Goal: Transaction & Acquisition: Purchase product/service

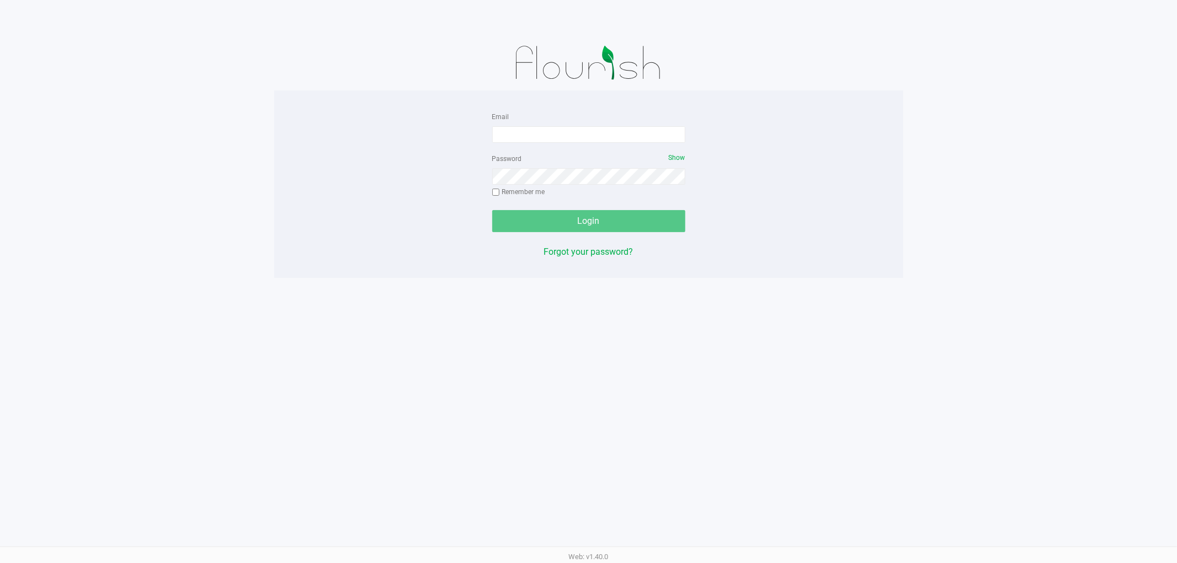
click at [306, 236] on div "Email Password Show Remember me Login Forgot your password?" at bounding box center [588, 184] width 629 height 149
click at [307, 216] on div "Email Password Show Remember me Login Forgot your password?" at bounding box center [588, 184] width 629 height 149
drag, startPoint x: 307, startPoint y: 216, endPoint x: 324, endPoint y: 207, distance: 19.5
click at [324, 207] on div "Email Password Show Remember me Login Forgot your password?" at bounding box center [588, 184] width 629 height 149
click at [565, 131] on input "Email" at bounding box center [588, 134] width 193 height 17
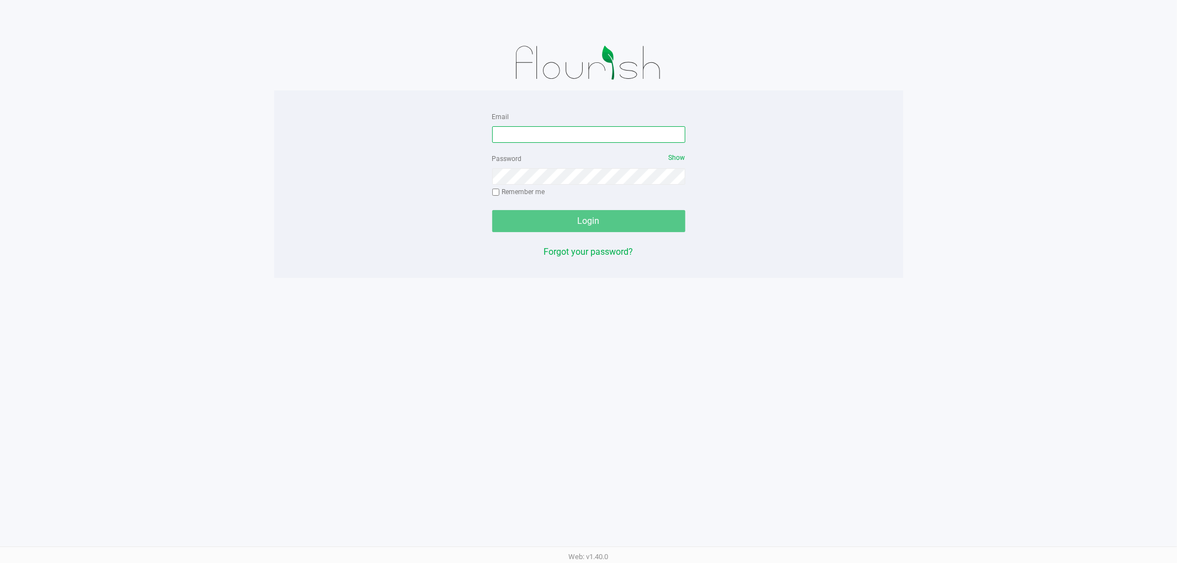
click at [561, 131] on input "Email" at bounding box center [588, 134] width 193 height 17
type input "[EMAIL_ADDRESS][DOMAIN_NAME]"
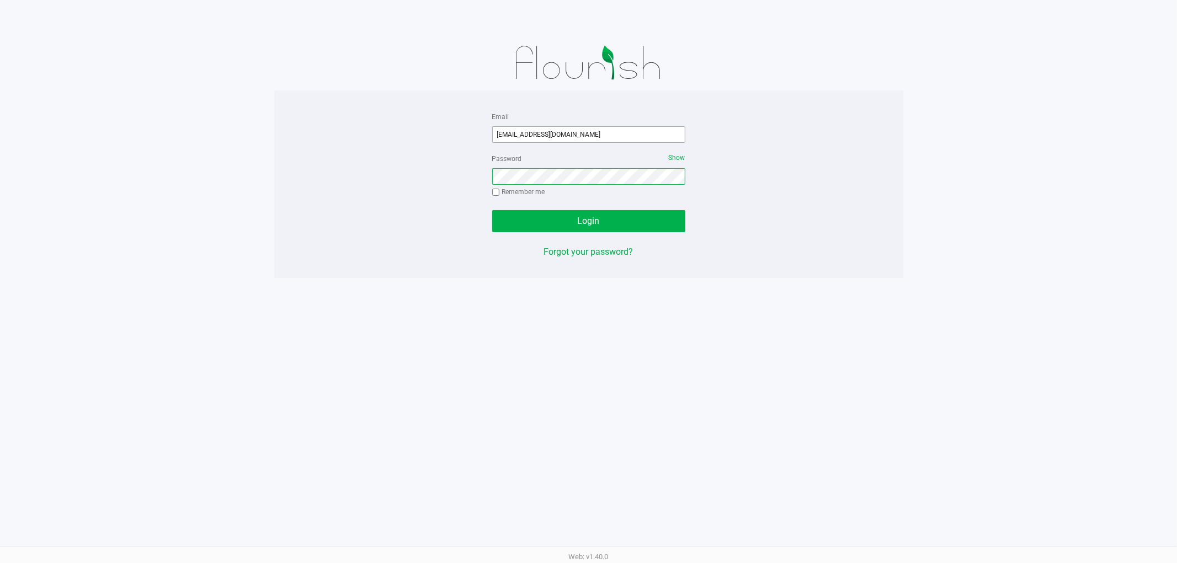
click at [492, 210] on button "Login" at bounding box center [588, 221] width 193 height 22
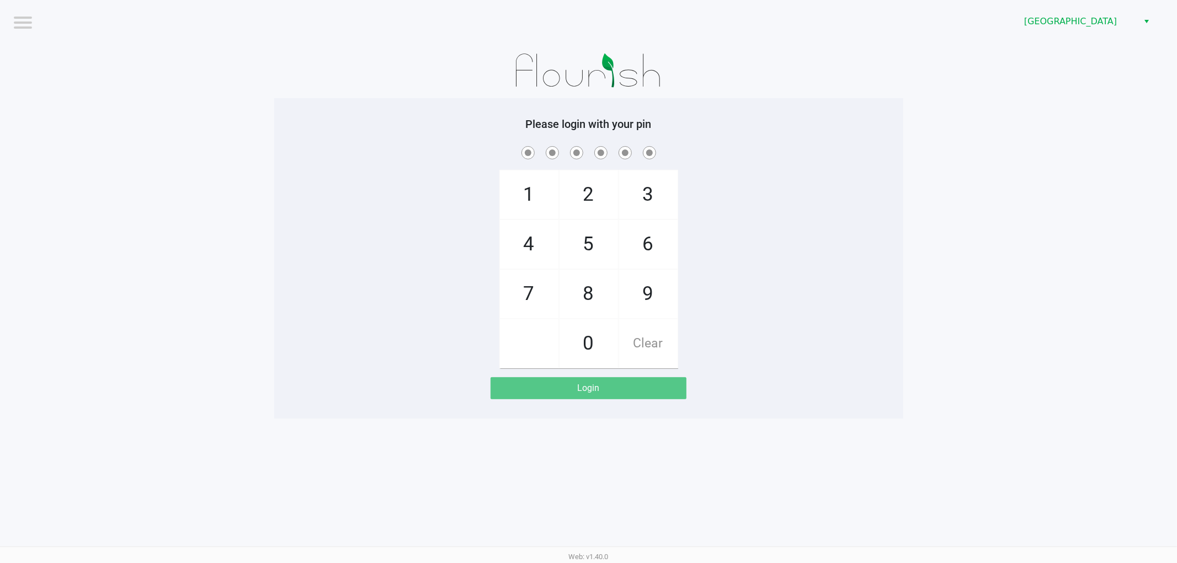
click at [390, 144] on span at bounding box center [588, 152] width 612 height 17
click at [1046, 22] on span "[GEOGRAPHIC_DATA]" at bounding box center [1078, 21] width 108 height 13
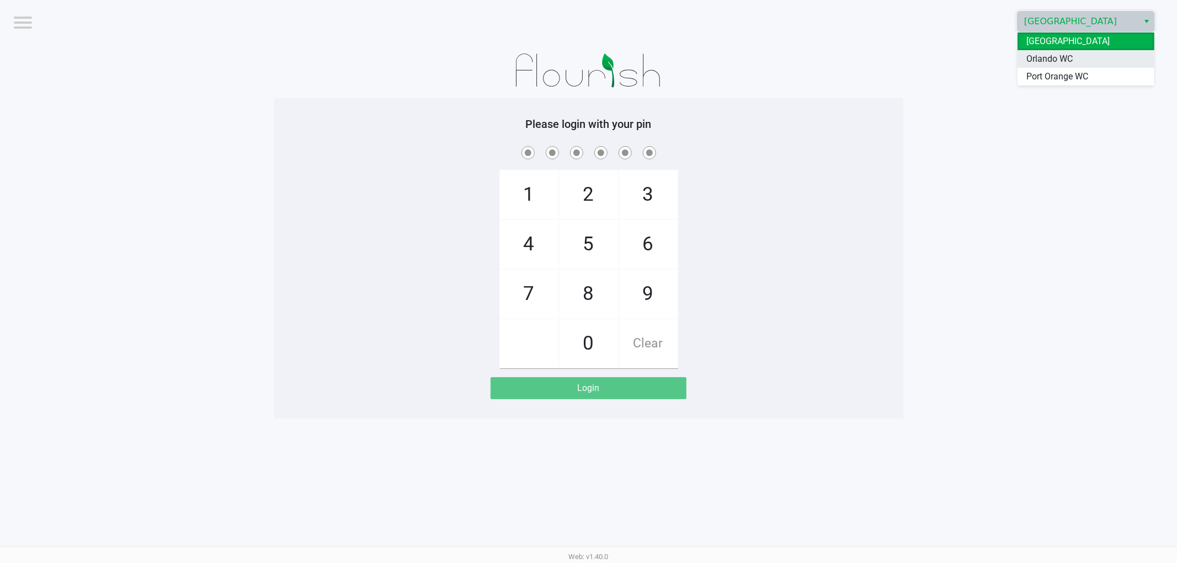
click at [1052, 62] on span "Orlando WC" at bounding box center [1049, 58] width 46 height 13
click at [975, 147] on app-pos-login-wrapper "Logout Orlando WC Please login with your pin 1 4 7 2 5 8 0 3 6 9 Clear Login" at bounding box center [588, 209] width 1177 height 419
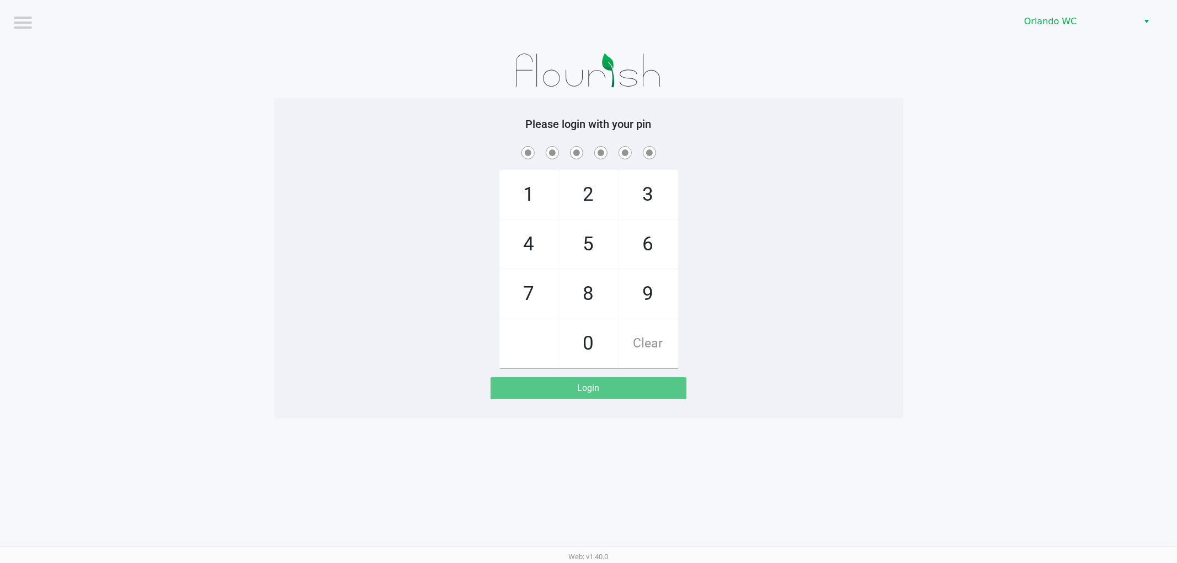
click at [966, 162] on app-pos-login-wrapper "Logout Orlando WC Please login with your pin 1 4 7 2 5 8 0 3 6 9 Clear Login" at bounding box center [588, 209] width 1177 height 419
checkbox input "true"
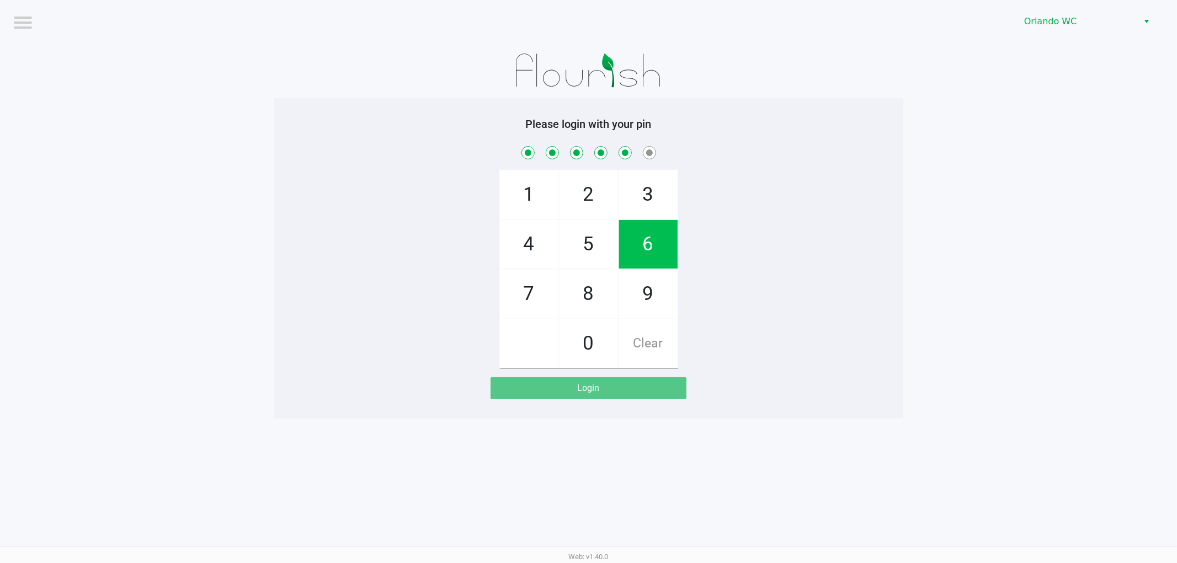
checkbox input "true"
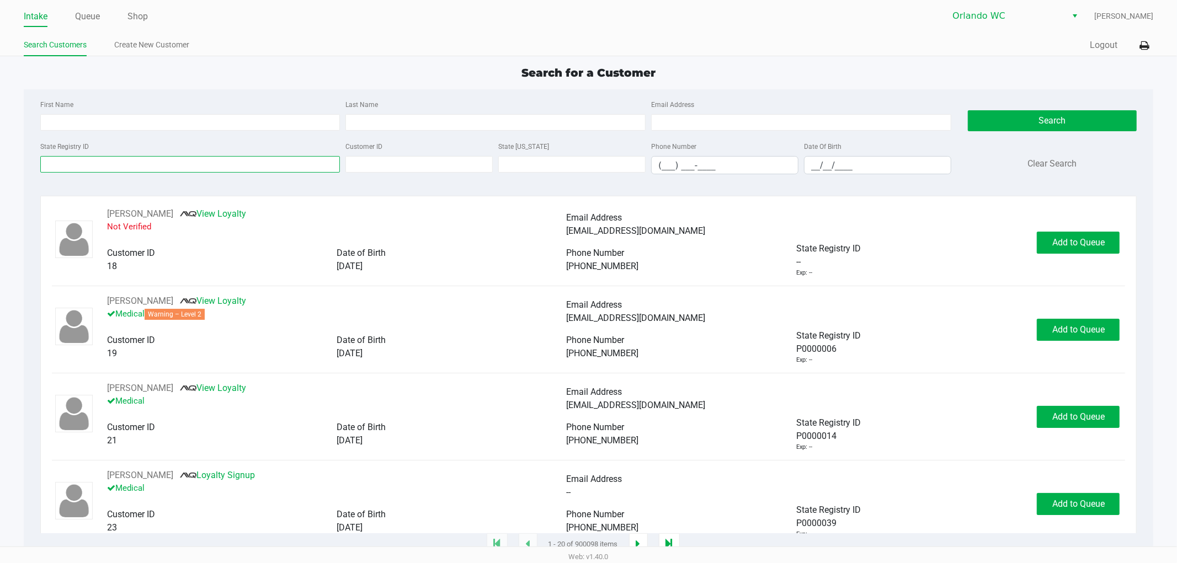
click at [184, 169] on input "State Registry ID" at bounding box center [190, 164] width 300 height 17
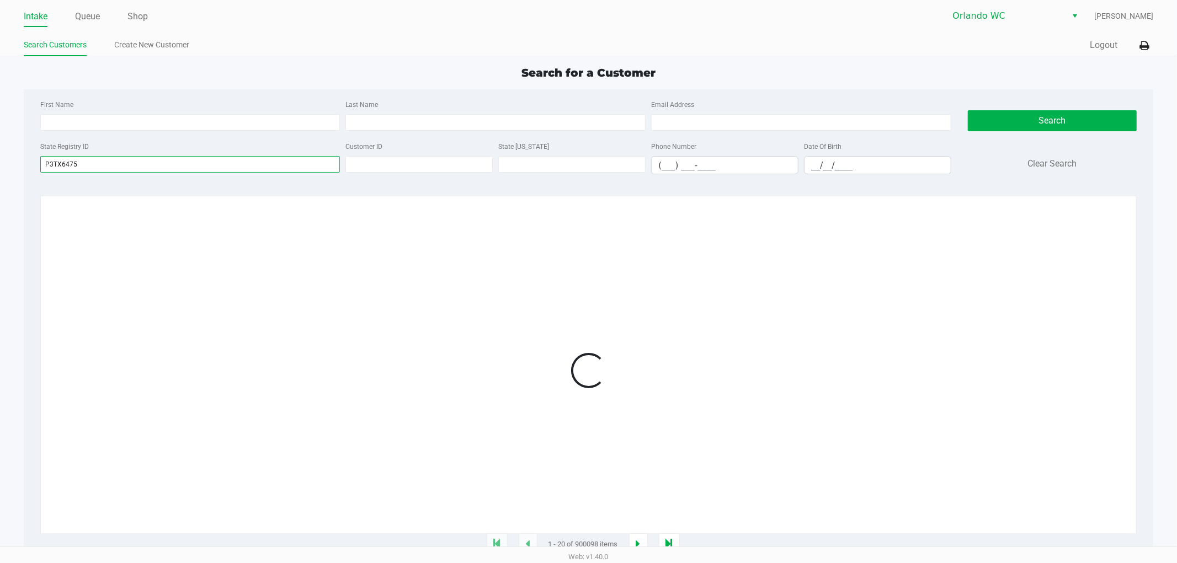
type input "P3TX6475"
click at [430, 69] on div "Search for a Customer" at bounding box center [588, 73] width 1146 height 17
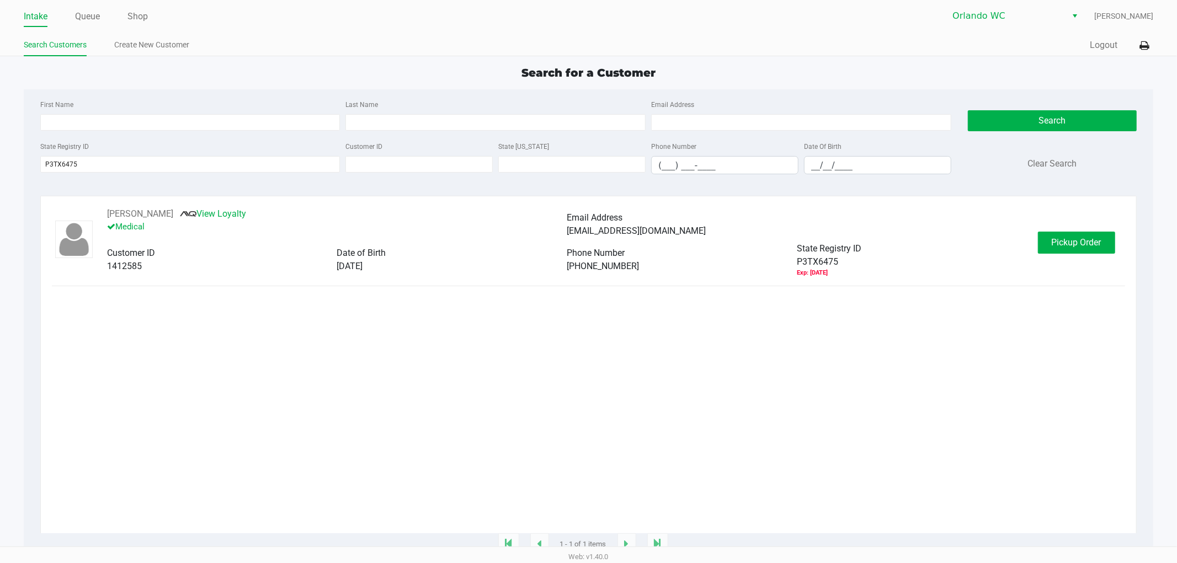
drag, startPoint x: 556, startPoint y: 450, endPoint x: 554, endPoint y: 418, distance: 32.0
click at [557, 442] on div "[PERSON_NAME] View Loyalty Medical Email Address [EMAIL_ADDRESS][DOMAIN_NAME] C…" at bounding box center [589, 370] width 1074 height 326
click at [478, 284] on div "[PERSON_NAME] View Loyalty Medical Email Address [EMAIL_ADDRESS][DOMAIN_NAME] C…" at bounding box center [589, 370] width 1074 height 326
click at [1083, 244] on span "Pickup Order" at bounding box center [1076, 242] width 50 height 10
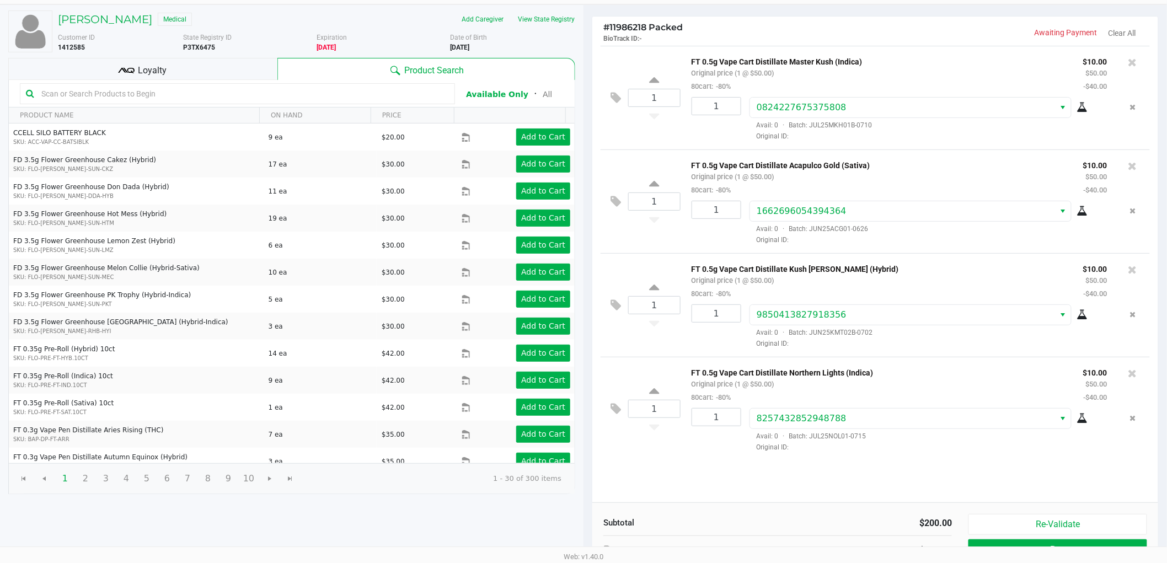
scroll to position [114, 0]
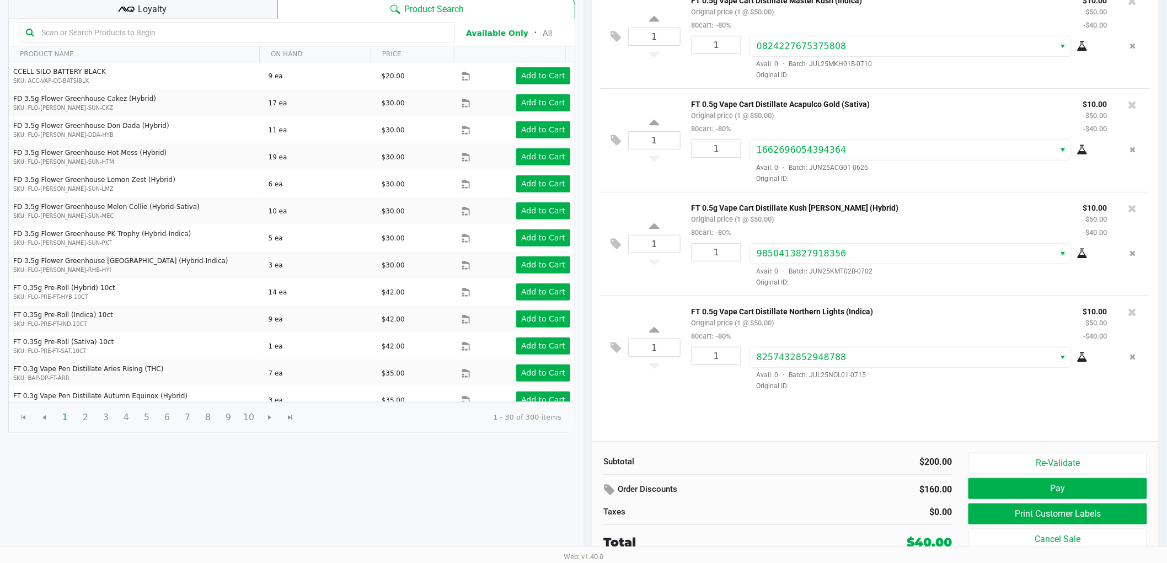
click at [928, 489] on div "$160.00" at bounding box center [899, 489] width 105 height 19
click at [1016, 506] on button "Print Customer Labels" at bounding box center [1058, 514] width 179 height 21
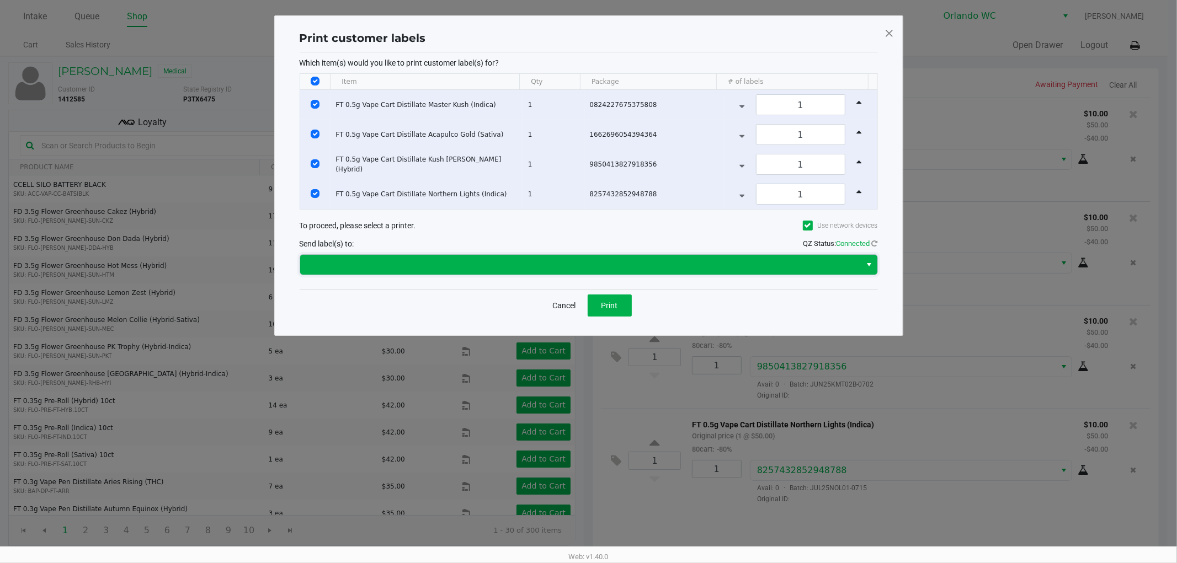
click at [567, 271] on span at bounding box center [581, 264] width 548 height 13
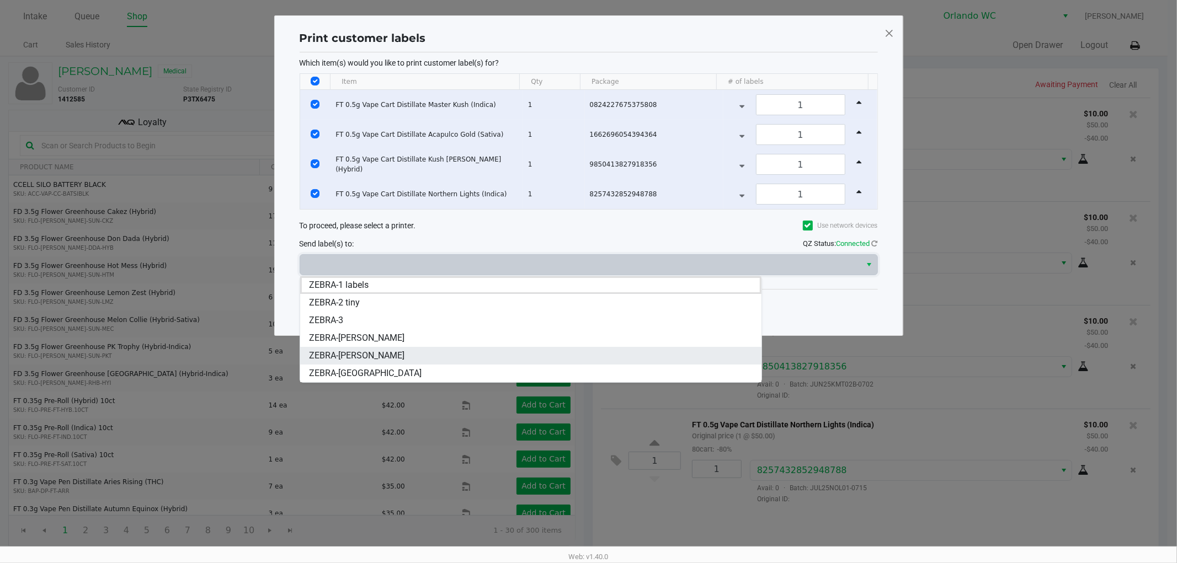
click at [346, 360] on span "ZEBRA-[PERSON_NAME]" at bounding box center [356, 355] width 95 height 13
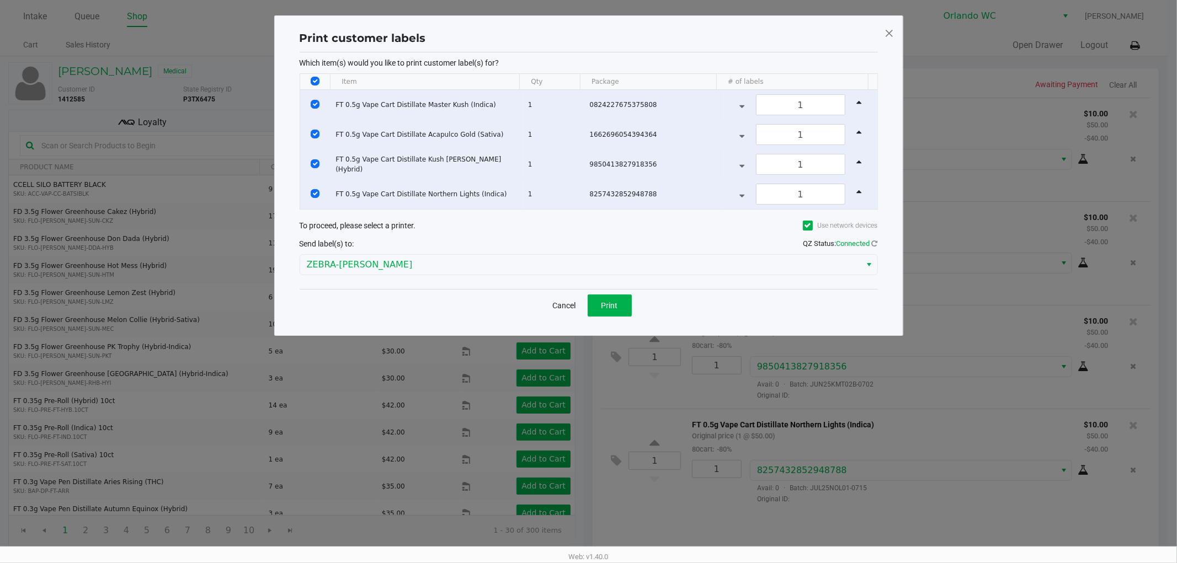
drag, startPoint x: 384, startPoint y: 324, endPoint x: 381, endPoint y: 301, distance: 23.3
click at [382, 321] on div "Print customer labels Which item(s) would you like to print customer label(s) f…" at bounding box center [588, 175] width 629 height 321
click at [608, 290] on div "Cancel Print" at bounding box center [589, 305] width 578 height 33
click at [602, 312] on button "Print" at bounding box center [610, 306] width 44 height 22
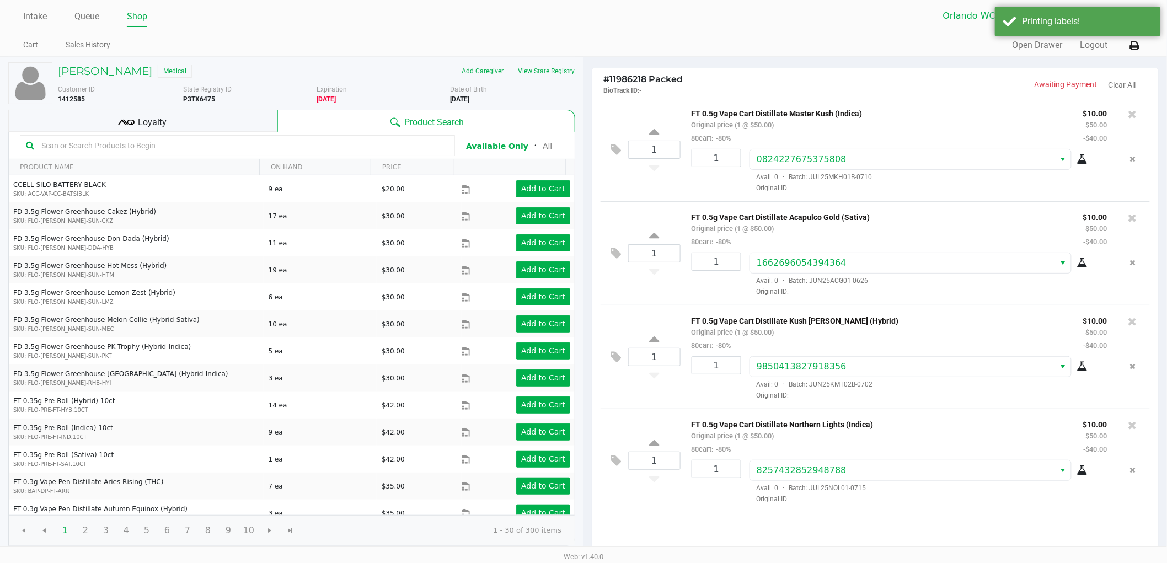
click at [727, 531] on div "1 FT 0.5g Vape Cart Distillate Master Kush (Indica) Original price (1 @ $50.00)…" at bounding box center [875, 326] width 566 height 457
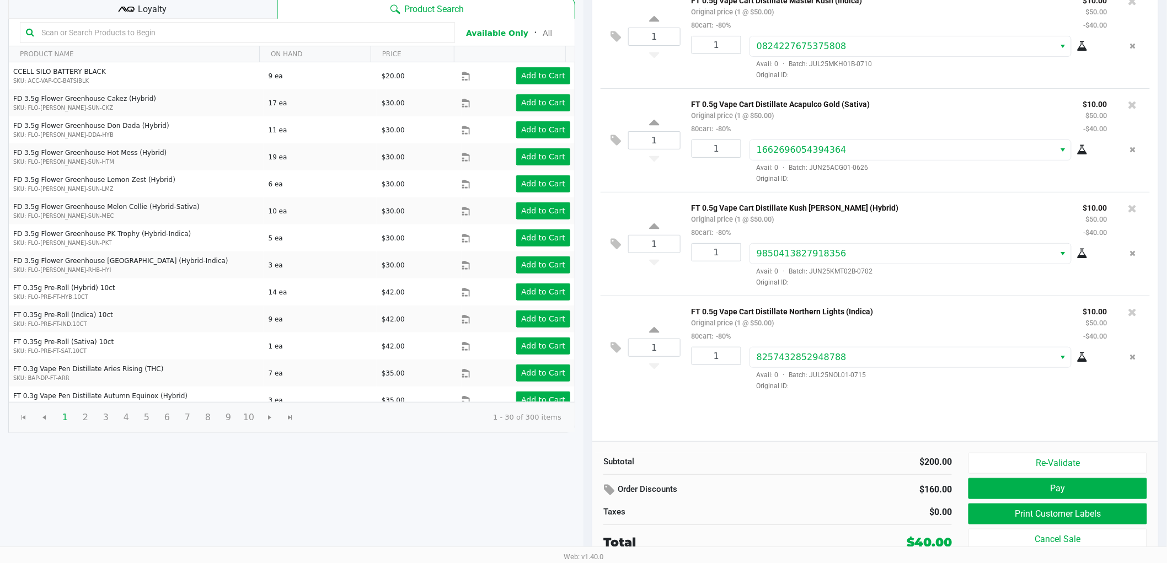
click at [771, 495] on div "Order Discounts" at bounding box center [717, 490] width 227 height 20
click at [1085, 150] on icon at bounding box center [1082, 150] width 11 height 9
click at [811, 506] on div "$0.00" at bounding box center [869, 512] width 166 height 13
click at [780, 492] on div "Order Discounts" at bounding box center [717, 490] width 227 height 20
click at [758, 490] on div "Order Discounts" at bounding box center [717, 490] width 227 height 20
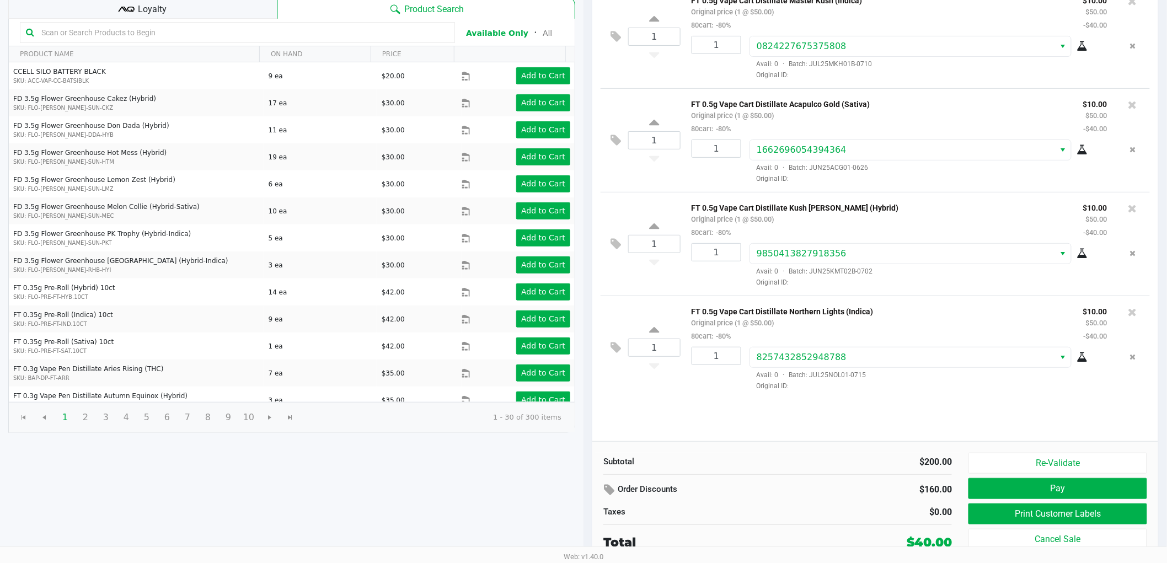
click at [1038, 494] on button "Pay" at bounding box center [1058, 488] width 179 height 21
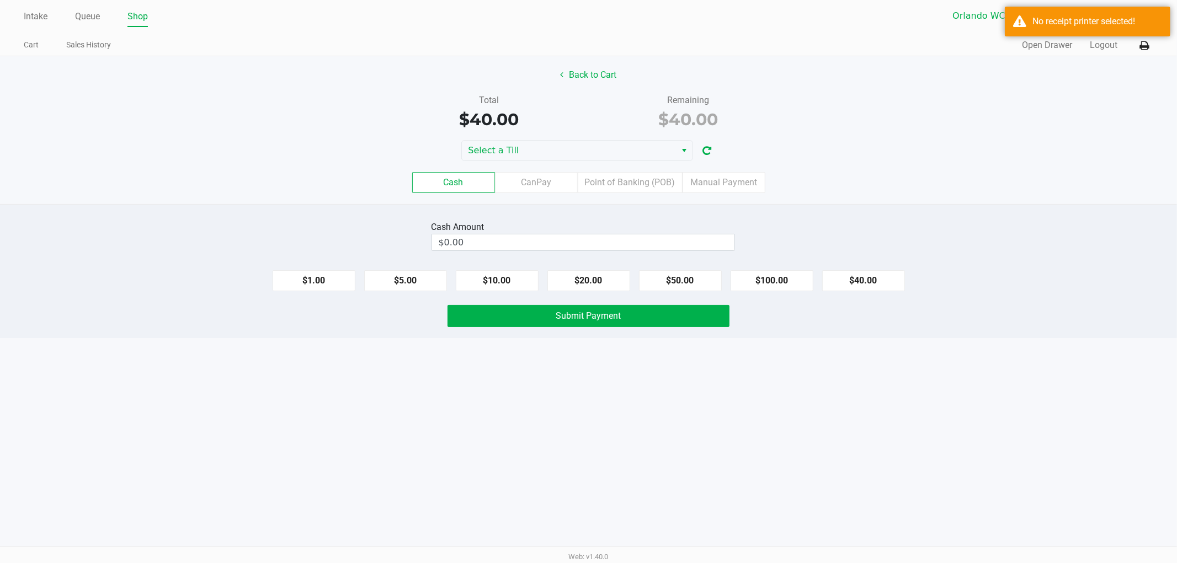
click at [616, 82] on button "Back to Cart" at bounding box center [588, 75] width 71 height 21
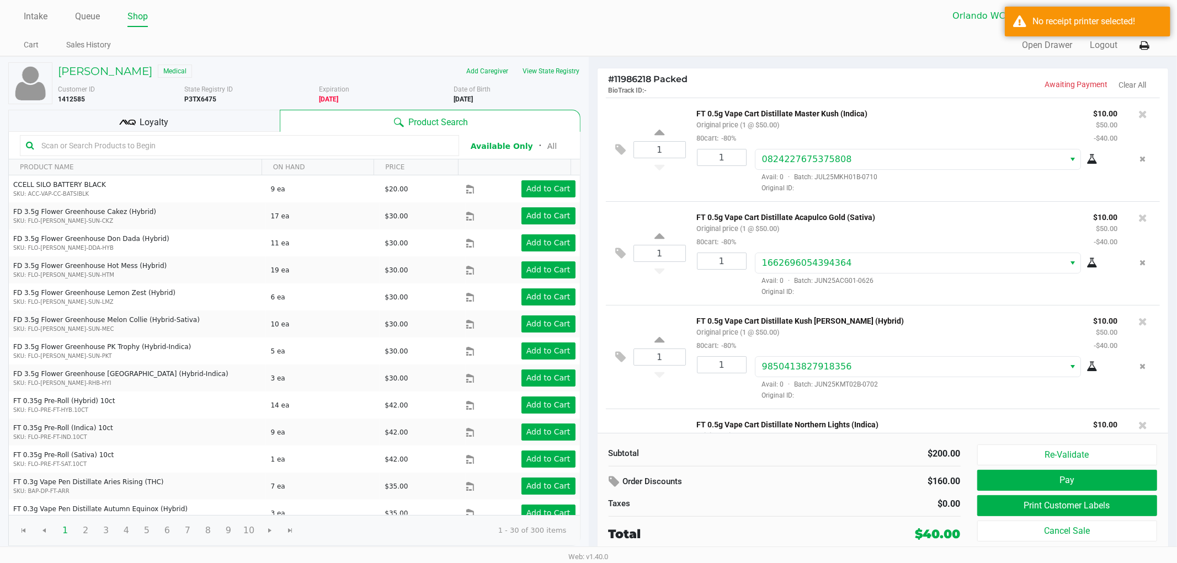
click at [201, 123] on div "Loyalty" at bounding box center [143, 121] width 271 height 22
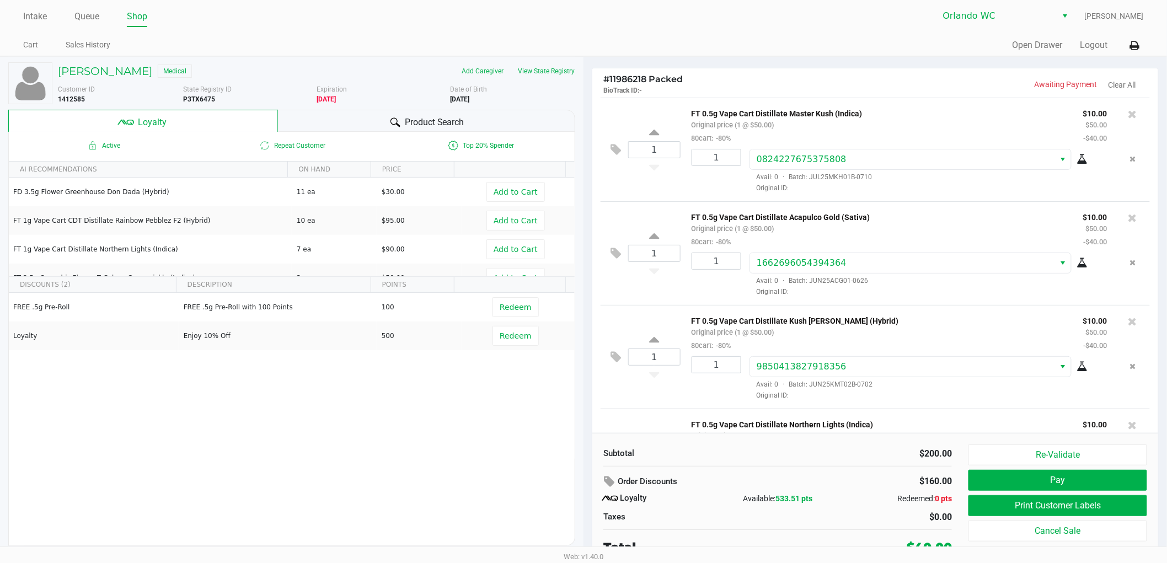
click at [378, 440] on div "FREE .5g Pre-Roll FREE .5g Pre-Roll with 100 Points 100 Redeem Loyalty Enjoy 10…" at bounding box center [292, 376] width 566 height 166
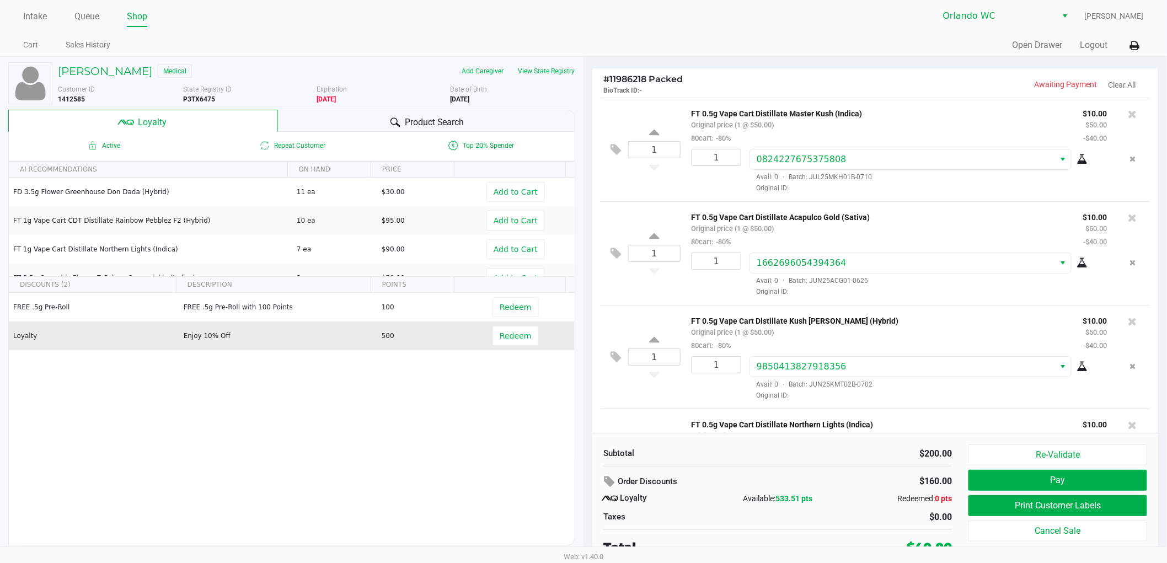
click at [511, 324] on td "Redeem" at bounding box center [518, 336] width 113 height 29
click at [505, 339] on span "Redeem" at bounding box center [515, 336] width 31 height 9
click at [440, 409] on div "[PERSON_NAME] Medical Add Caregiver View State Registry Customer ID 1412585 Sta…" at bounding box center [583, 312] width 1167 height 512
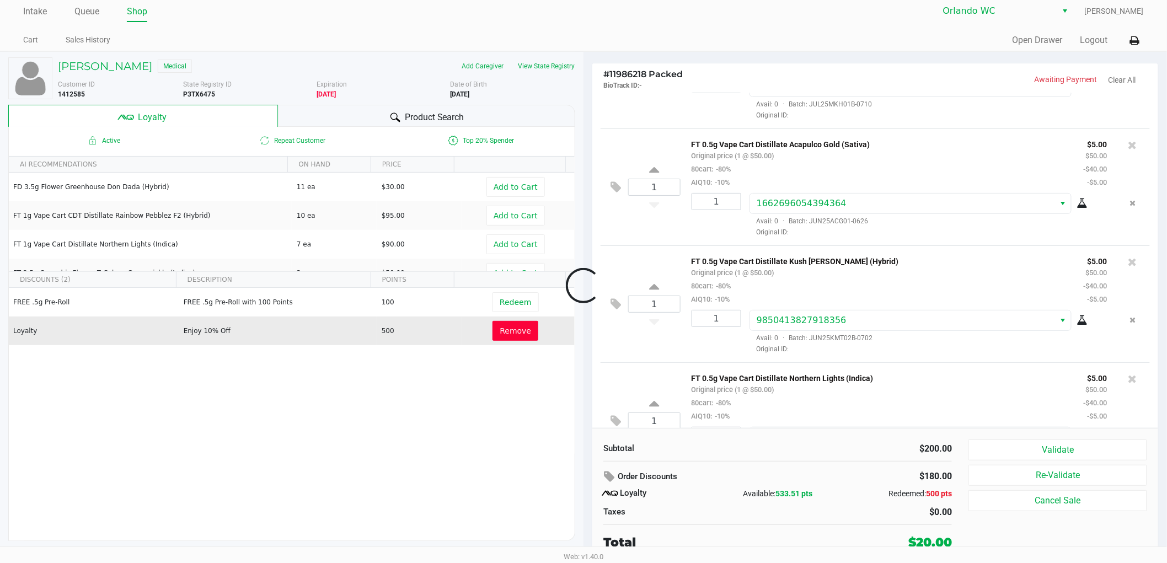
scroll to position [135, 0]
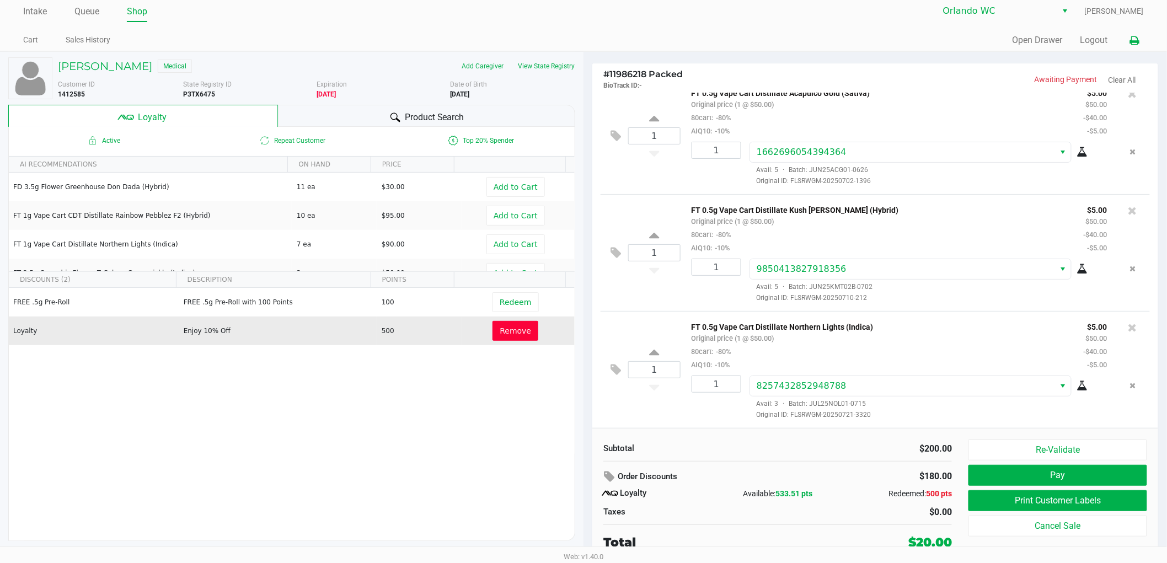
click at [1138, 37] on icon at bounding box center [1134, 41] width 9 height 8
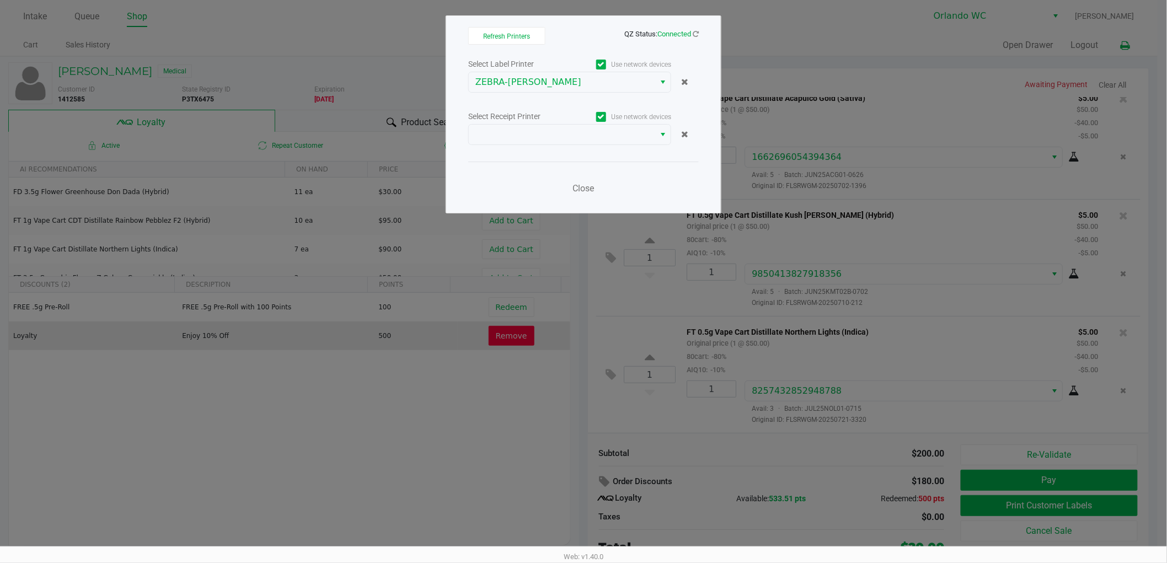
scroll to position [0, 0]
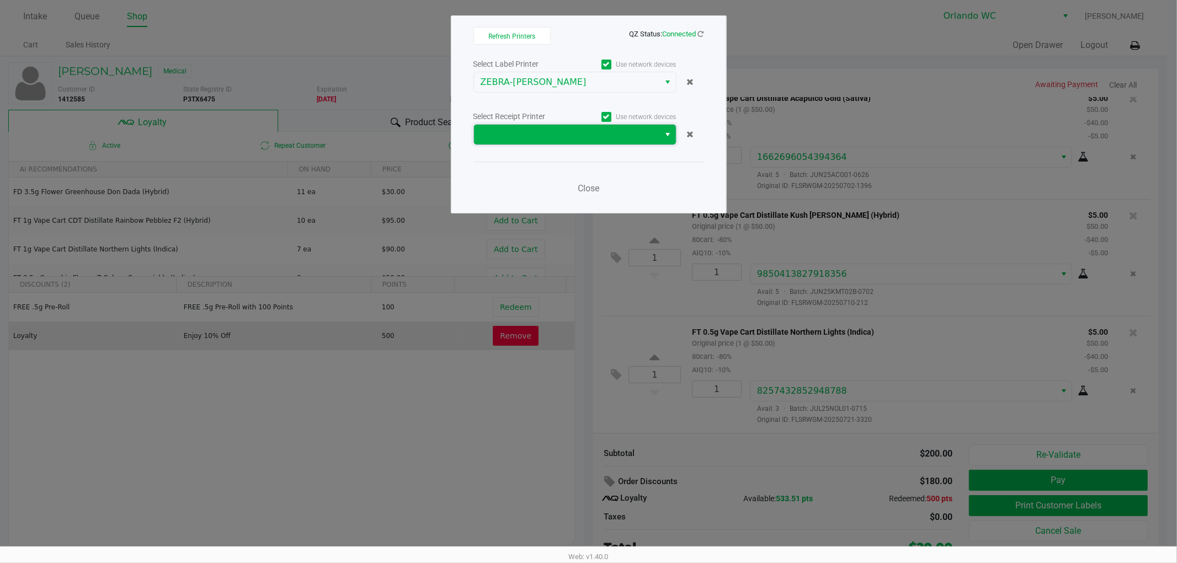
click at [556, 142] on span at bounding box center [567, 135] width 186 height 20
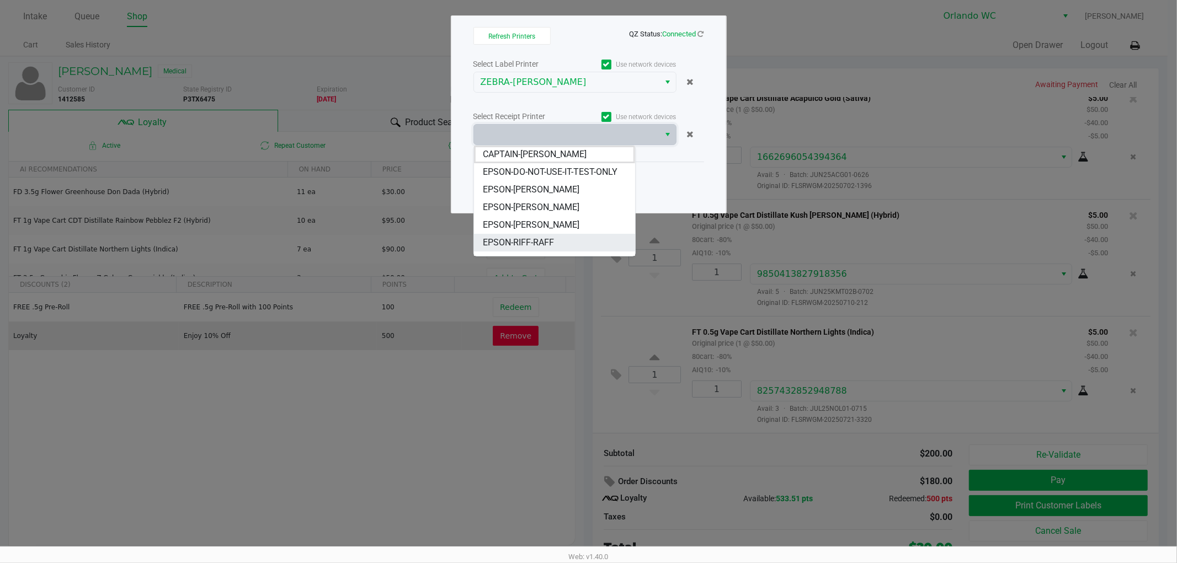
click at [528, 249] on span "EPSON-RIFF-RAFF" at bounding box center [518, 242] width 71 height 13
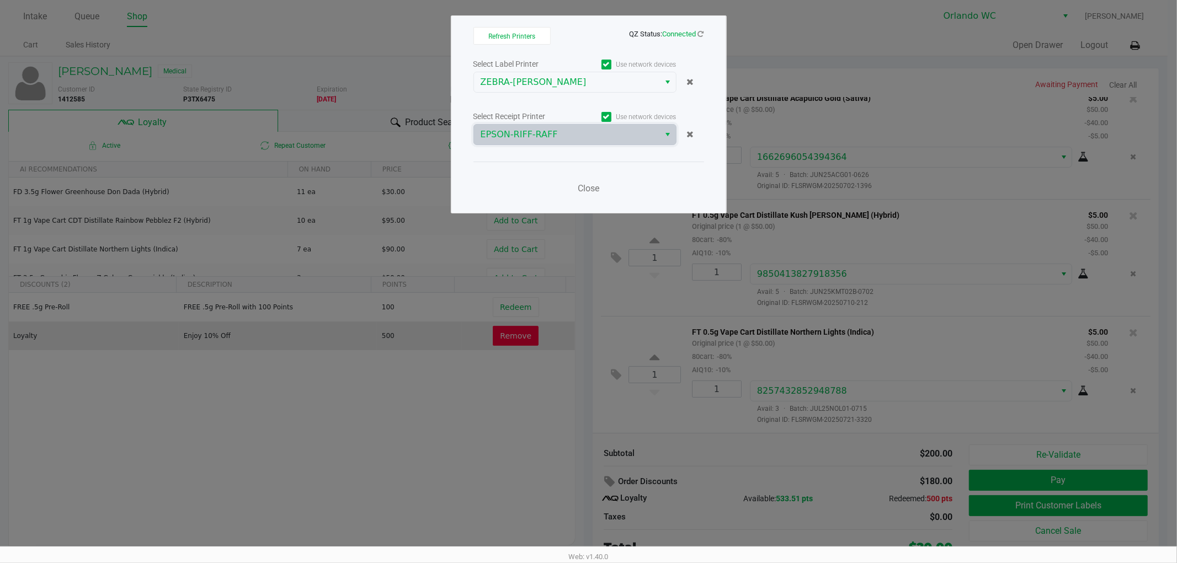
click at [591, 171] on div "Close" at bounding box center [588, 182] width 231 height 40
click at [589, 183] on span "Close" at bounding box center [589, 188] width 22 height 10
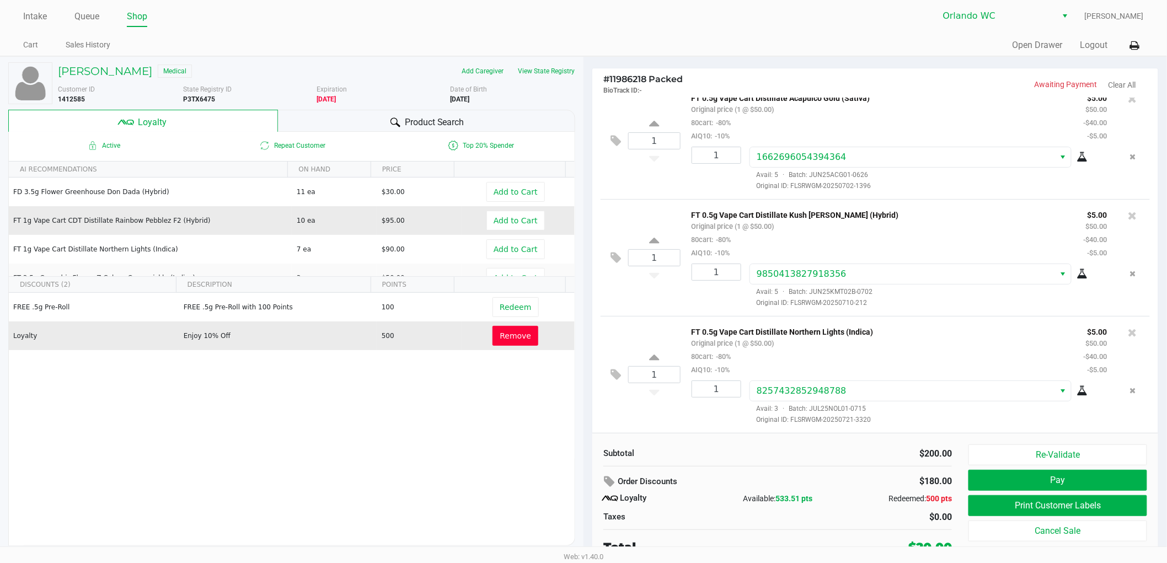
drag, startPoint x: 456, startPoint y: 405, endPoint x: 392, endPoint y: 206, distance: 208.8
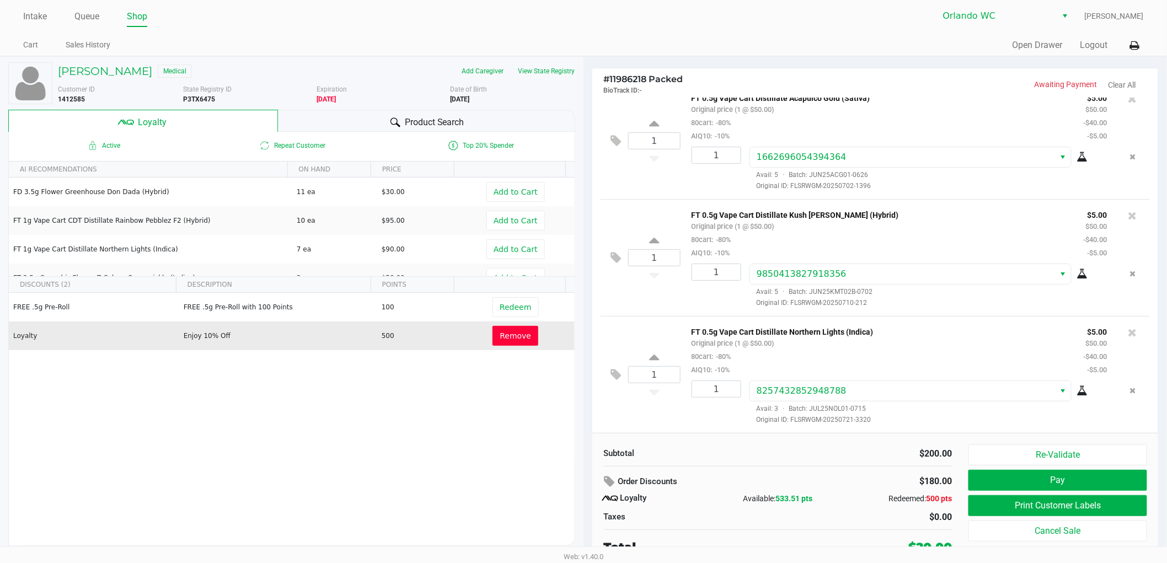
click at [394, 125] on icon at bounding box center [396, 123] width 10 height 10
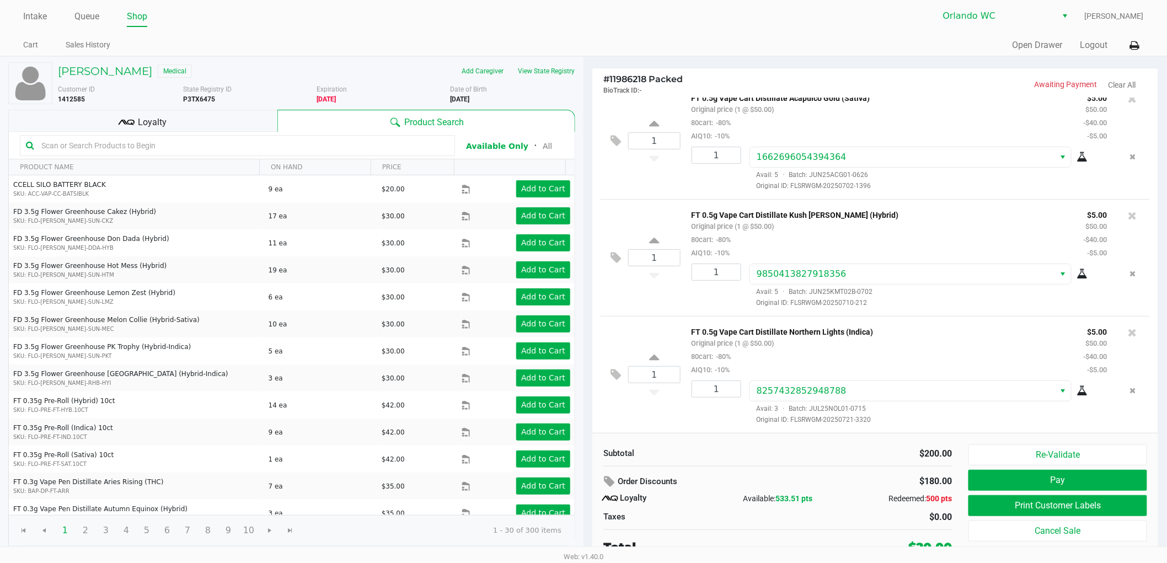
click at [306, 143] on input "text" at bounding box center [243, 145] width 412 height 17
click at [335, 146] on input "text" at bounding box center [243, 145] width 412 height 17
type input "Zoap"
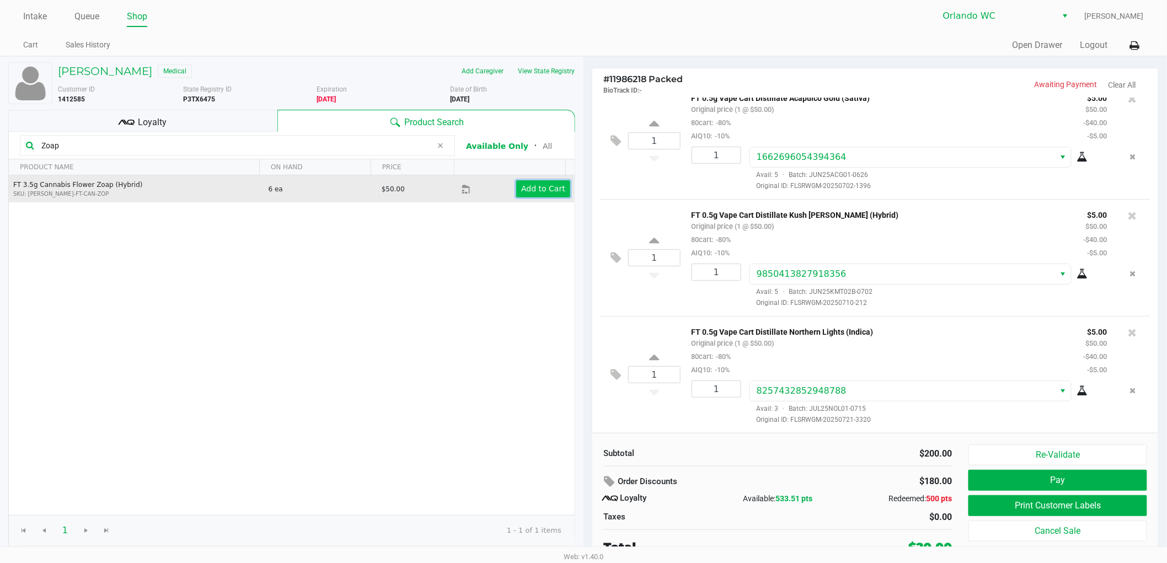
click at [544, 197] on button "Add to Cart" at bounding box center [543, 188] width 54 height 17
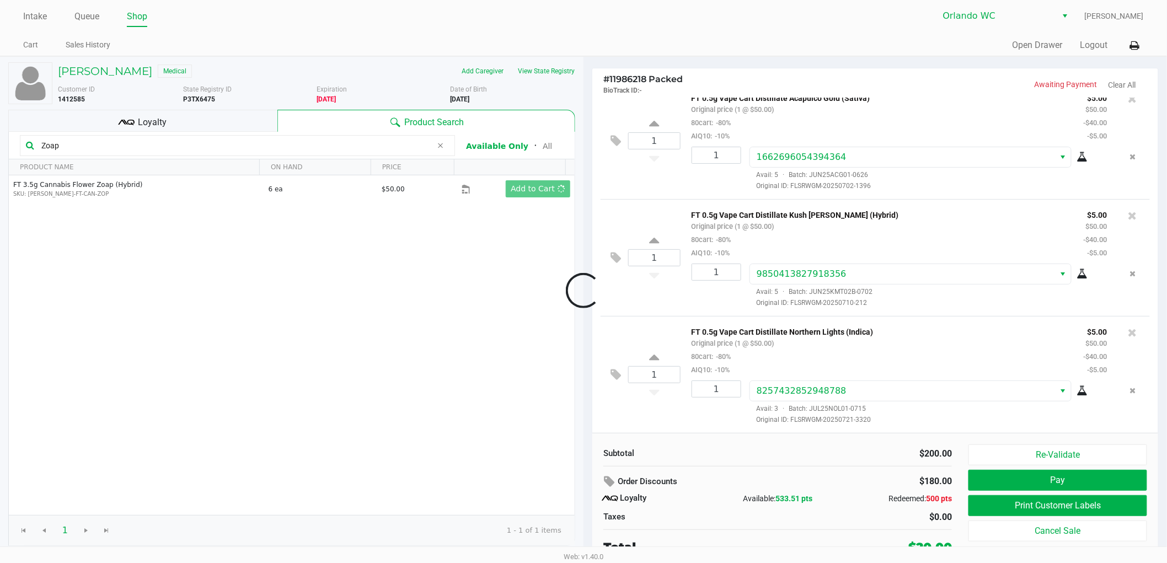
click at [343, 375] on div at bounding box center [583, 290] width 1167 height 359
drag, startPoint x: 330, startPoint y: 351, endPoint x: 362, endPoint y: 335, distance: 36.3
click at [335, 345] on div at bounding box center [583, 290] width 1167 height 359
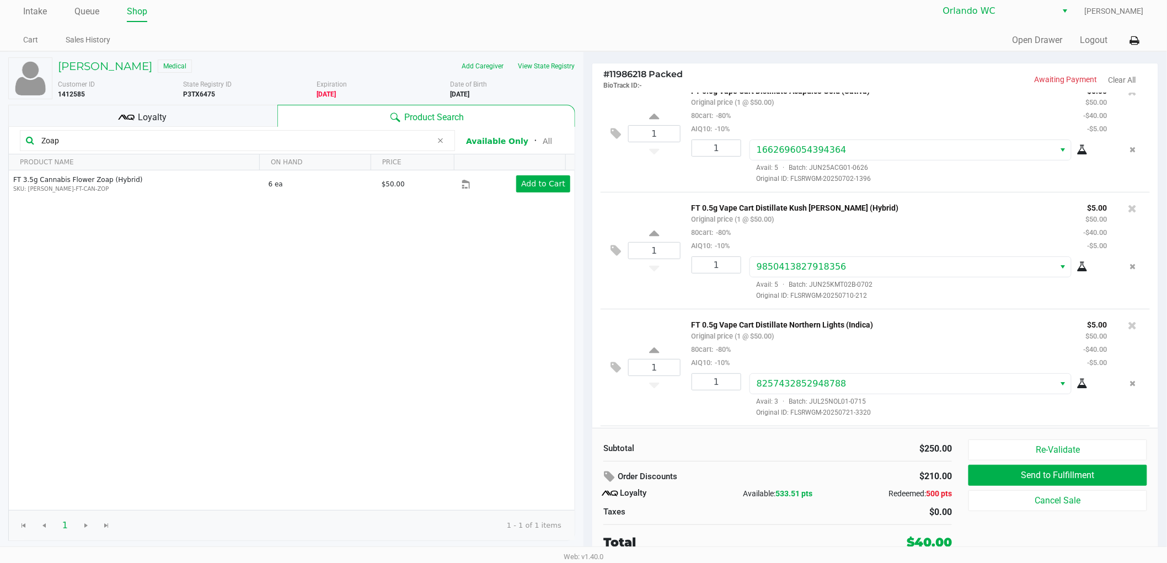
scroll to position [217, 0]
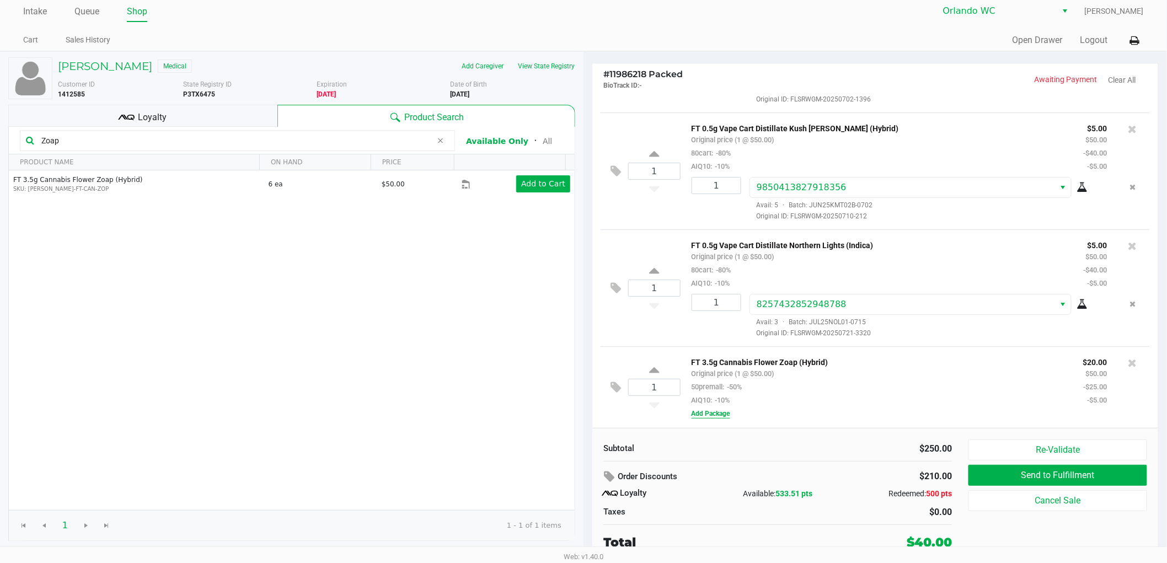
click at [718, 410] on button "Add Package" at bounding box center [711, 414] width 39 height 10
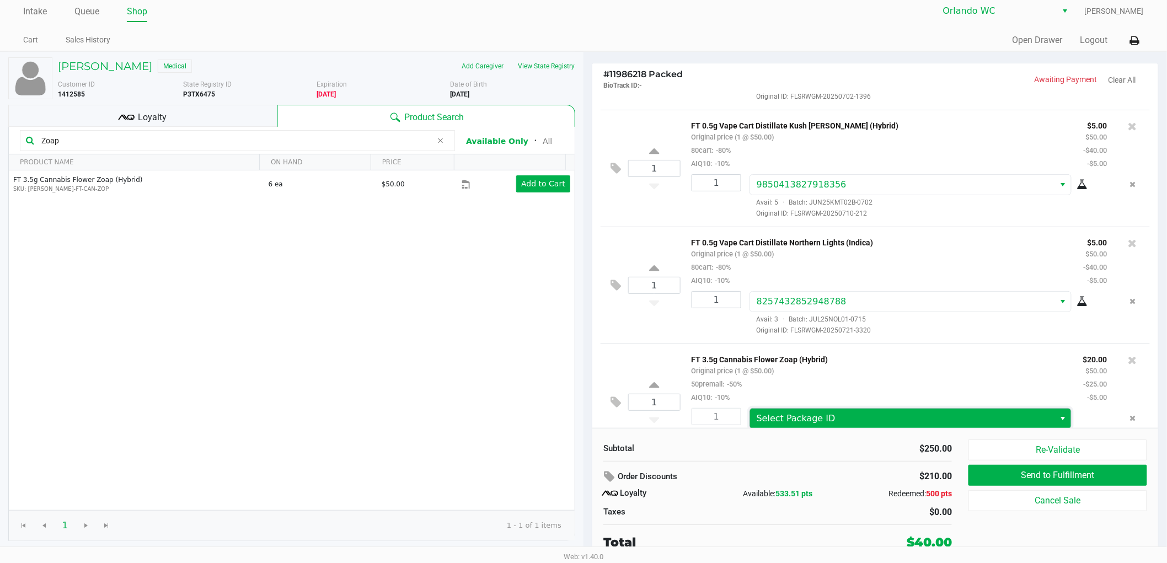
click at [884, 418] on span "Select Package ID" at bounding box center [903, 418] width 292 height 13
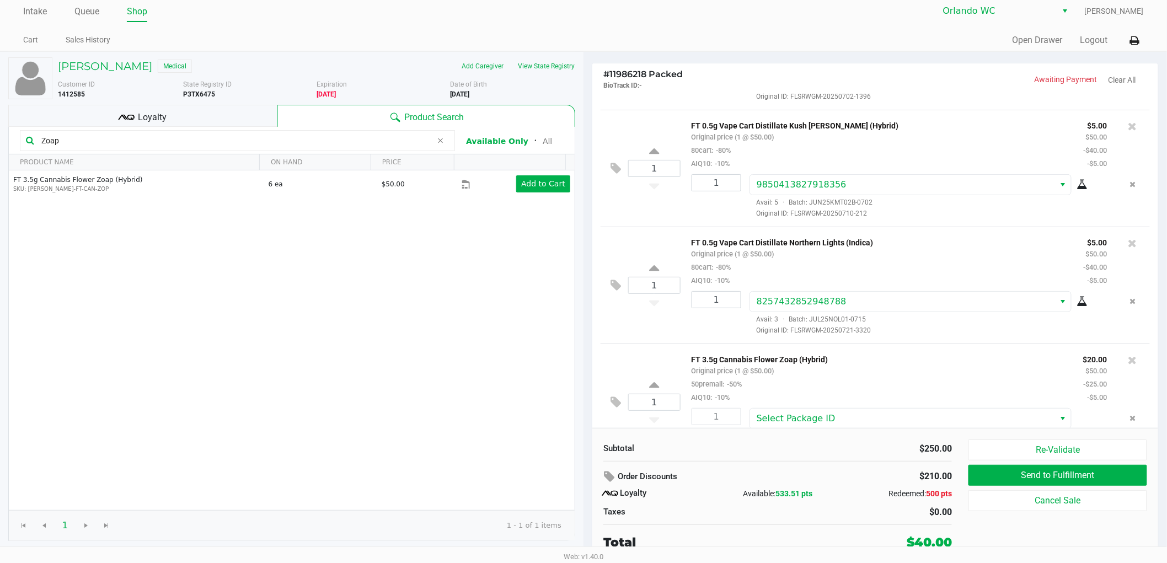
drag, startPoint x: 834, startPoint y: 517, endPoint x: 835, endPoint y: 509, distance: 8.3
click at [834, 516] on div "$0.00" at bounding box center [869, 512] width 166 height 13
click at [837, 499] on div "Redeemed: 500 pts" at bounding box center [894, 494] width 116 height 12
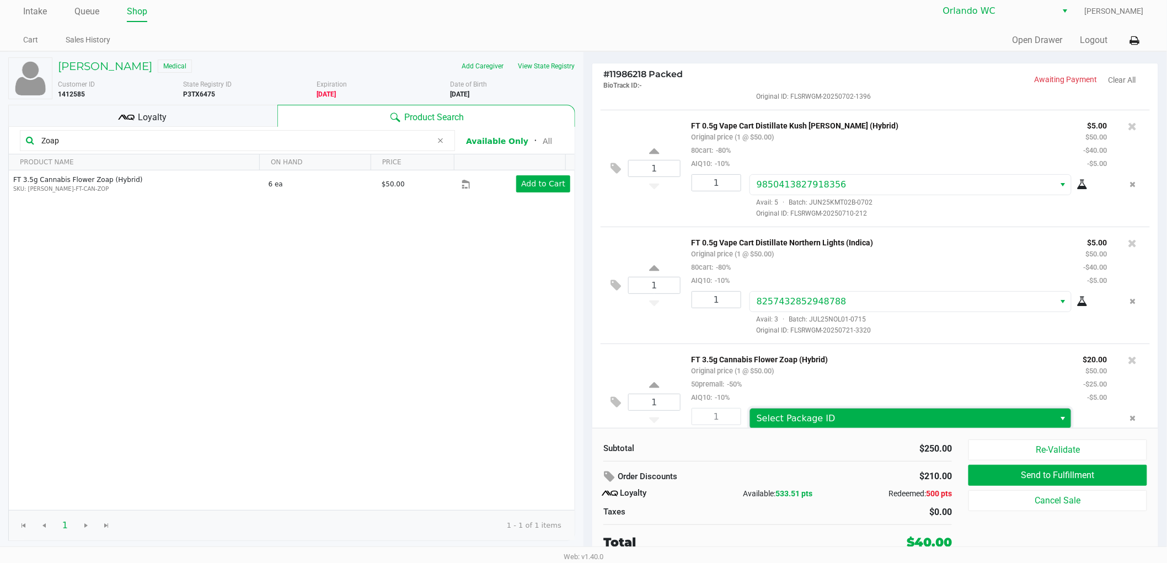
click at [850, 416] on span "Select Package ID" at bounding box center [903, 418] width 292 height 13
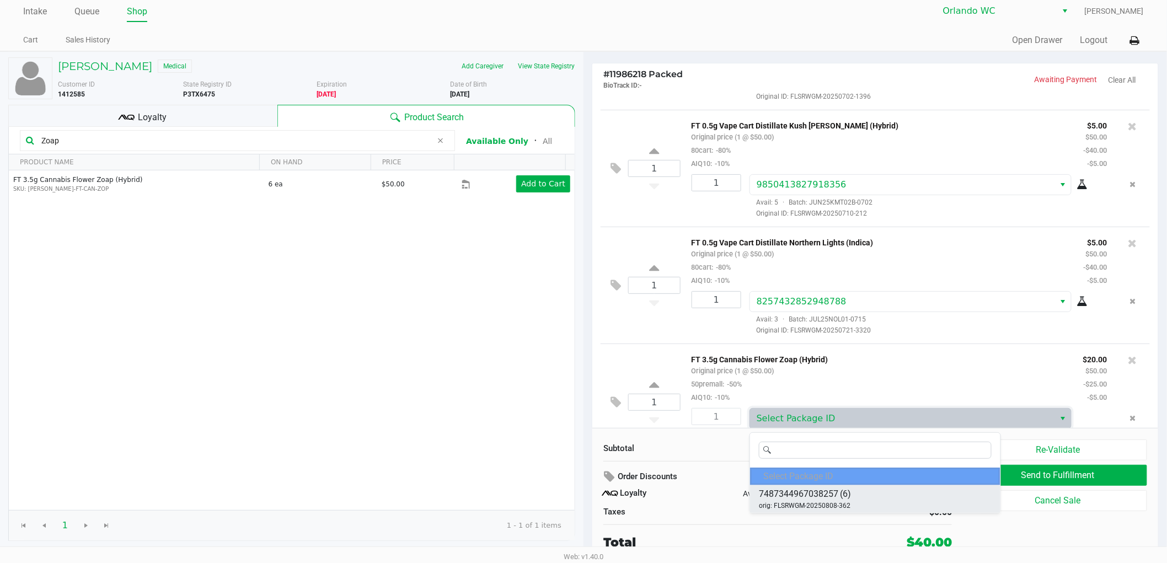
click at [823, 502] on span "orig: FLSRWGM-20250808-362" at bounding box center [805, 506] width 92 height 10
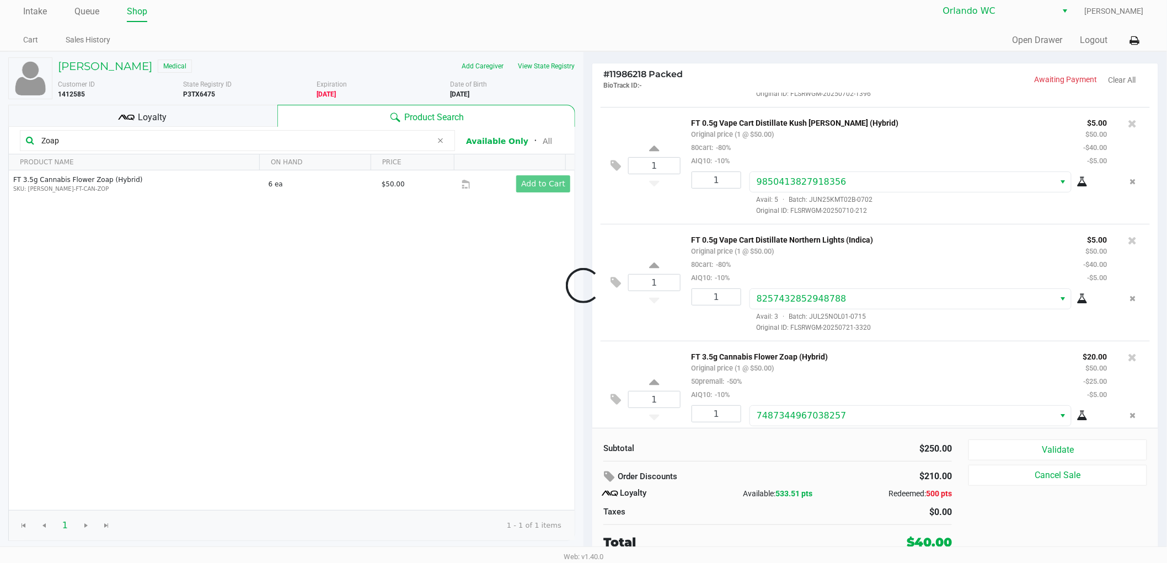
scroll to position [252, 0]
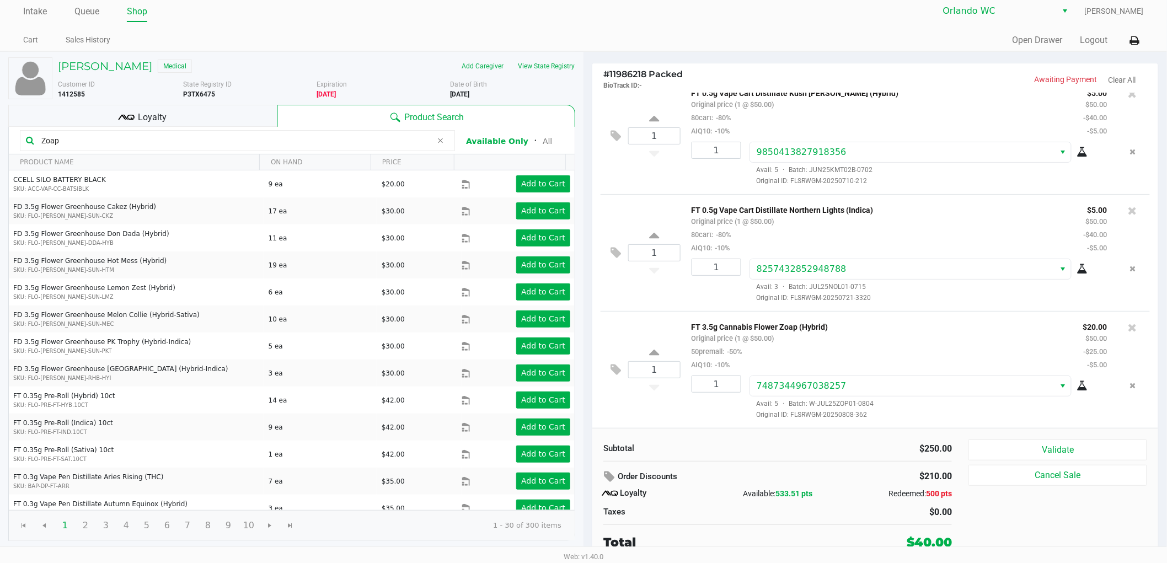
click at [1077, 384] on icon at bounding box center [1082, 386] width 11 height 9
click at [768, 489] on div "Available: 533.51 pts" at bounding box center [778, 494] width 116 height 12
click at [724, 492] on div "Available: 533.51 pts" at bounding box center [778, 494] width 116 height 12
click at [359, 139] on input "Zoap" at bounding box center [235, 140] width 396 height 17
click at [440, 143] on icon at bounding box center [440, 140] width 7 height 9
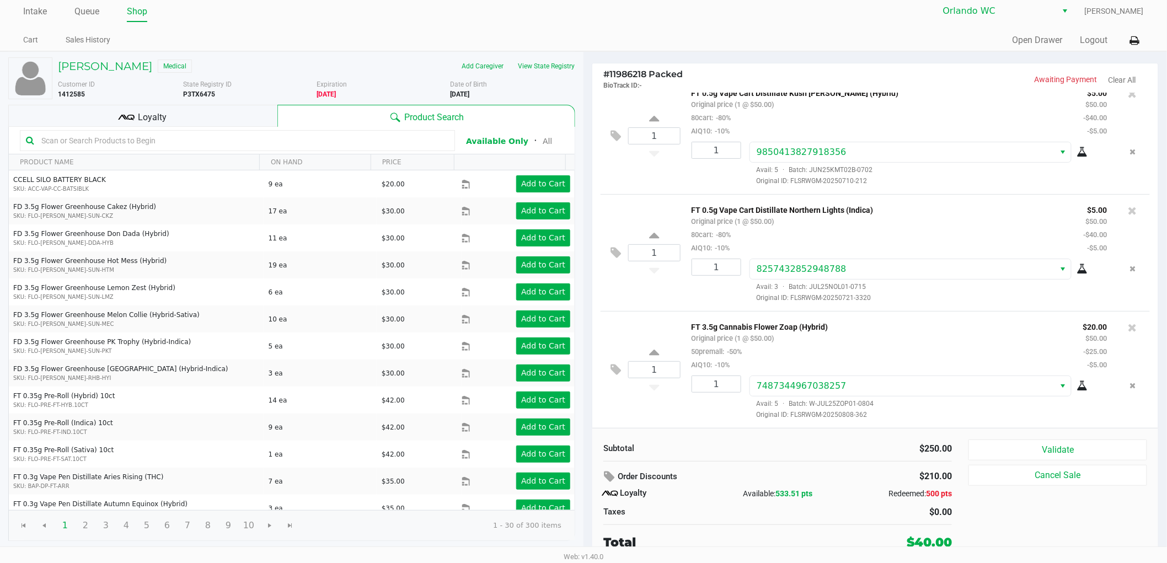
click at [394, 137] on input "text" at bounding box center [243, 140] width 412 height 17
click at [798, 455] on div "$250.00" at bounding box center [869, 448] width 166 height 13
click at [345, 136] on input "text" at bounding box center [243, 140] width 412 height 17
type input "Apple Banana"
click at [813, 506] on div "$0.00" at bounding box center [869, 512] width 166 height 13
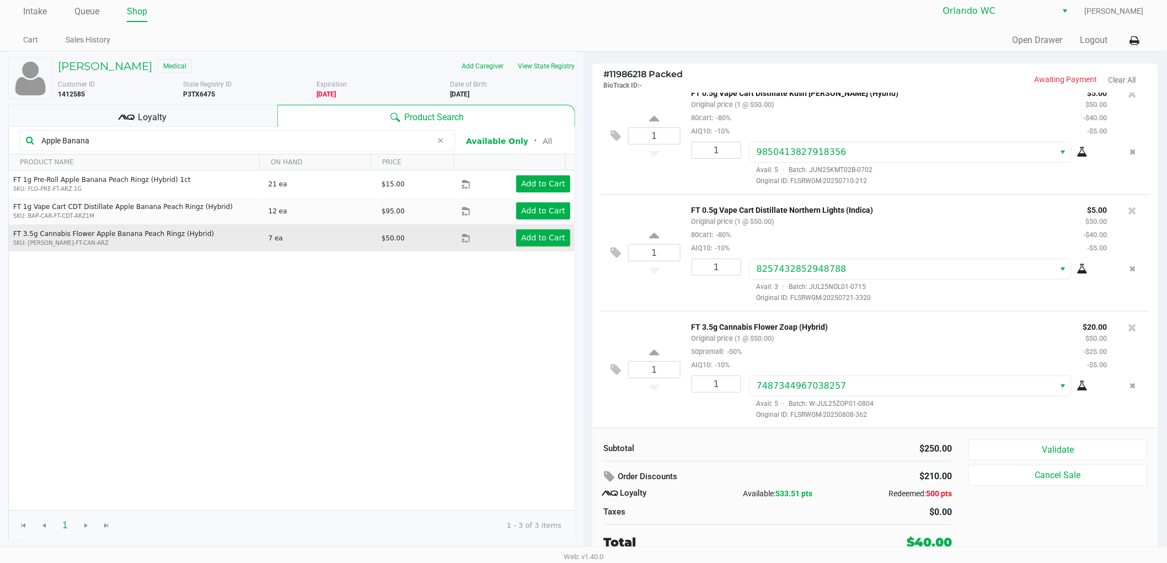
click at [228, 233] on td "FT 3.5g Cannabis Flower Apple Banana Peach Ringz (Hybrid) SKU: [PERSON_NAME]-FT…" at bounding box center [136, 238] width 255 height 27
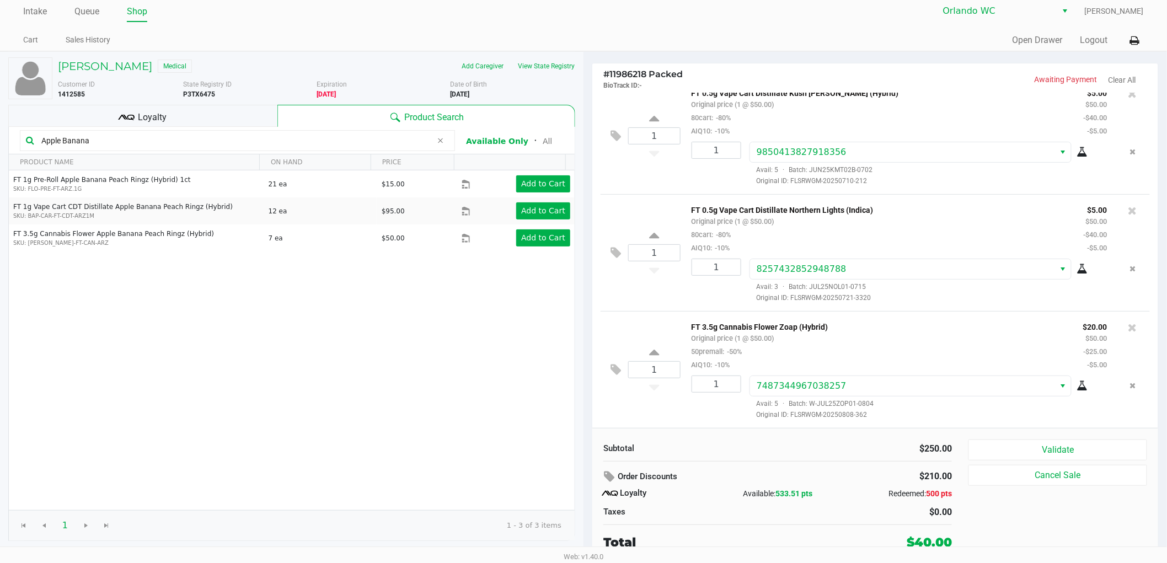
click at [448, 316] on div "FT 1g Pre-Roll Apple Banana Peach Ringz (Hybrid) 1ct SKU: FLO-PRE-FT-ARZ.1G 21 …" at bounding box center [292, 340] width 566 height 340
click at [428, 304] on div "FT 1g Pre-Roll Apple Banana Peach Ringz (Hybrid) 1ct SKU: FLO-PRE-FT-ARZ.1G 21 …" at bounding box center [292, 340] width 566 height 340
click at [431, 298] on div "FT 1g Pre-Roll Apple Banana Peach Ringz (Hybrid) 1ct SKU: FLO-PRE-FT-ARZ.1G 21 …" at bounding box center [292, 340] width 566 height 340
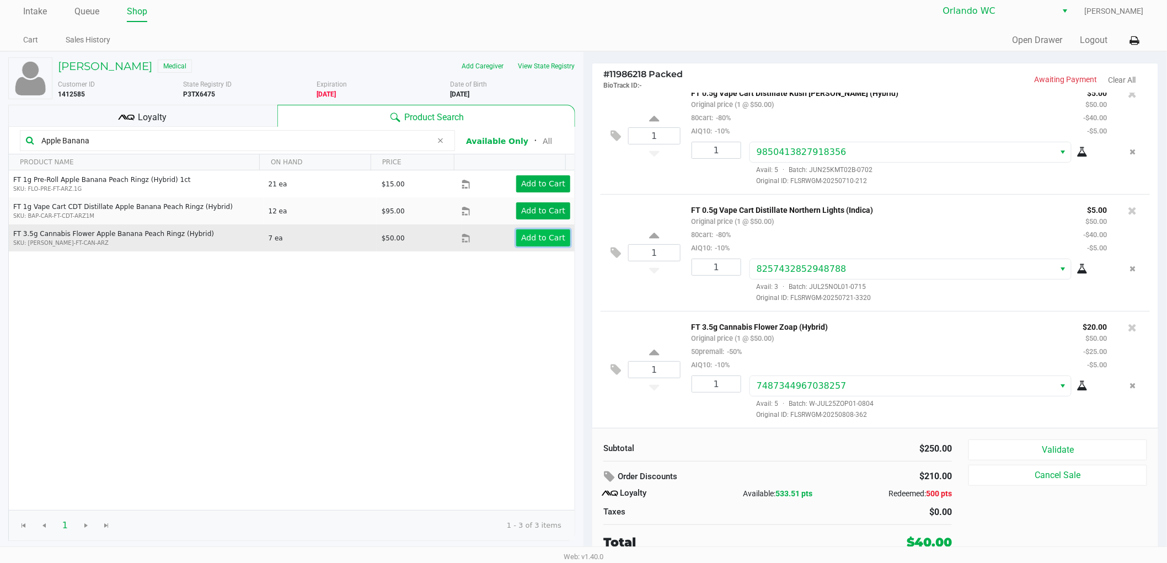
click at [530, 230] on button "Add to Cart" at bounding box center [543, 237] width 54 height 17
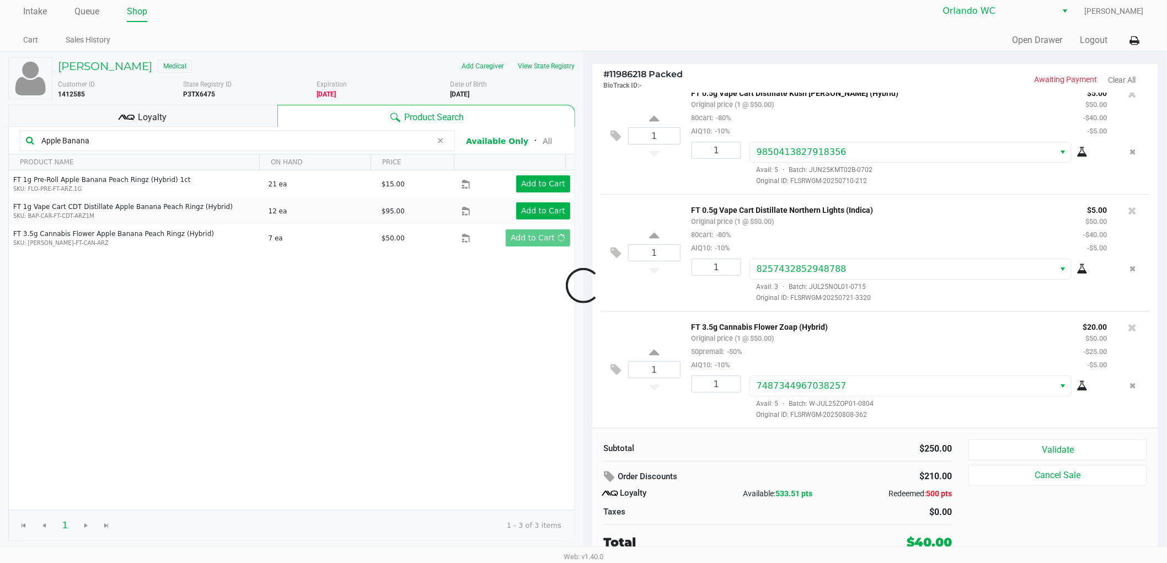
click at [442, 279] on div at bounding box center [583, 285] width 1167 height 359
click at [521, 344] on div at bounding box center [583, 285] width 1167 height 359
click at [753, 486] on div "Order Discounts $210.00 Loyalty Available: 533.51 pts Redeemed: 500 pts Taxes $…" at bounding box center [777, 493] width 365 height 52
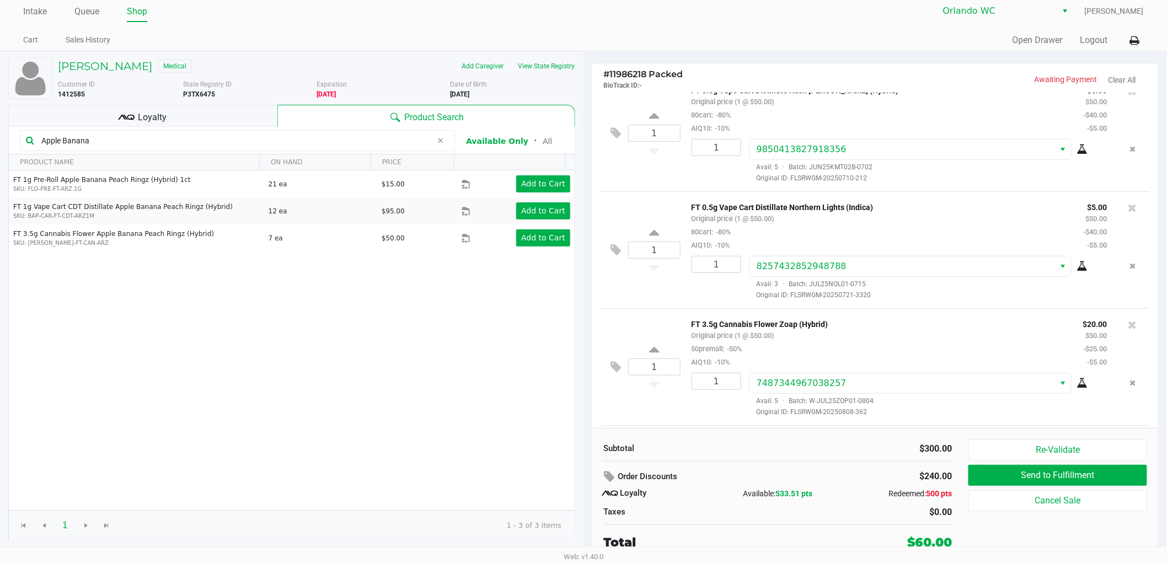
scroll to position [334, 0]
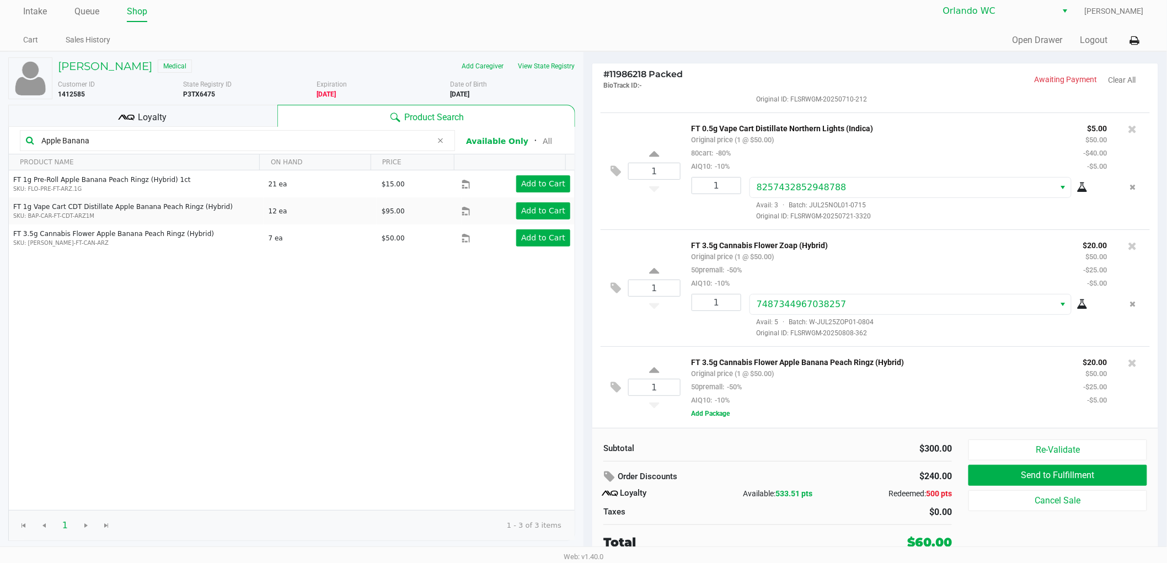
click at [869, 450] on div "$300.00" at bounding box center [869, 448] width 166 height 13
click at [709, 404] on small "AIQ10: -10%" at bounding box center [711, 400] width 39 height 8
click at [709, 415] on button "Add Package" at bounding box center [711, 414] width 39 height 10
click at [815, 396] on div "FT 3.5g Cannabis Flower Apple Banana Peach Ringz (Hybrid) Original price (1 @ $…" at bounding box center [879, 378] width 392 height 51
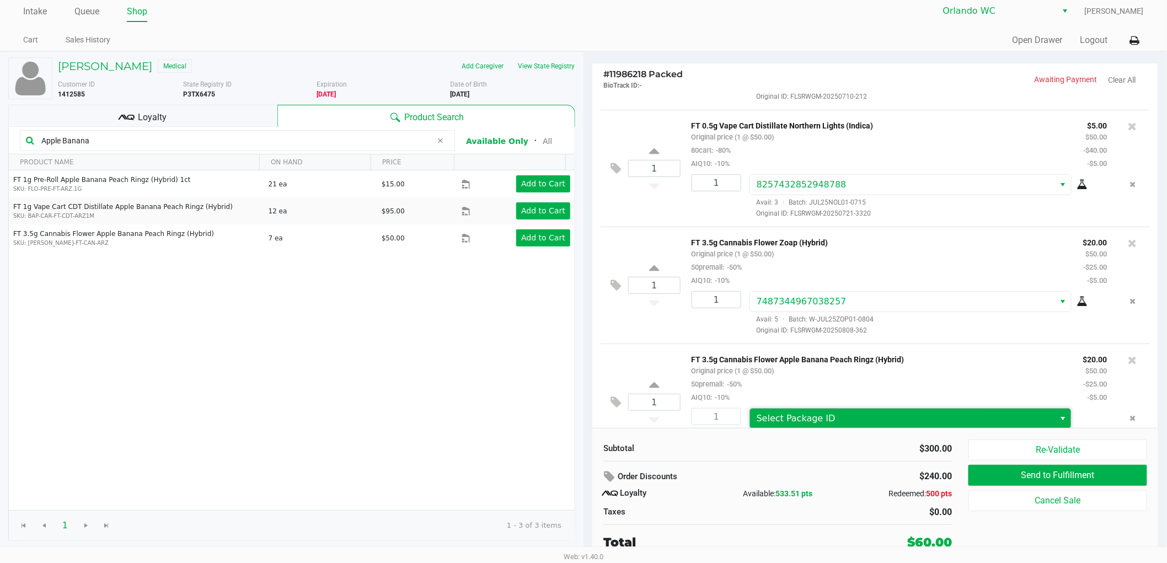
click at [847, 411] on span "Select Package ID" at bounding box center [902, 419] width 305 height 20
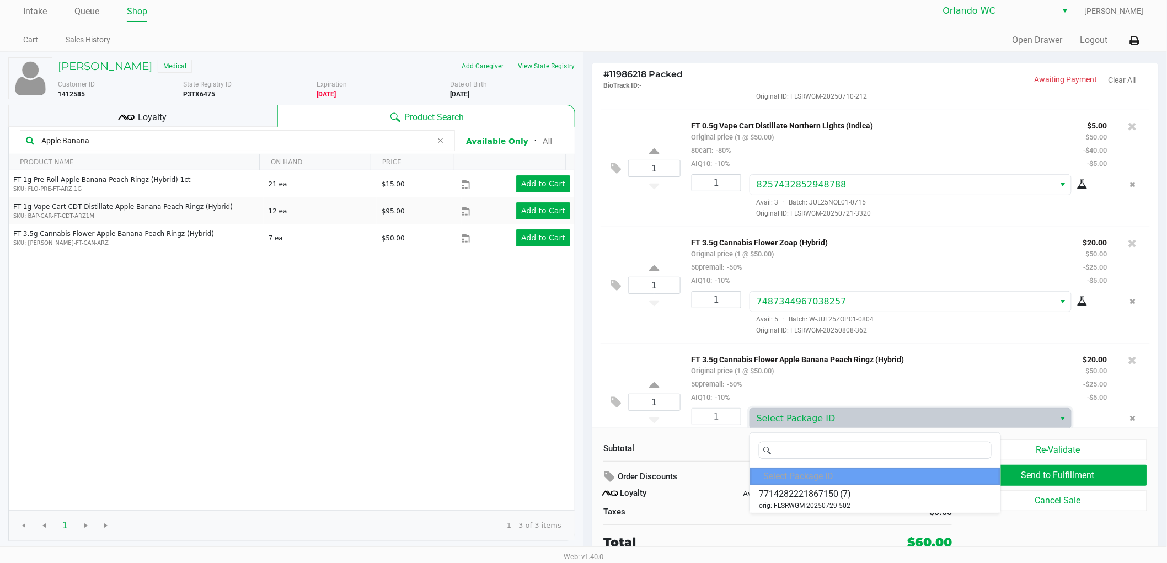
click at [833, 460] on div at bounding box center [875, 450] width 250 height 35
click at [829, 486] on div "Select Package ID 7714282221867150 (7) orig: FLSRWGM-20250729-502" at bounding box center [876, 472] width 252 height 81
click at [817, 506] on span "orig: FLSRWGM-20250729-502" at bounding box center [805, 506] width 92 height 10
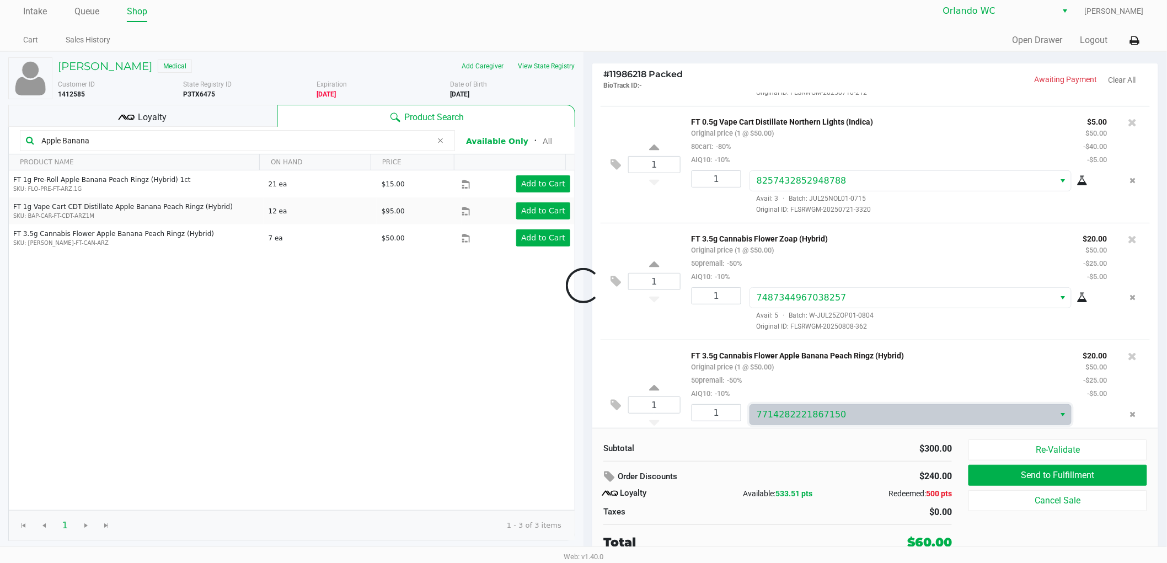
click at [866, 450] on div at bounding box center [583, 285] width 1167 height 359
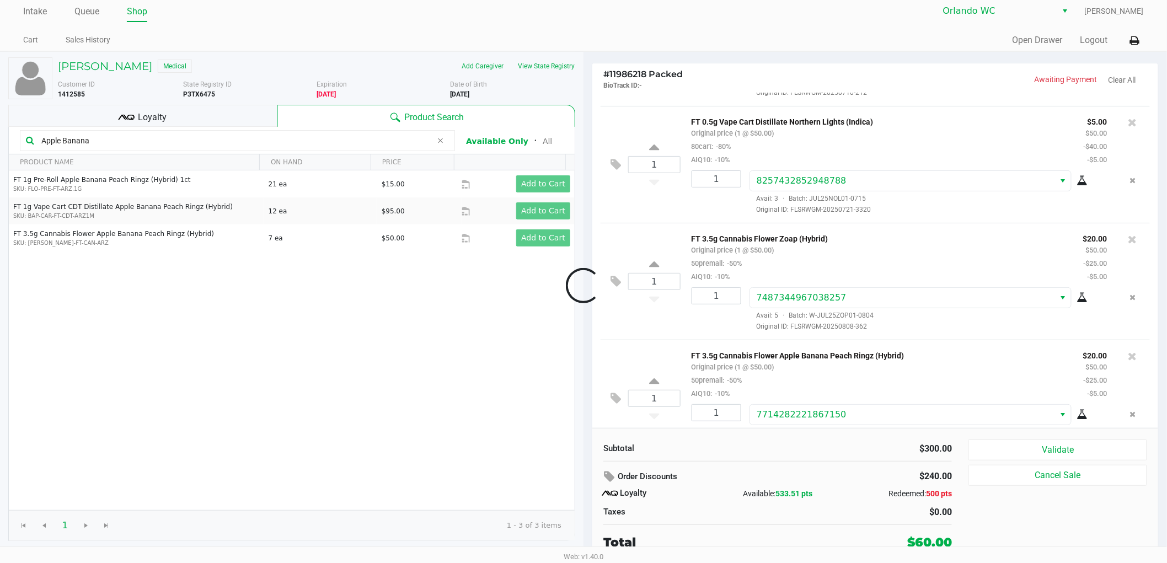
scroll to position [370, 0]
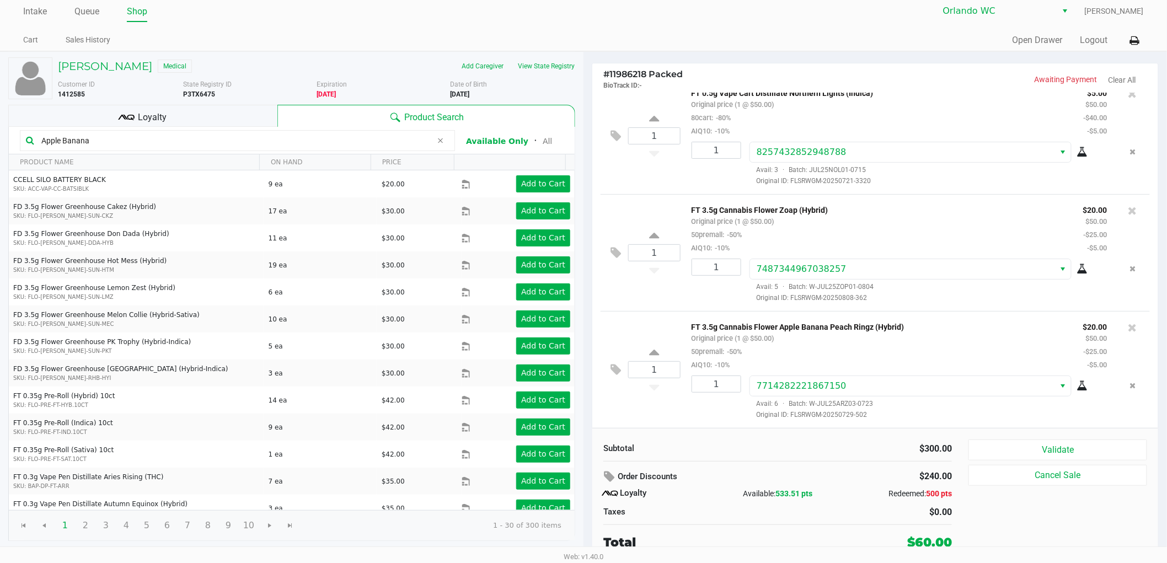
click at [1075, 373] on div "FT 3.5g Cannabis Flower Apple Banana Peach Ringz (Hybrid) Original price (1 @ $…" at bounding box center [911, 370] width 461 height 100
click at [1077, 388] on icon at bounding box center [1082, 386] width 11 height 9
click at [873, 506] on div "$0.00" at bounding box center [869, 512] width 166 height 13
click at [729, 504] on div "Order Discounts $240.00 Loyalty Available: 533.51 pts Redeemed: 500 pts Taxes $…" at bounding box center [777, 493] width 365 height 52
click at [1128, 389] on button "Remove the package from the orderLine" at bounding box center [1133, 386] width 15 height 20
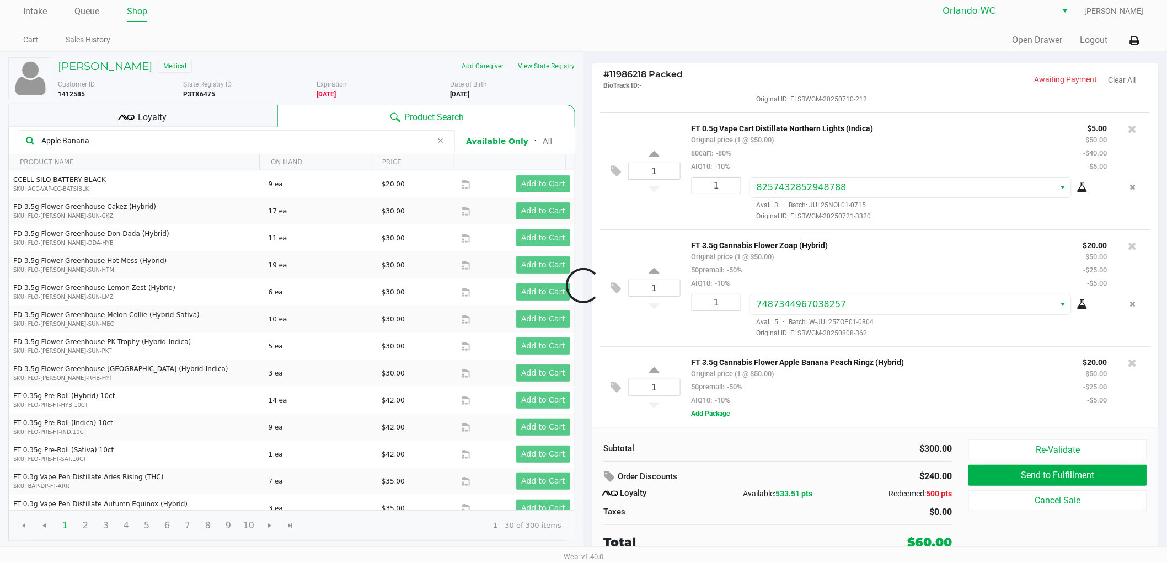
scroll to position [334, 0]
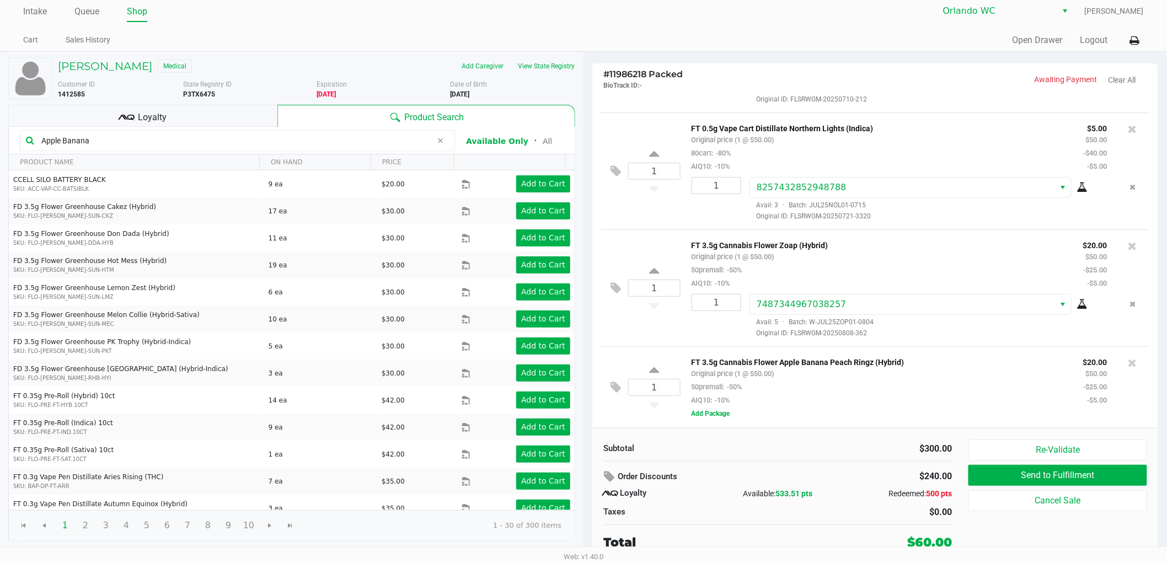
click at [440, 142] on icon at bounding box center [440, 140] width 7 height 9
click at [359, 142] on input "text" at bounding box center [243, 140] width 412 height 17
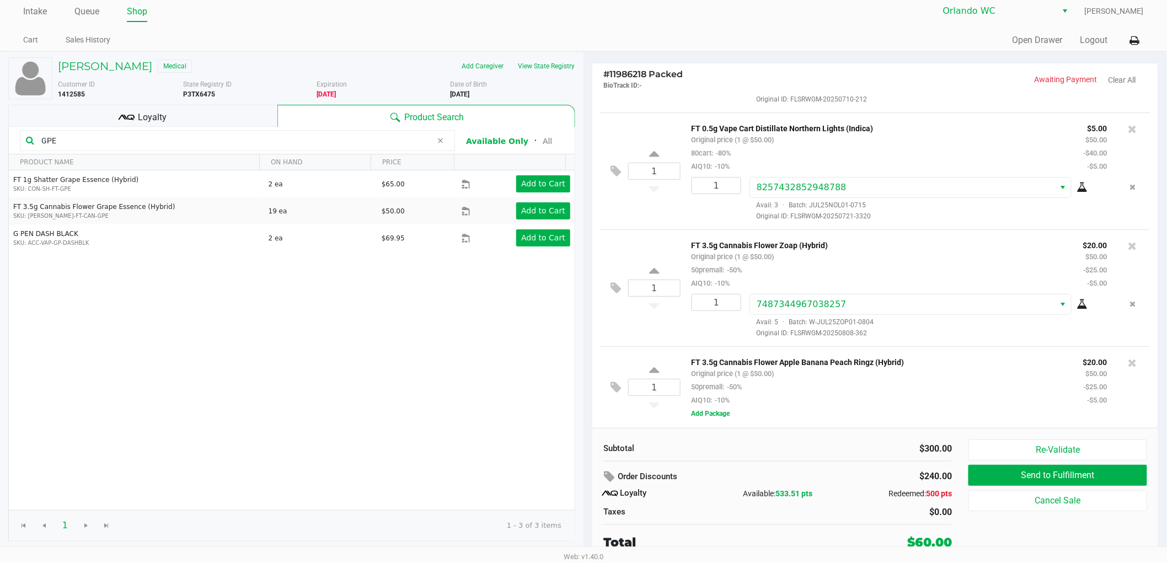
type input "GPE"
click at [259, 319] on div "FT 1g Shatter Grape Essence (Hybrid) SKU: CON-SH-FT-GPE 2 ea $65.00 Add to Cart…" at bounding box center [292, 340] width 566 height 340
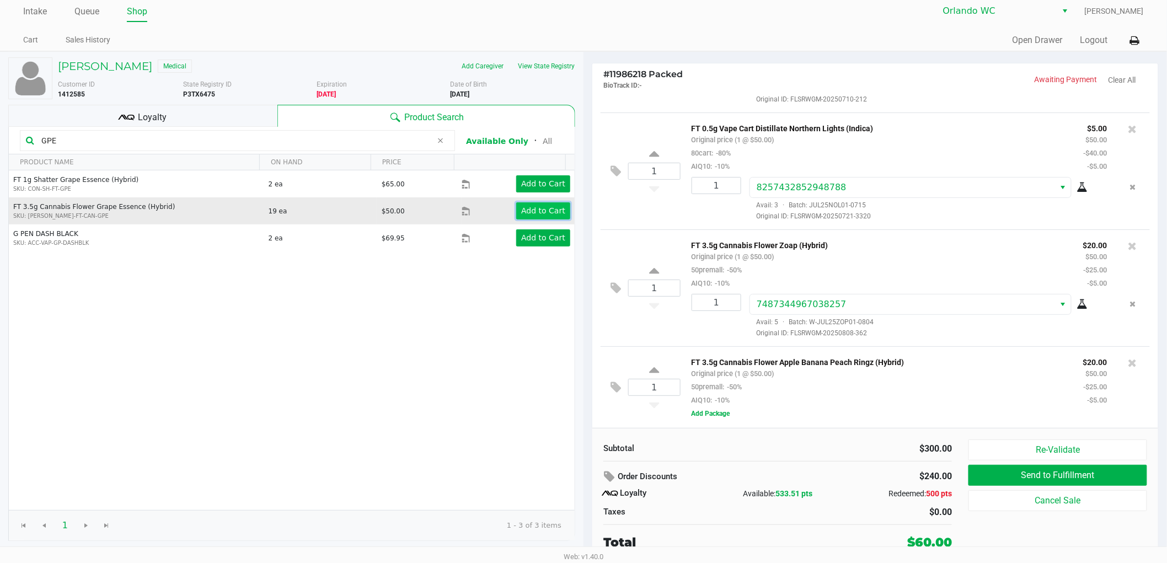
click at [531, 218] on button "Add to Cart" at bounding box center [543, 210] width 54 height 17
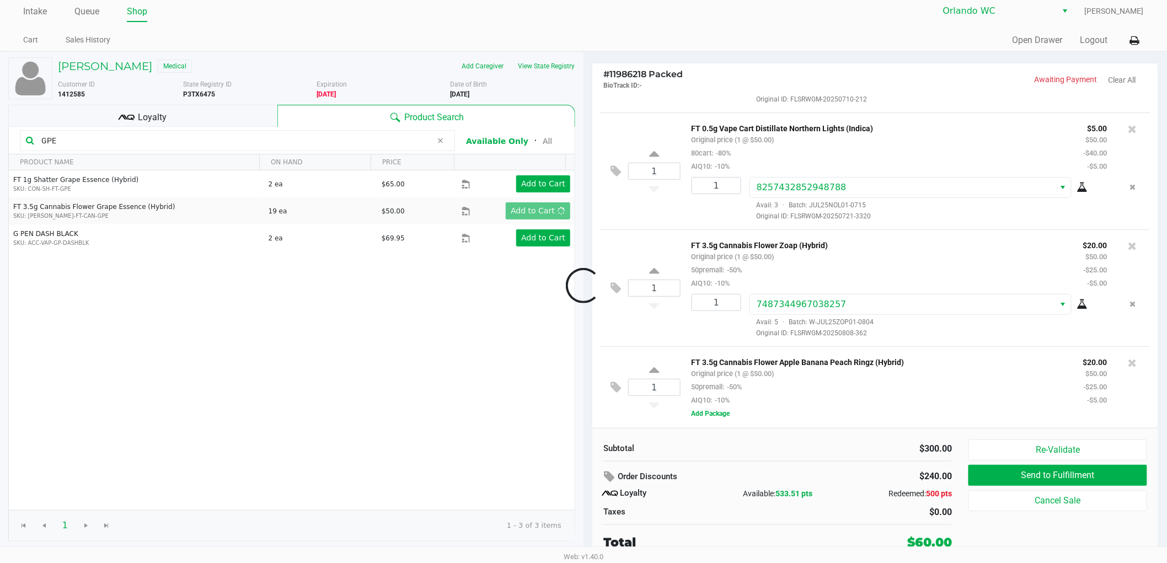
drag, startPoint x: 469, startPoint y: 370, endPoint x: 537, endPoint y: 371, distance: 67.9
click at [479, 365] on div at bounding box center [583, 285] width 1167 height 359
click at [779, 473] on div "Order Discounts" at bounding box center [717, 477] width 227 height 20
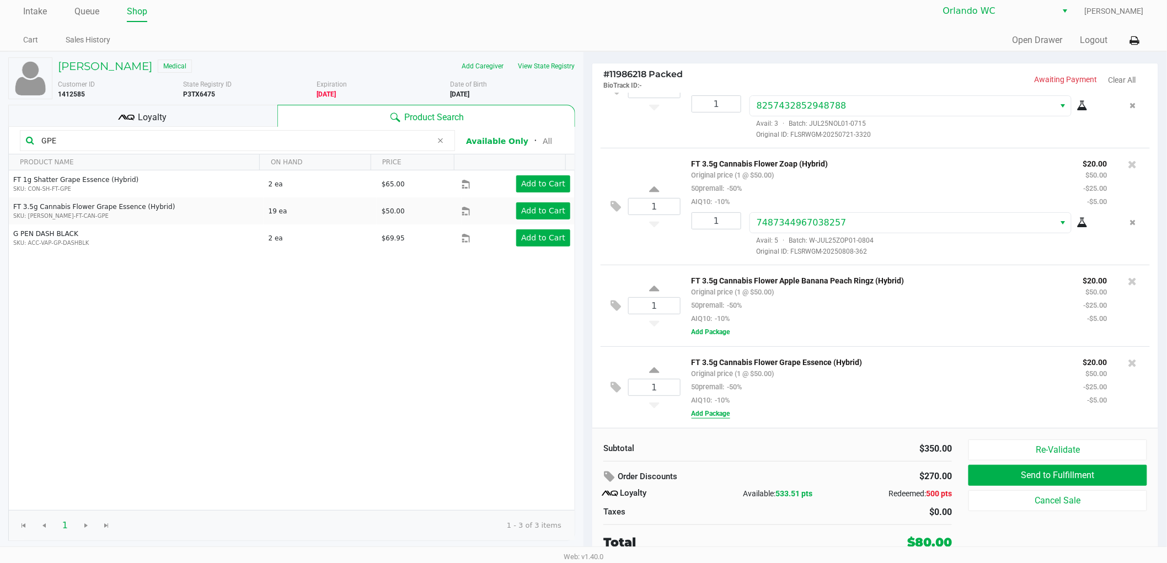
click at [725, 412] on button "Add Package" at bounding box center [711, 414] width 39 height 10
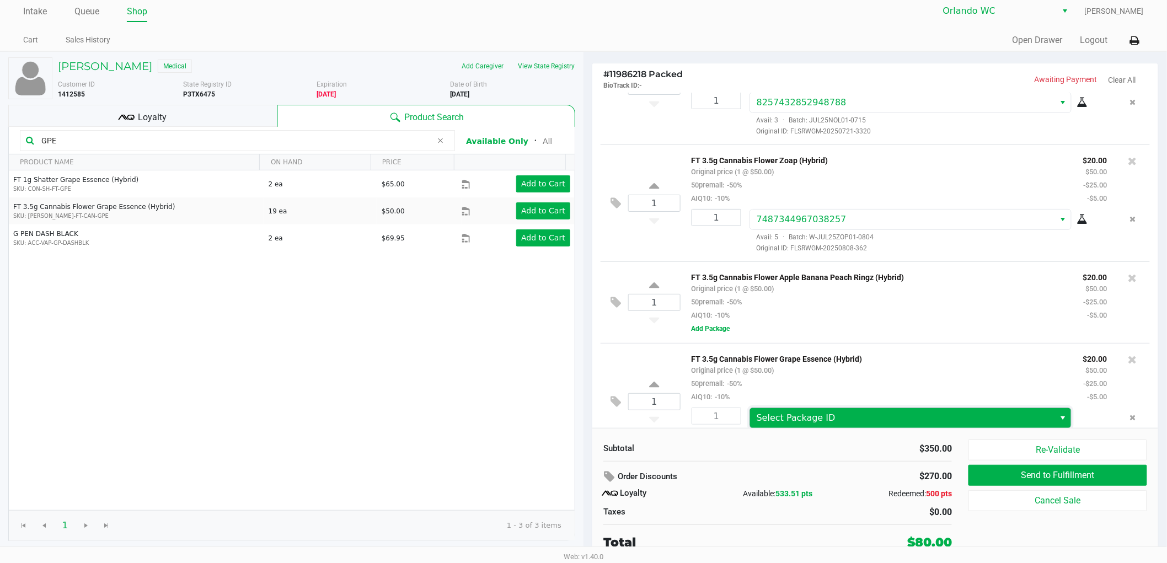
click at [808, 423] on span "Select Package ID" at bounding box center [796, 418] width 79 height 10
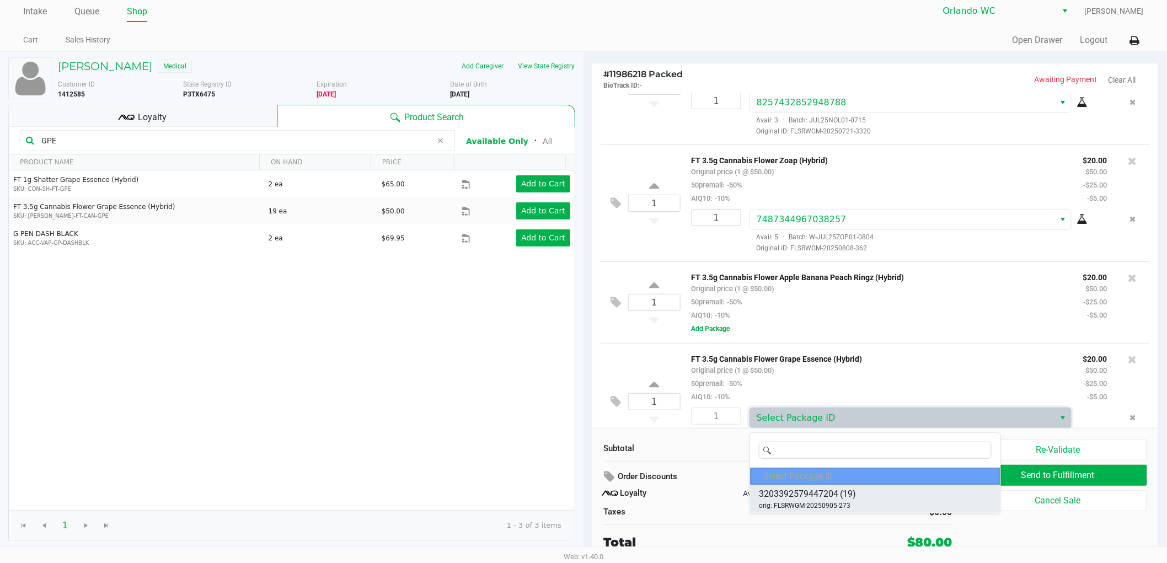
click at [823, 495] on span "3203392579447204" at bounding box center [798, 494] width 79 height 13
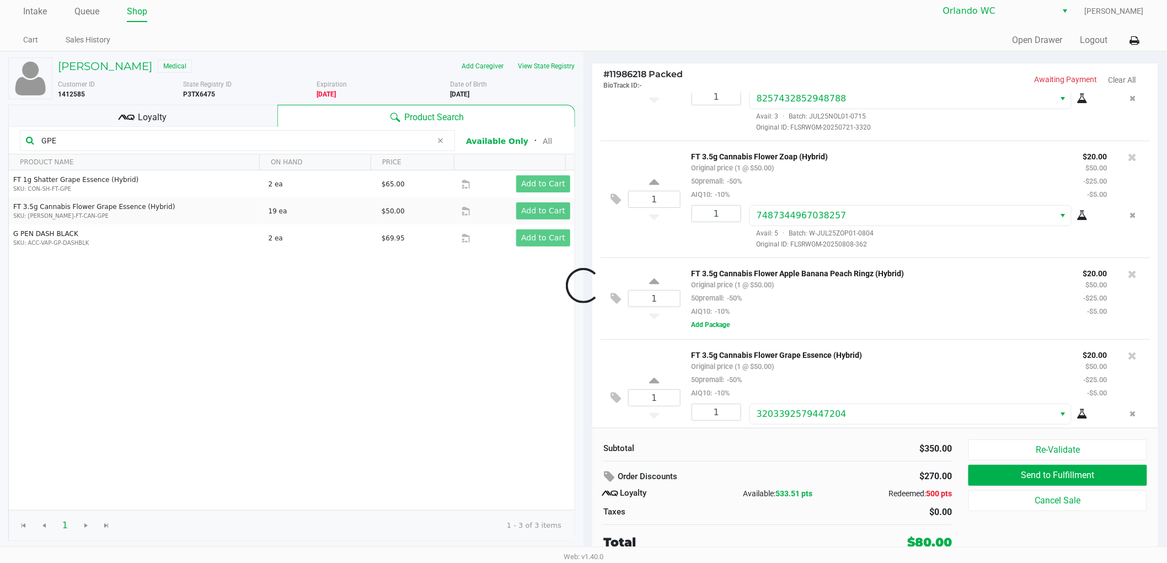
scroll to position [451, 0]
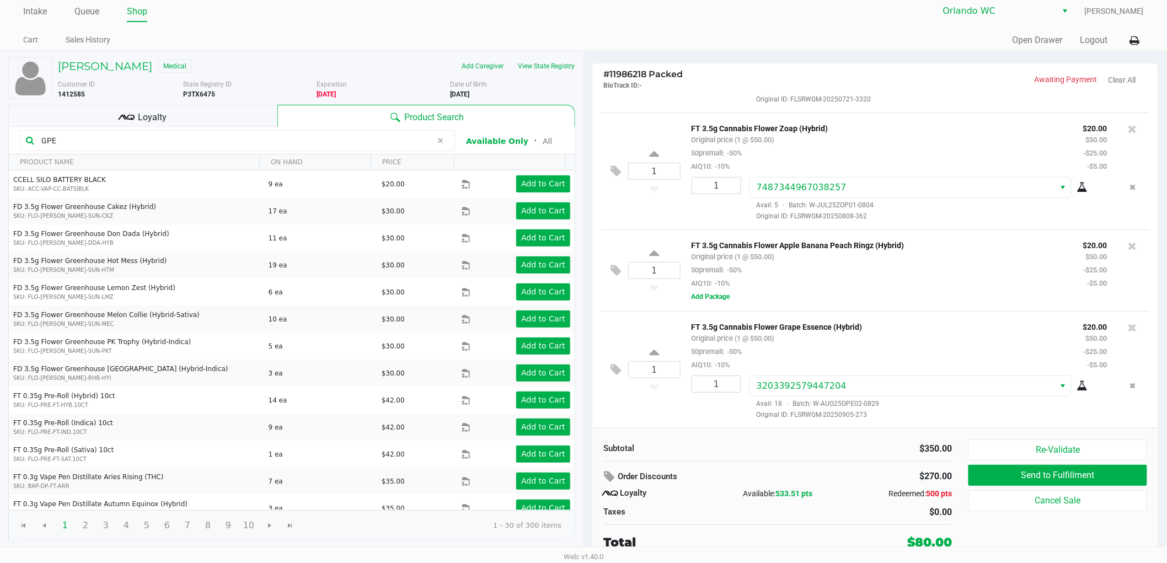
click at [1077, 383] on icon at bounding box center [1082, 386] width 11 height 9
drag, startPoint x: 837, startPoint y: 484, endPoint x: 842, endPoint y: 476, distance: 9.4
click at [837, 482] on div "Order Discounts" at bounding box center [717, 477] width 244 height 20
click at [1126, 380] on button "Remove the package from the orderLine" at bounding box center [1133, 386] width 15 height 20
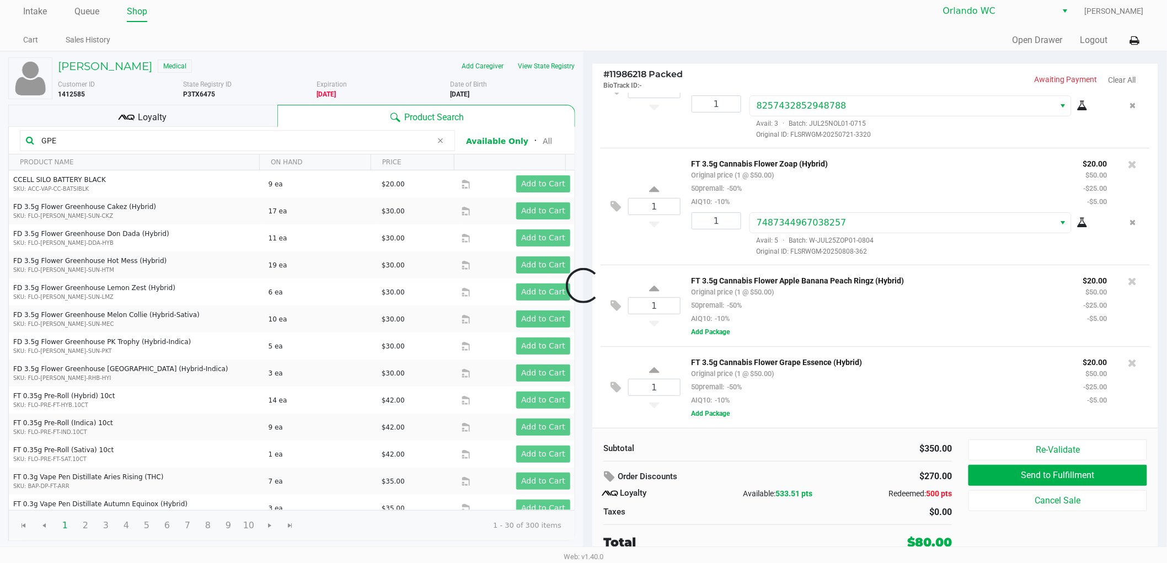
scroll to position [416, 0]
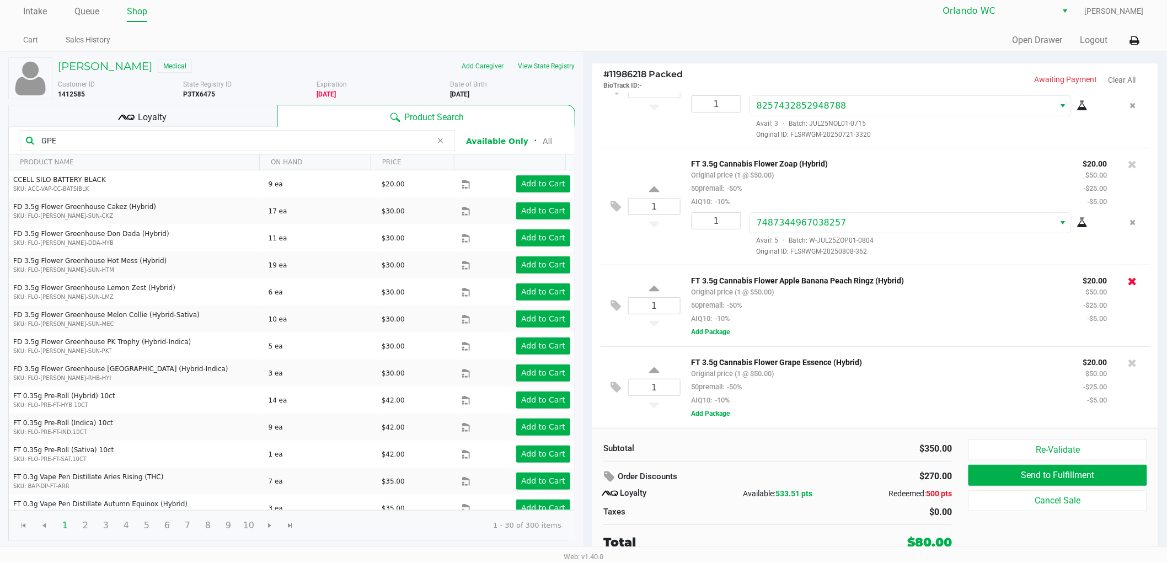
click at [1129, 280] on icon at bounding box center [1133, 281] width 9 height 11
click at [782, 461] on div at bounding box center [583, 285] width 1167 height 359
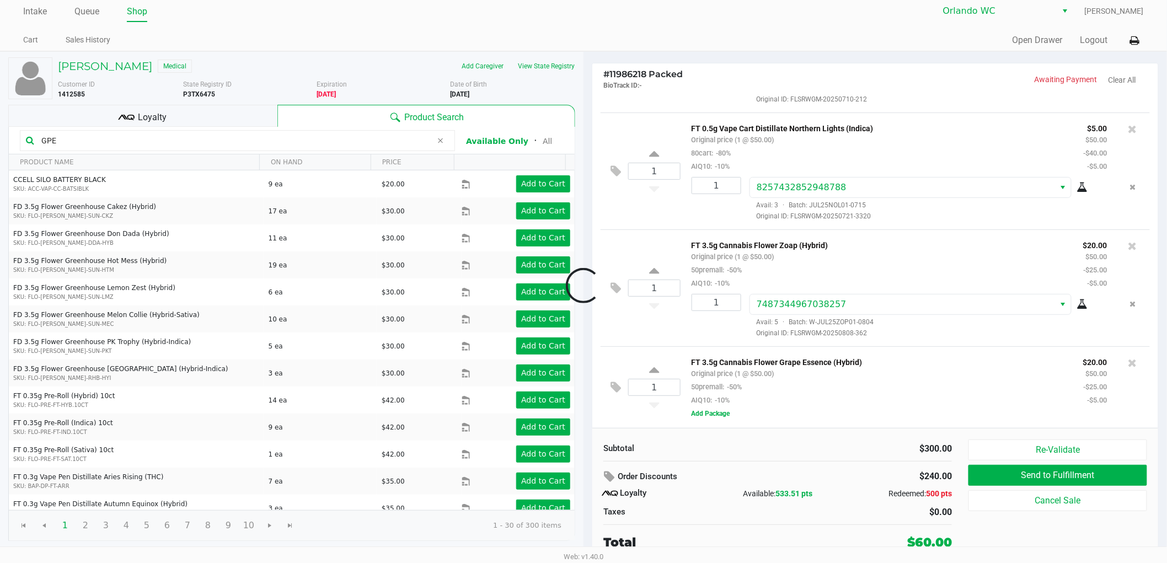
click at [804, 500] on div "Loyalty Available: 533.51 pts Redeemed: 500 pts" at bounding box center [778, 493] width 349 height 13
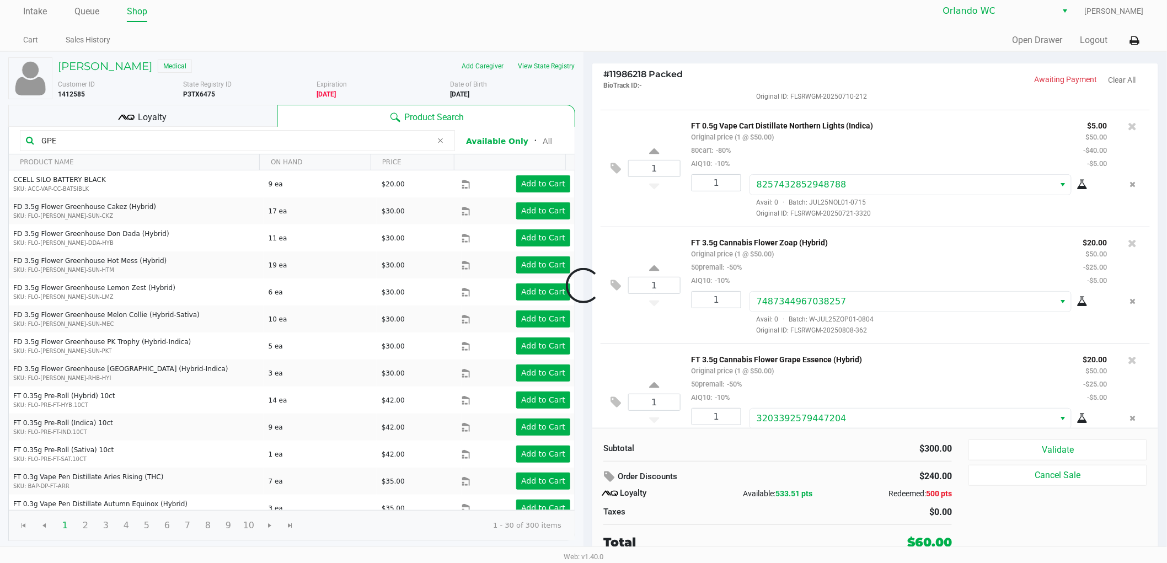
scroll to position [370, 0]
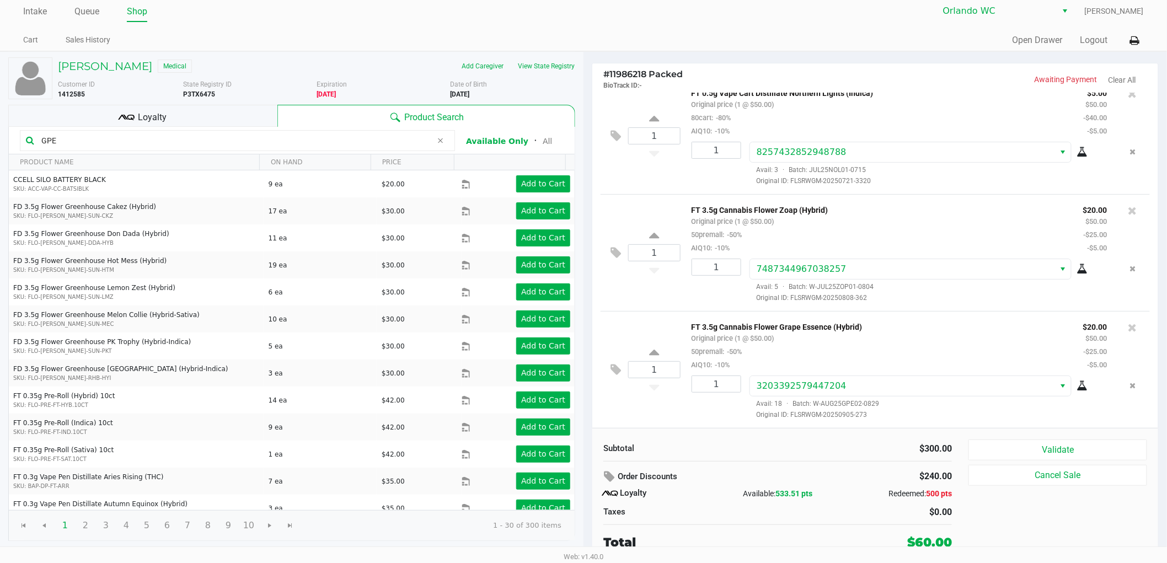
click at [802, 510] on div "$0.00" at bounding box center [869, 512] width 166 height 13
click at [1018, 442] on button "Validate" at bounding box center [1058, 450] width 179 height 21
click at [771, 508] on div "Taxes" at bounding box center [686, 512] width 183 height 13
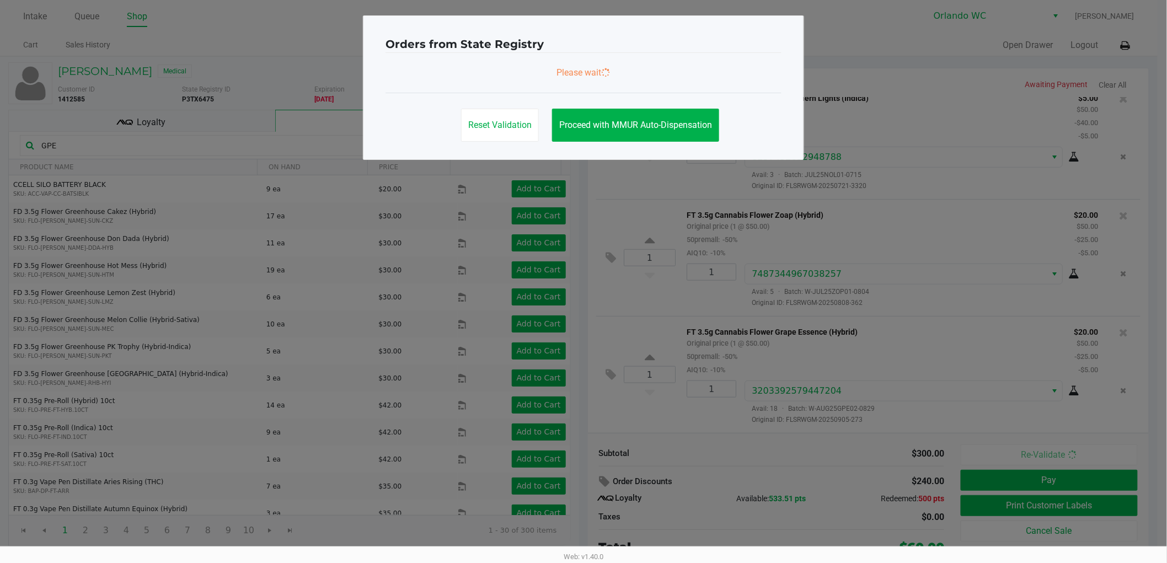
scroll to position [0, 0]
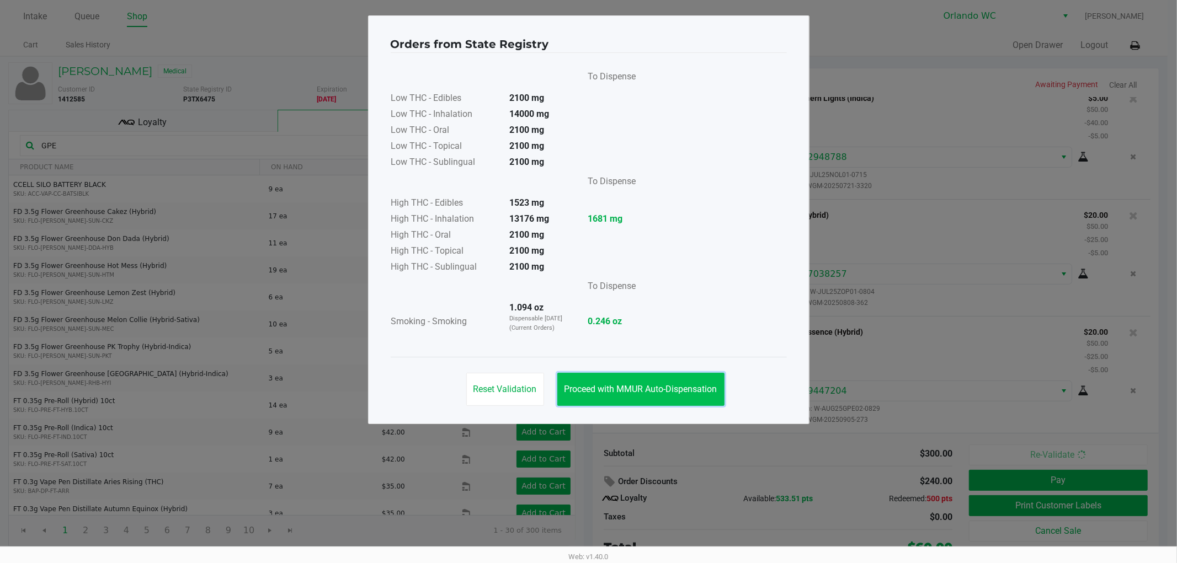
click at [674, 396] on button "Proceed with MMUR Auto-Dispensation" at bounding box center [640, 389] width 167 height 33
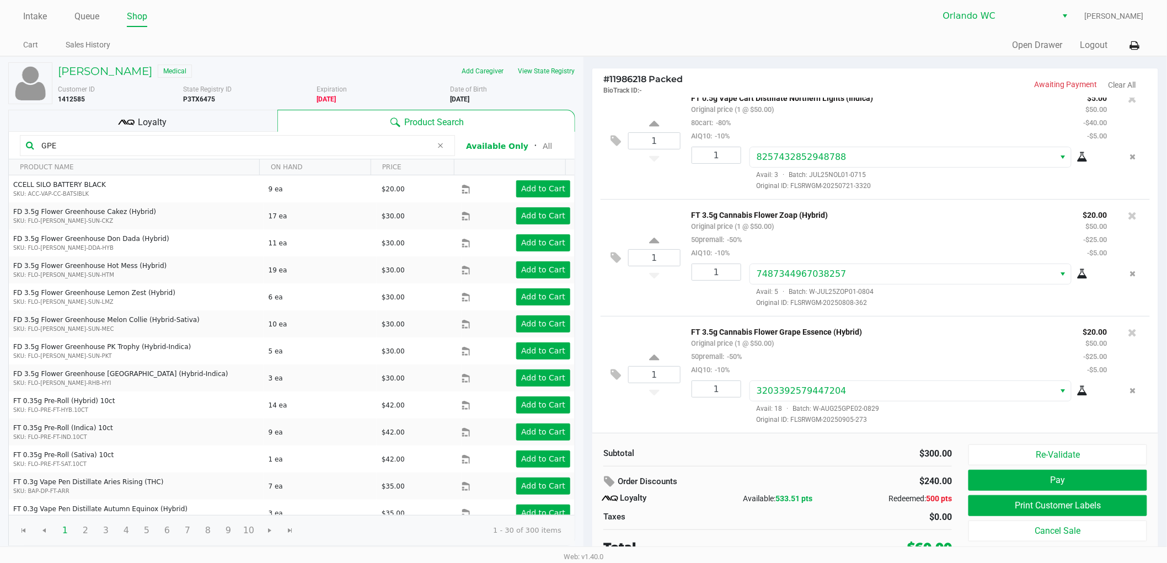
drag, startPoint x: 772, startPoint y: 514, endPoint x: 779, endPoint y: 513, distance: 6.7
click at [774, 514] on div "Taxes" at bounding box center [686, 517] width 183 height 13
click at [997, 510] on button "Print Customer Labels" at bounding box center [1058, 505] width 179 height 21
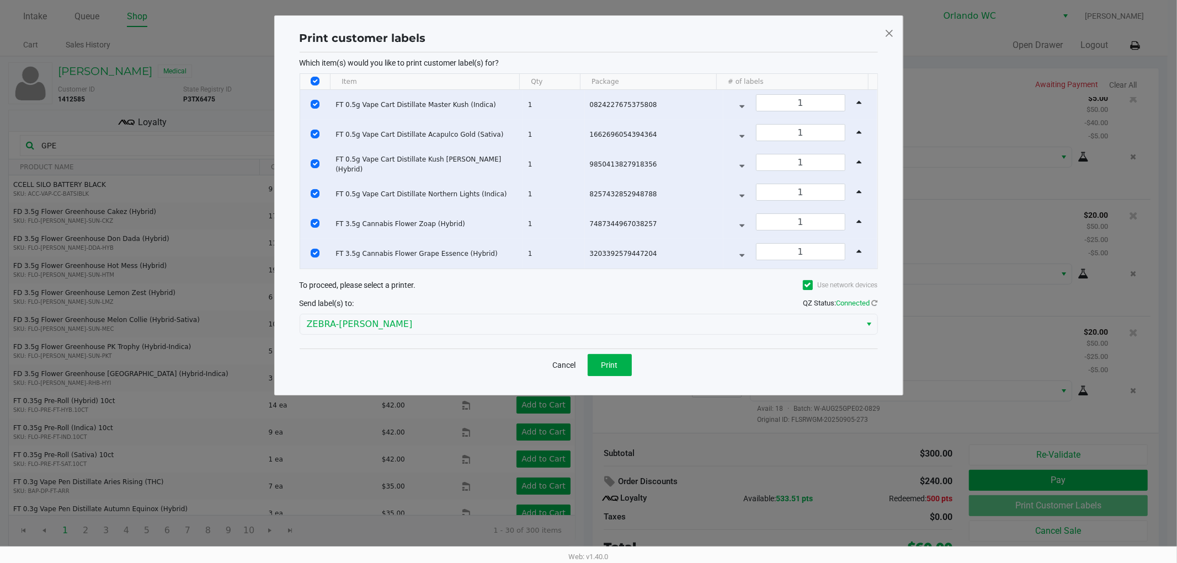
click at [312, 81] on input "Select All Rows" at bounding box center [315, 81] width 9 height 9
checkbox input "false"
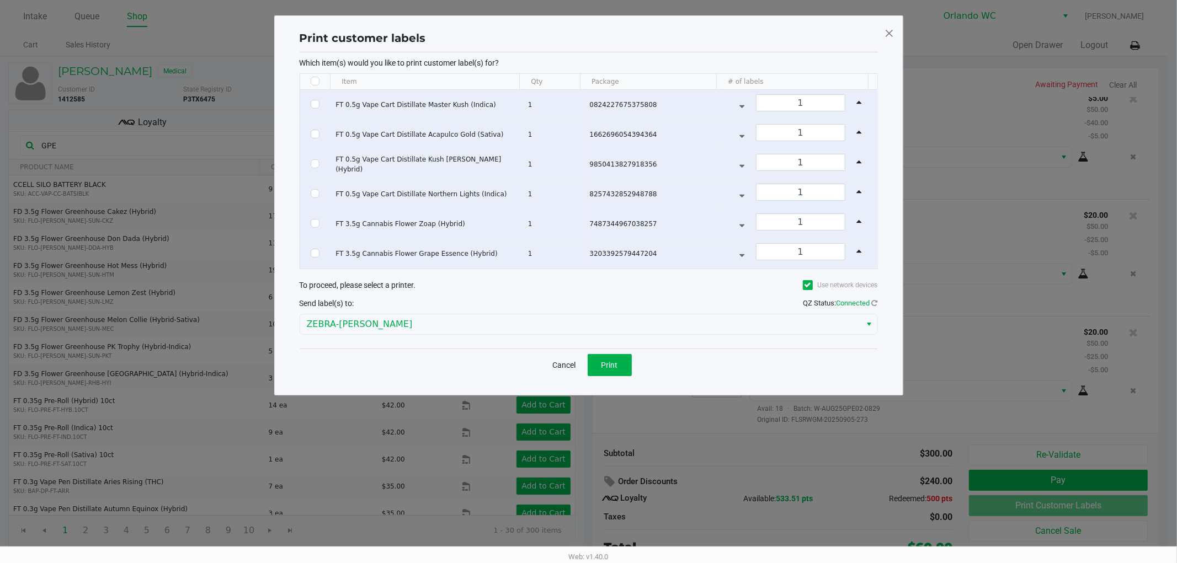
checkbox input "false"
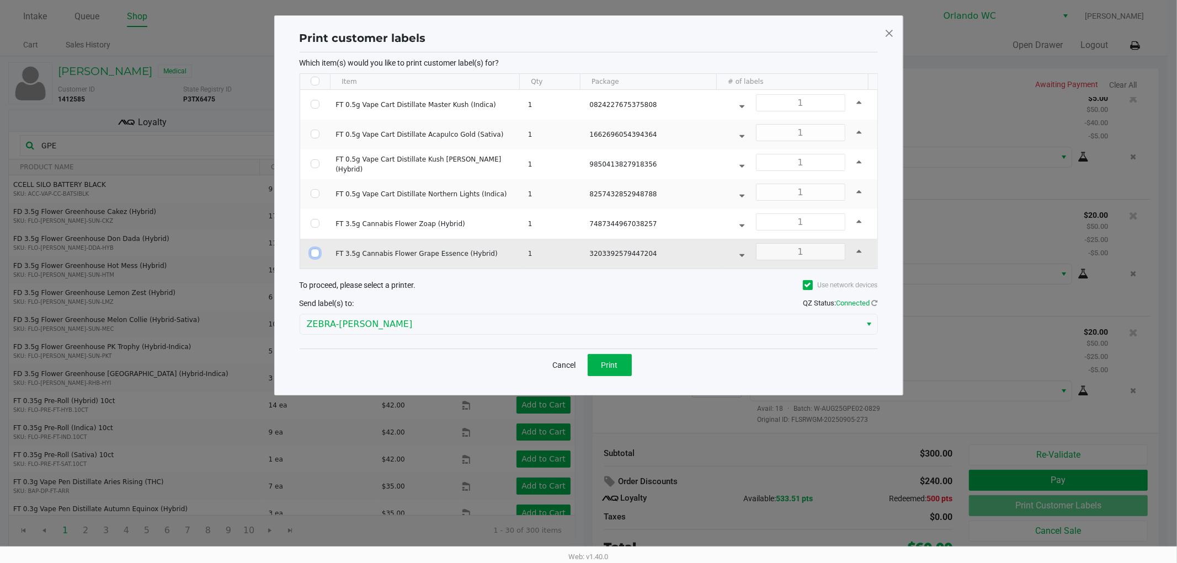
click at [311, 256] on input "Select Row" at bounding box center [315, 253] width 9 height 9
checkbox input "true"
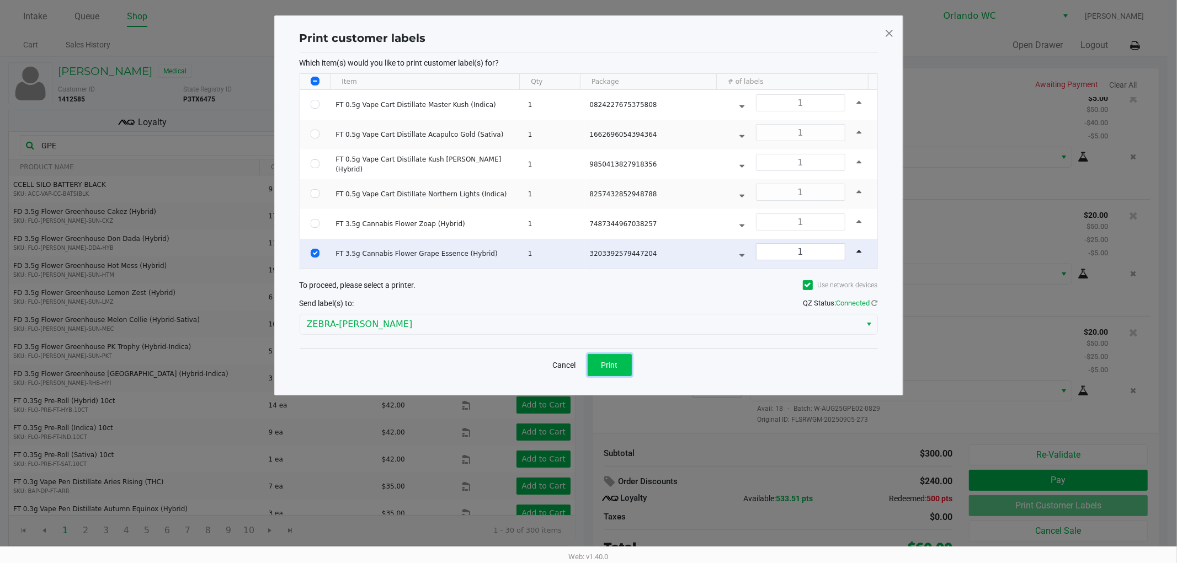
click at [619, 365] on button "Print" at bounding box center [610, 365] width 44 height 22
click at [798, 520] on ngb-modal-window "Print customer labels Which item(s) would you like to print customer label(s) f…" at bounding box center [588, 281] width 1177 height 563
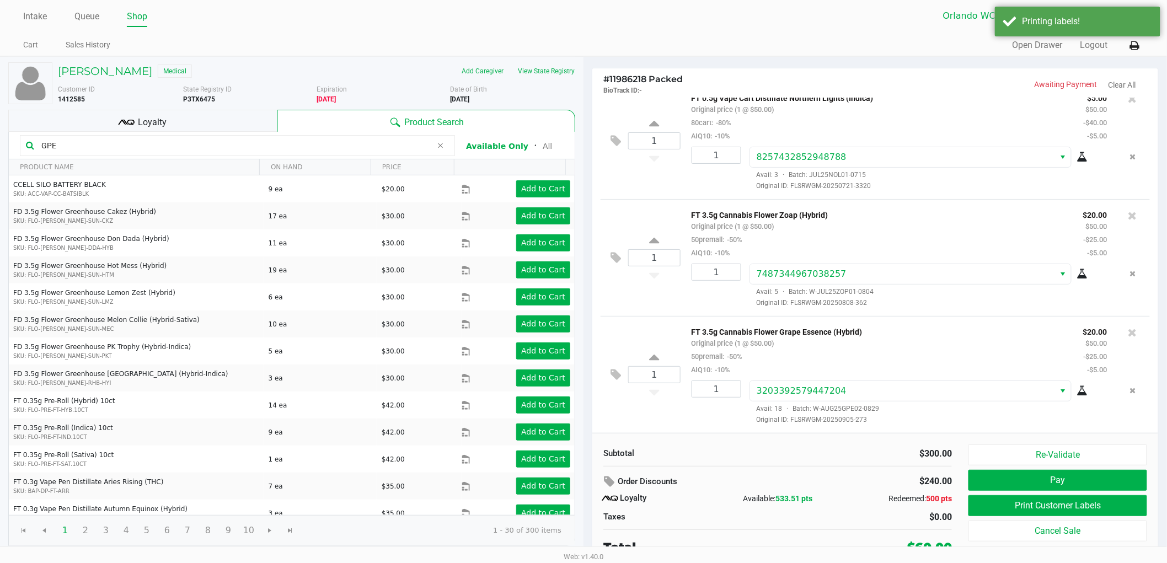
click at [1124, 213] on div at bounding box center [1133, 215] width 18 height 15
click at [1129, 213] on icon at bounding box center [1133, 215] width 9 height 11
click at [794, 478] on div "Order Discounts" at bounding box center [717, 482] width 227 height 20
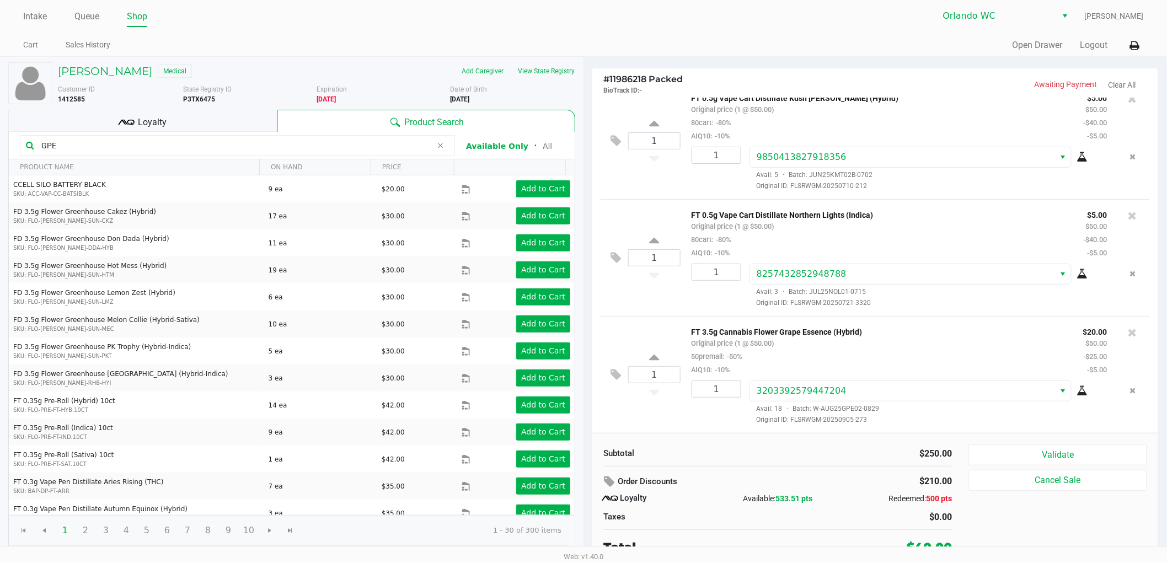
scroll to position [6, 0]
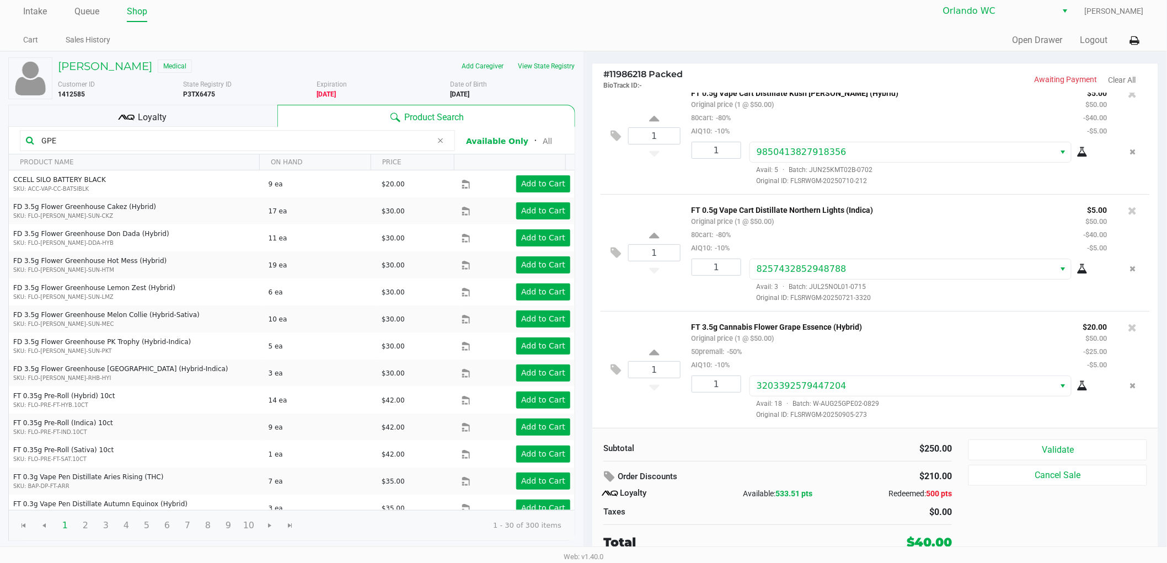
click at [313, 141] on input "GPE" at bounding box center [235, 140] width 396 height 17
click at [422, 142] on input "GPE" at bounding box center [235, 140] width 396 height 17
click at [440, 144] on icon at bounding box center [440, 140] width 7 height 9
click at [313, 143] on input "text" at bounding box center [243, 140] width 412 height 17
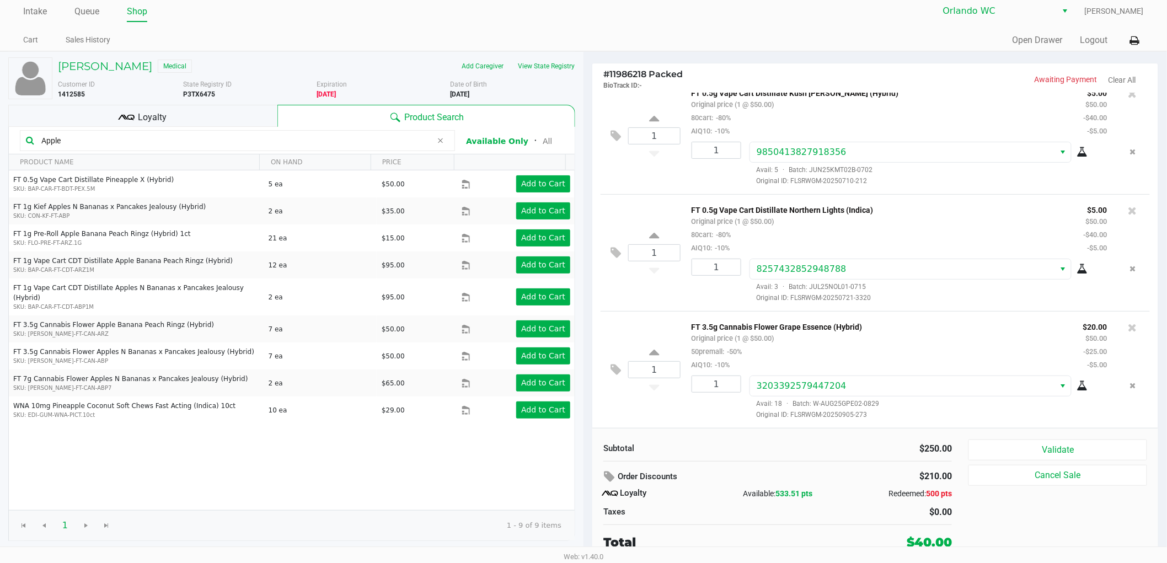
type input "Apple"
click at [763, 482] on div "Order Discounts" at bounding box center [717, 477] width 227 height 20
click at [1021, 455] on button "Validate" at bounding box center [1058, 450] width 179 height 21
click at [814, 484] on div "Order Discounts" at bounding box center [717, 477] width 227 height 20
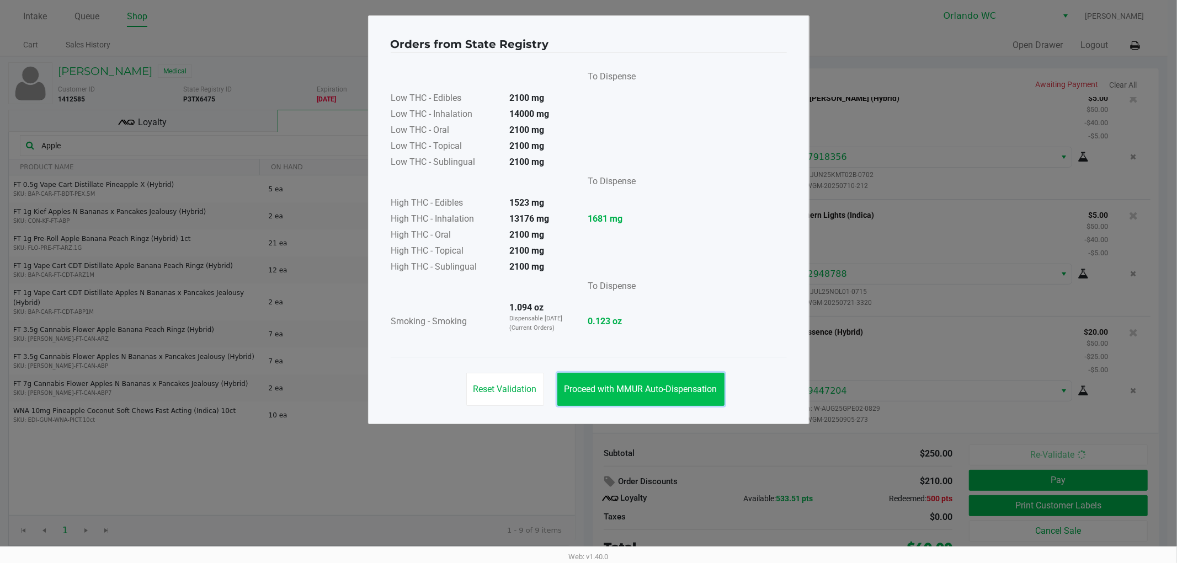
click at [664, 387] on span "Proceed with MMUR Auto-Dispensation" at bounding box center [640, 389] width 153 height 10
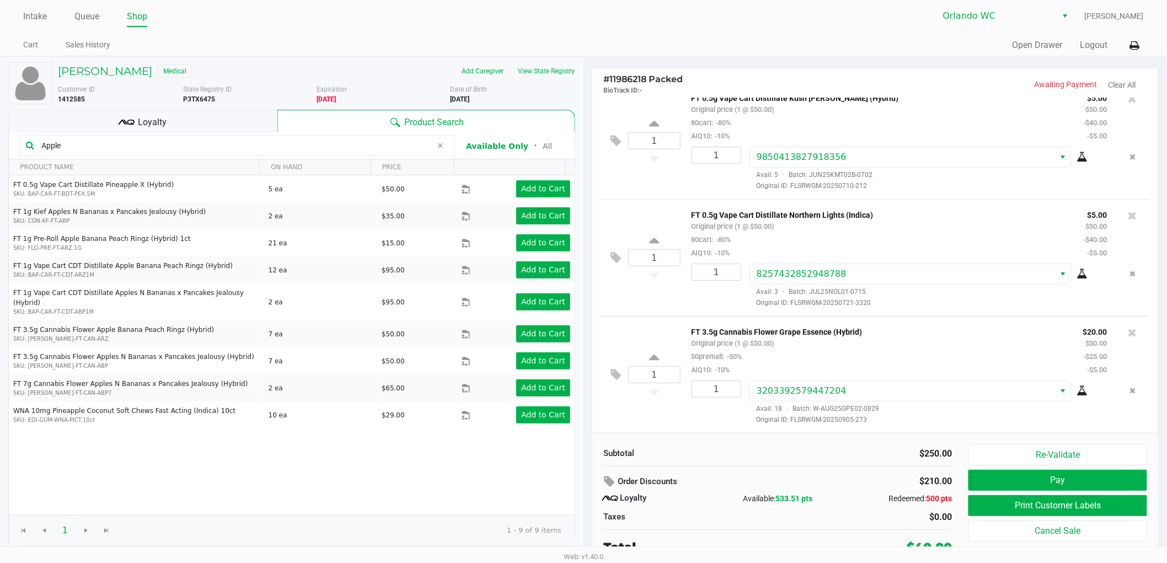
click at [755, 476] on div "Order Discounts" at bounding box center [717, 482] width 227 height 20
click at [845, 505] on div "Loyalty Available: 533.51 pts Redeemed: 500 pts" at bounding box center [778, 498] width 349 height 13
click at [844, 505] on div "Loyalty Available: 533.51 pts Redeemed: 500 pts" at bounding box center [778, 498] width 349 height 13
click at [843, 504] on div "Redeemed: 500 pts" at bounding box center [894, 499] width 116 height 12
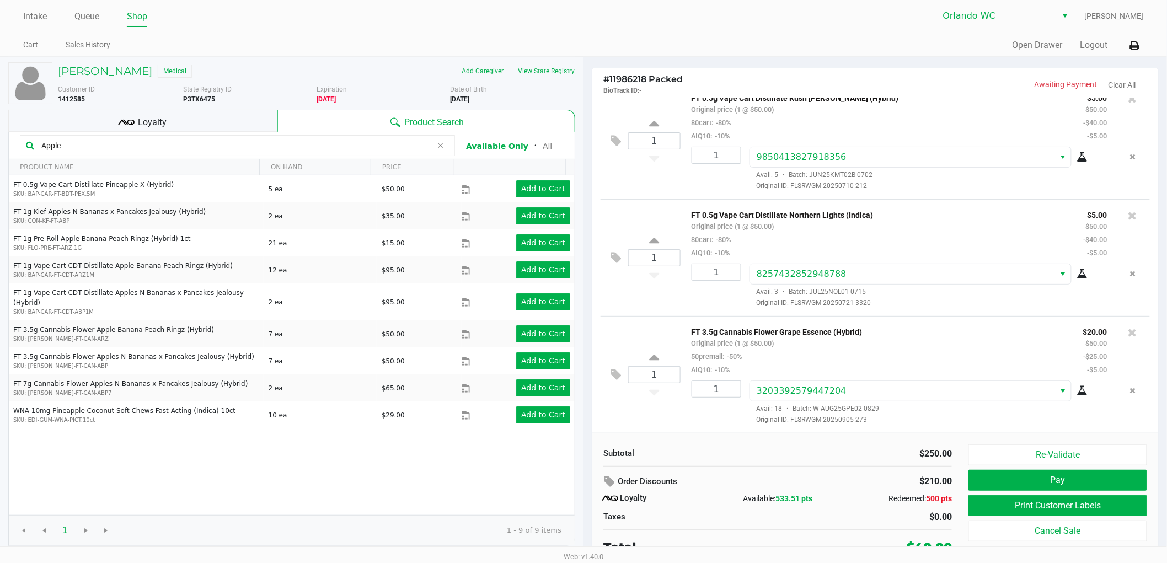
click at [835, 506] on div "Order Discounts $210.00 Loyalty Available: 533.51 pts Redeemed: 500 pts Taxes $…" at bounding box center [777, 498] width 365 height 52
click at [848, 527] on div "Subtotal $250.00 Order Discounts $210.00 Loyalty Available: 533.51 pts Redeemed…" at bounding box center [777, 501] width 365 height 112
click at [1006, 505] on button "Print Customer Labels" at bounding box center [1058, 505] width 179 height 21
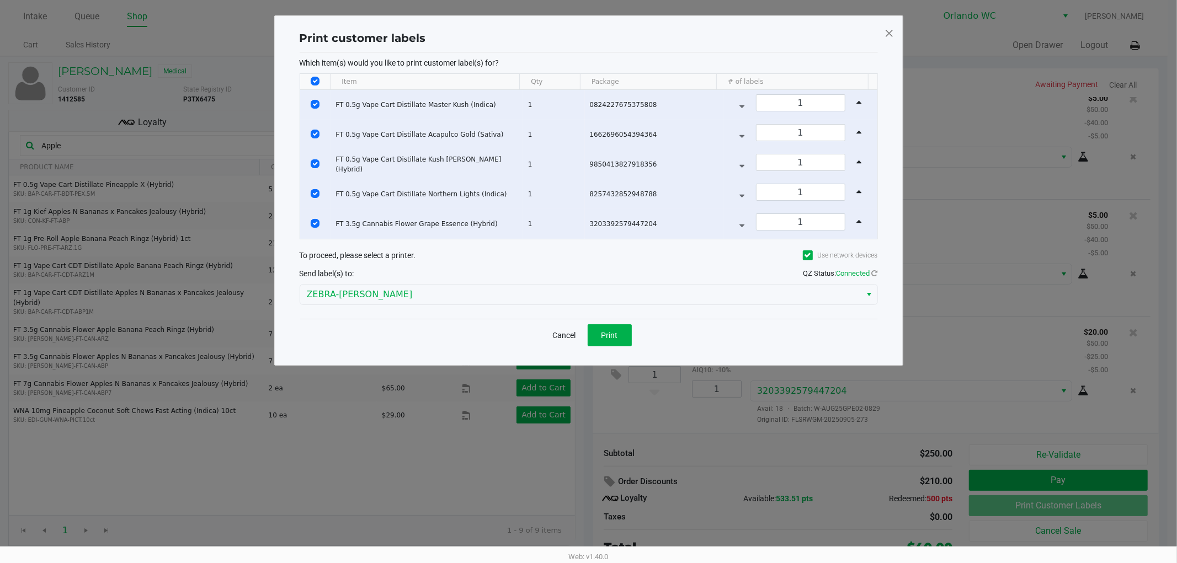
click at [314, 76] on th "Data table" at bounding box center [315, 82] width 30 height 16
click at [889, 26] on span at bounding box center [889, 33] width 10 height 18
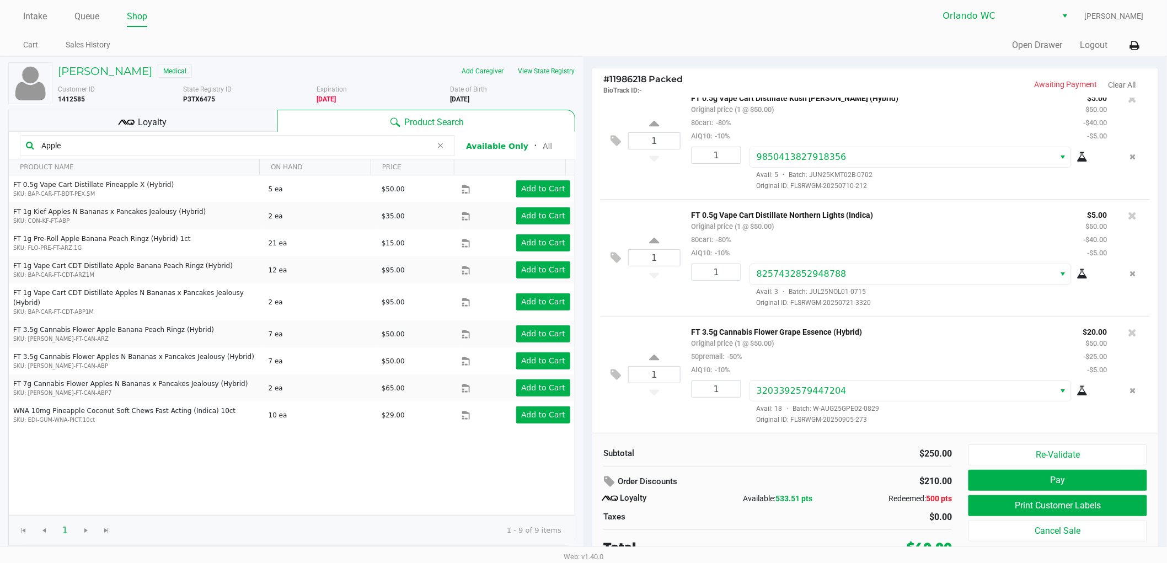
click at [814, 462] on div "Subtotal $250.00 Order Discounts $210.00 Loyalty Available: 533.51 pts Redeemed…" at bounding box center [777, 501] width 365 height 112
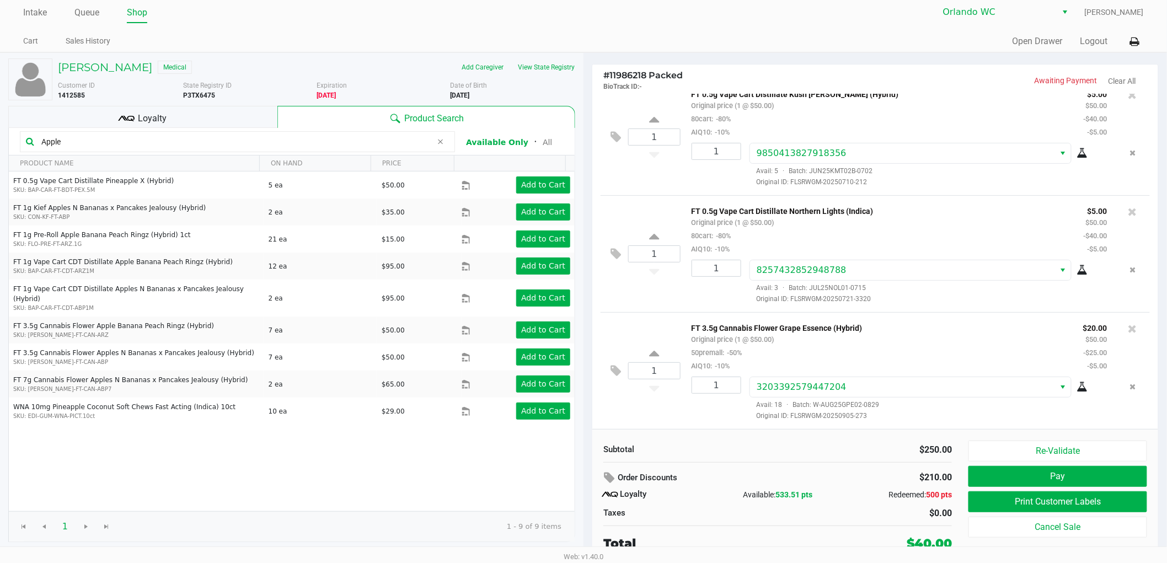
scroll to position [6, 0]
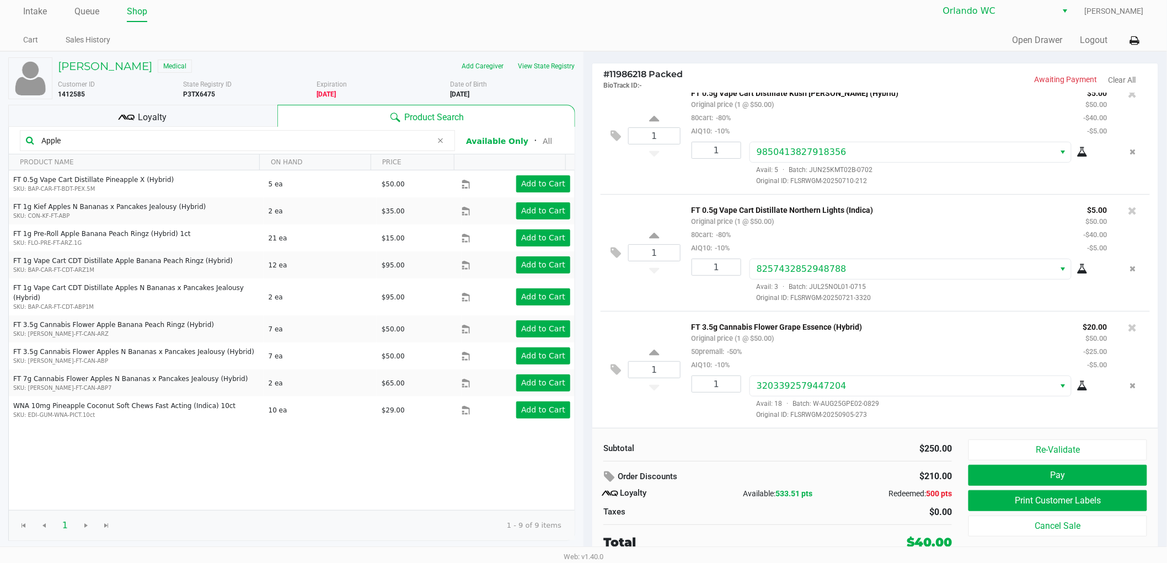
click at [239, 130] on div "Apple" at bounding box center [237, 140] width 435 height 21
click at [439, 141] on icon at bounding box center [440, 140] width 7 height 9
click at [351, 135] on input "text" at bounding box center [243, 140] width 412 height 17
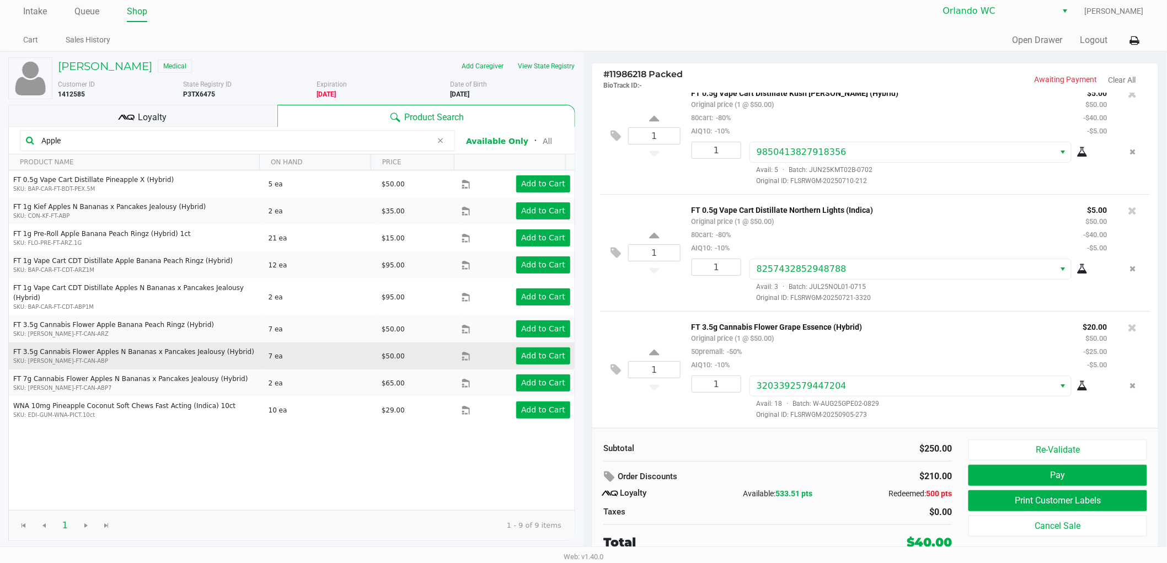
type input "Apple"
click at [180, 343] on td "FT 3.5g Cannabis Flower Apples N Bananas x Pancakes Jealousy (Hybrid) SKU: [PER…" at bounding box center [136, 356] width 255 height 27
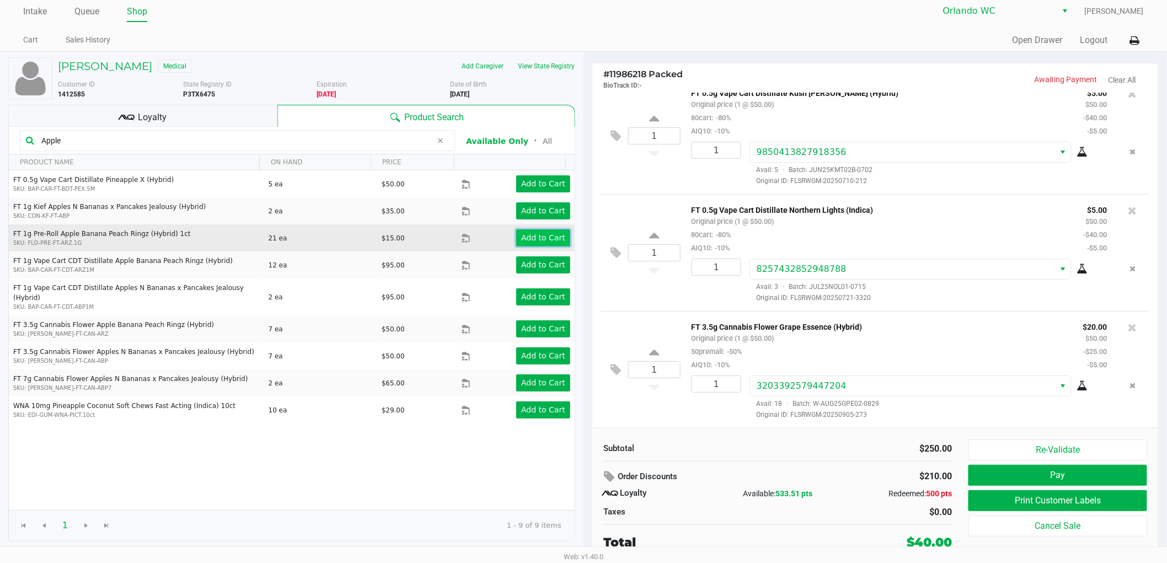
click at [538, 236] on app-button-loader "Add to Cart" at bounding box center [543, 237] width 44 height 9
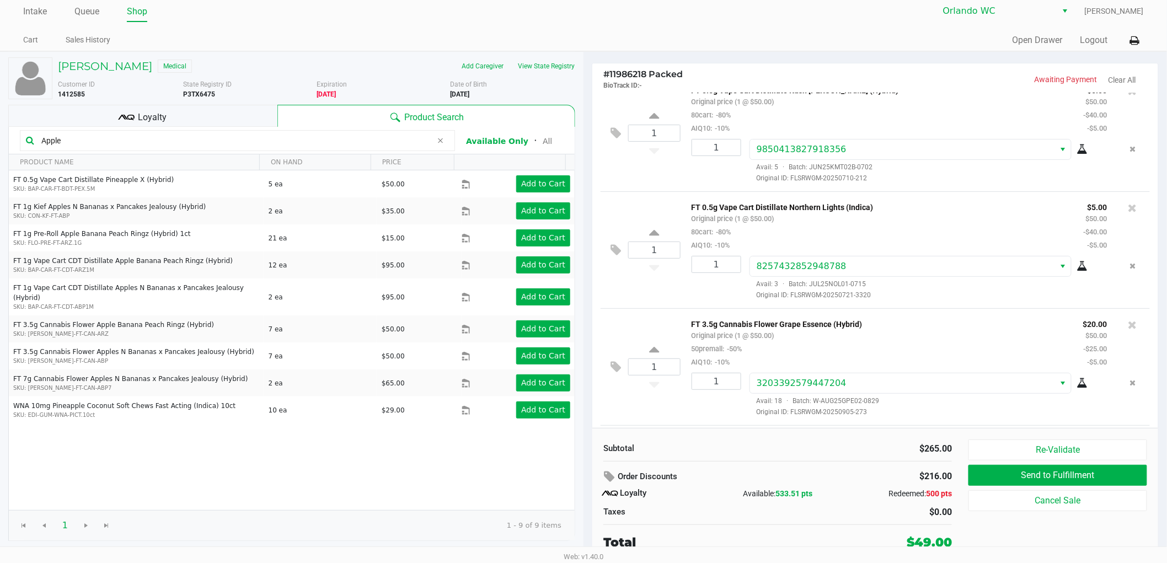
scroll to position [334, 0]
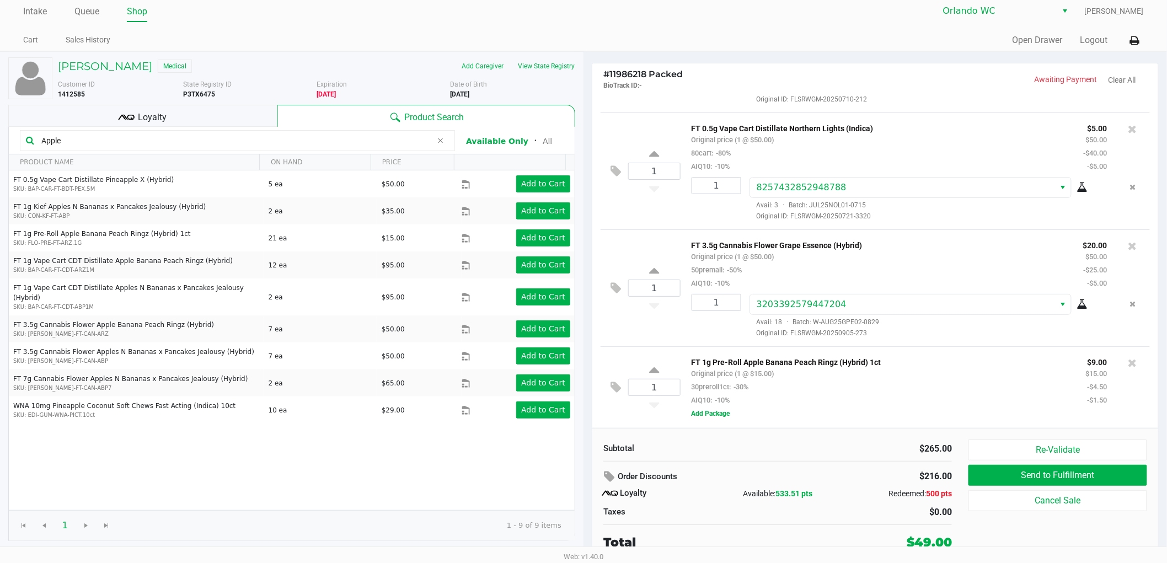
click at [442, 141] on icon at bounding box center [440, 140] width 7 height 9
click at [795, 466] on div "Subtotal $265.00 Order Discounts $216.00 Loyalty Available: 533.51 pts Redeemed…" at bounding box center [777, 496] width 365 height 112
click at [773, 483] on div "Order Discounts" at bounding box center [717, 477] width 227 height 20
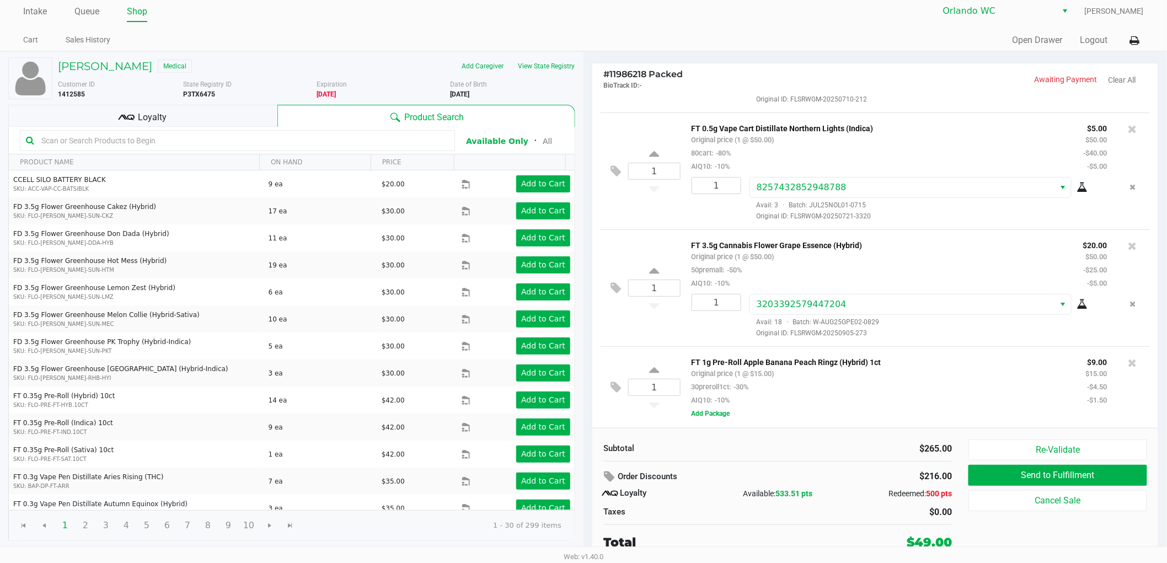
click at [788, 470] on div "Order Discounts" at bounding box center [717, 477] width 227 height 20
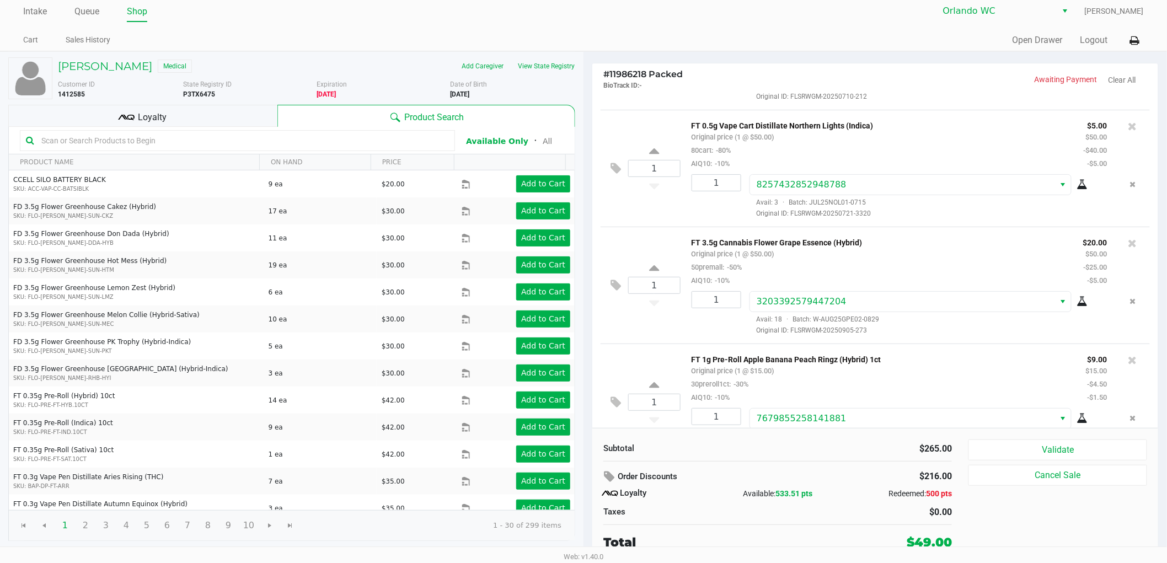
scroll to position [370, 0]
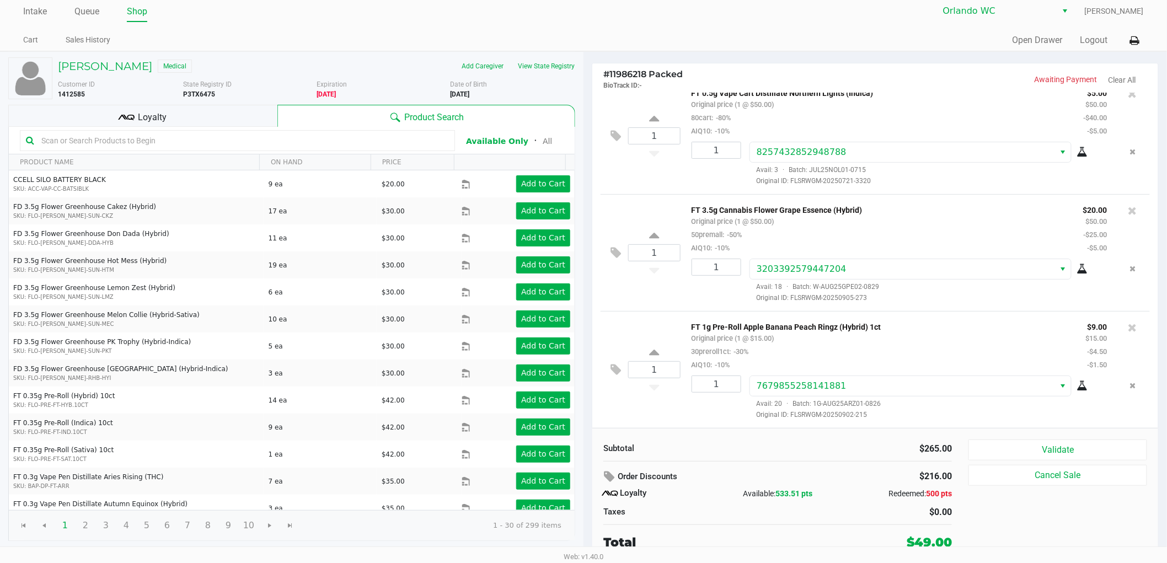
click at [771, 489] on div "Available: 533.51 pts" at bounding box center [778, 494] width 116 height 12
click at [1002, 460] on button "Validate" at bounding box center [1058, 450] width 179 height 21
click at [817, 503] on div "Order Discounts $216.00 Loyalty Available: 533.51 pts Redeemed: 500 pts Taxes $…" at bounding box center [777, 493] width 365 height 52
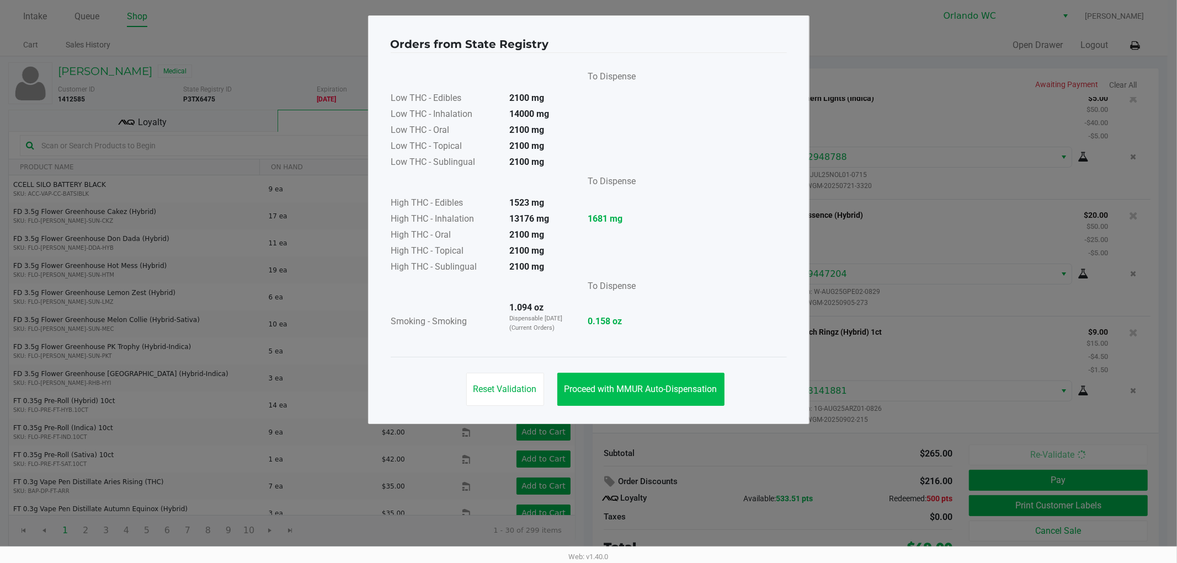
click at [666, 404] on button "Proceed with MMUR Auto-Dispensation" at bounding box center [640, 389] width 167 height 33
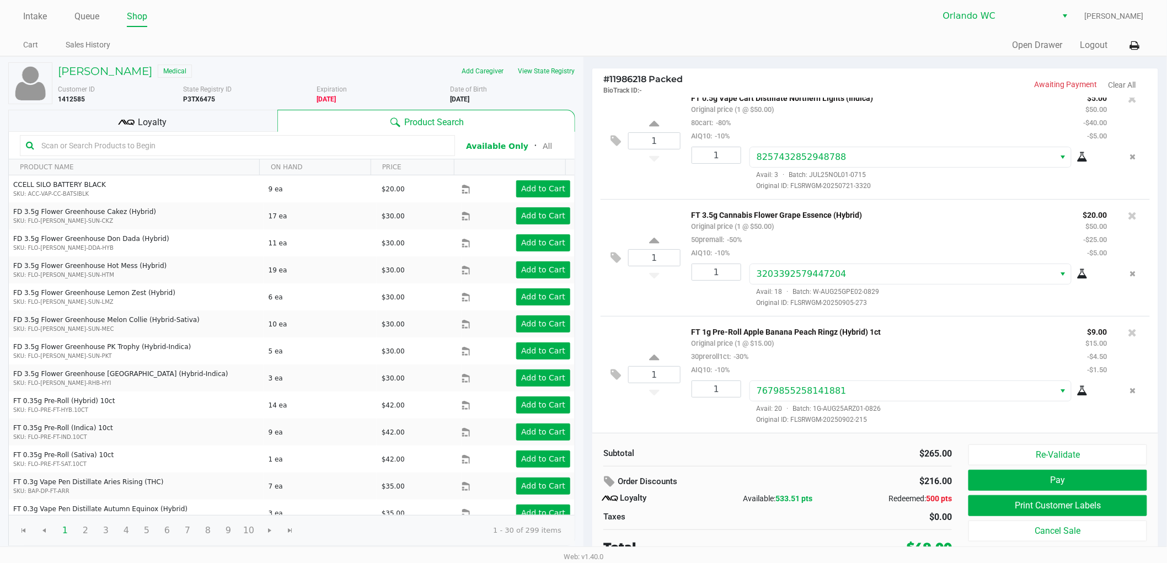
click at [757, 521] on ngb-modal-window "Orders from State Registry To Dispense Low THC - Edibles 2100 mg Low THC - Inha…" at bounding box center [583, 281] width 1167 height 563
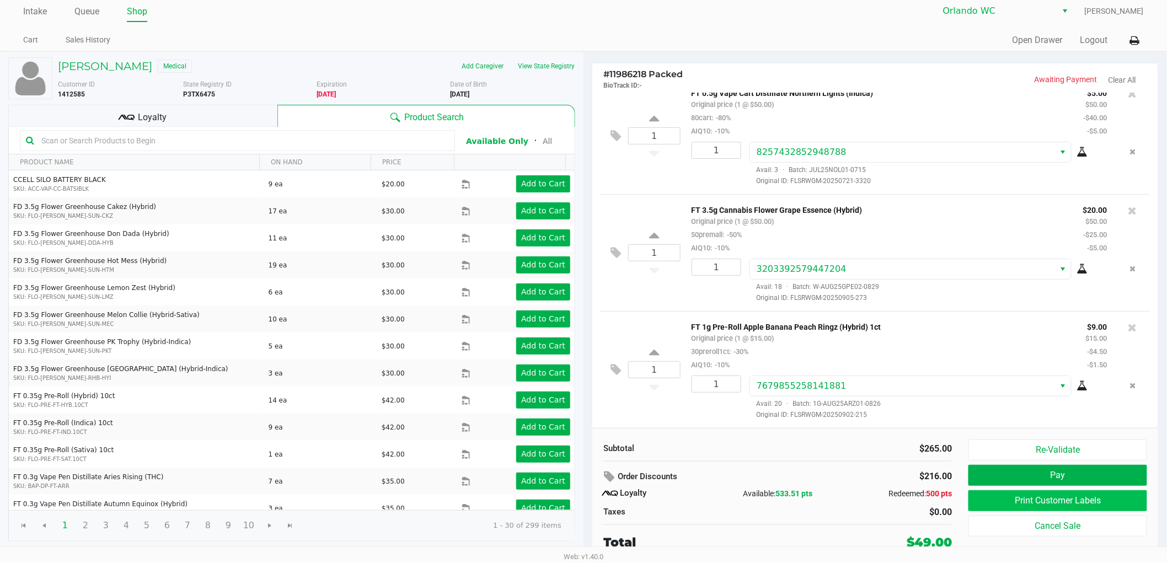
click at [1054, 499] on button "Print Customer Labels" at bounding box center [1058, 500] width 179 height 21
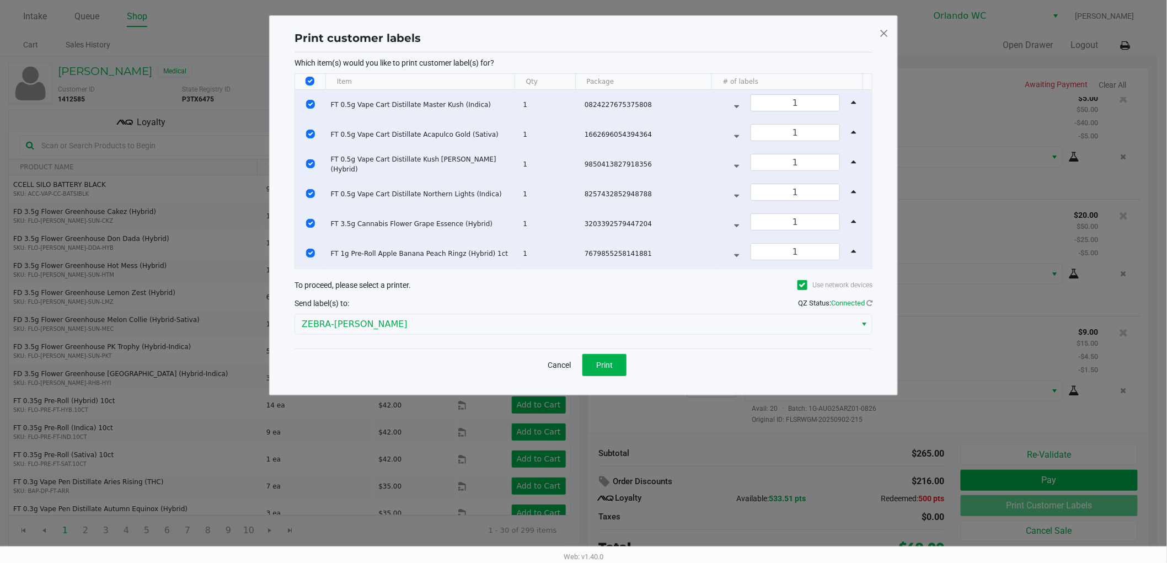
scroll to position [0, 0]
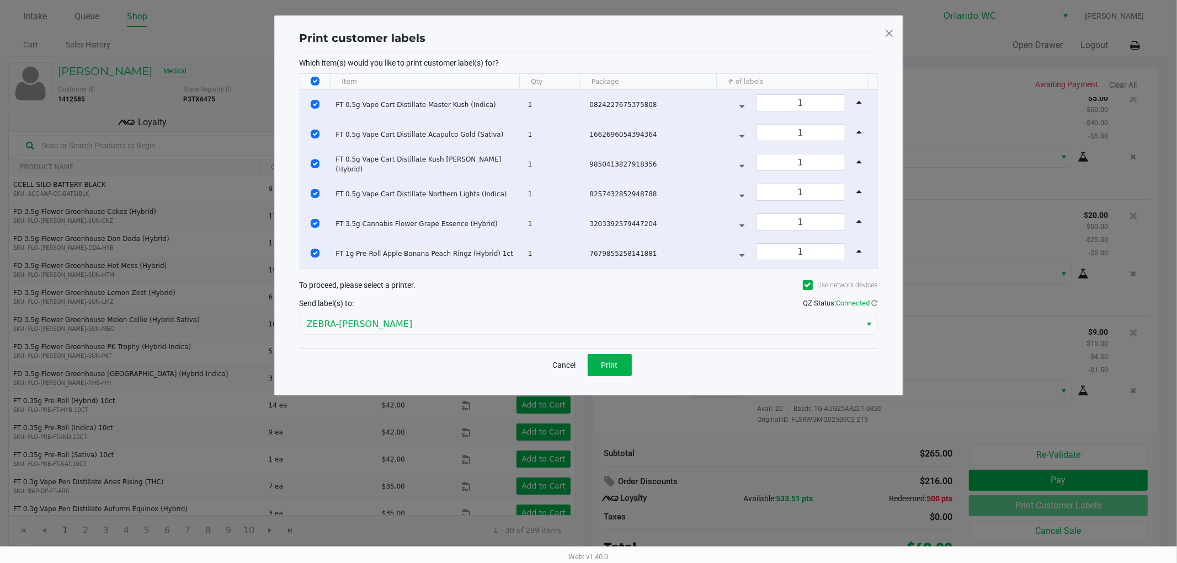
click at [317, 81] on input "Select All Rows" at bounding box center [315, 81] width 9 height 9
checkbox input "false"
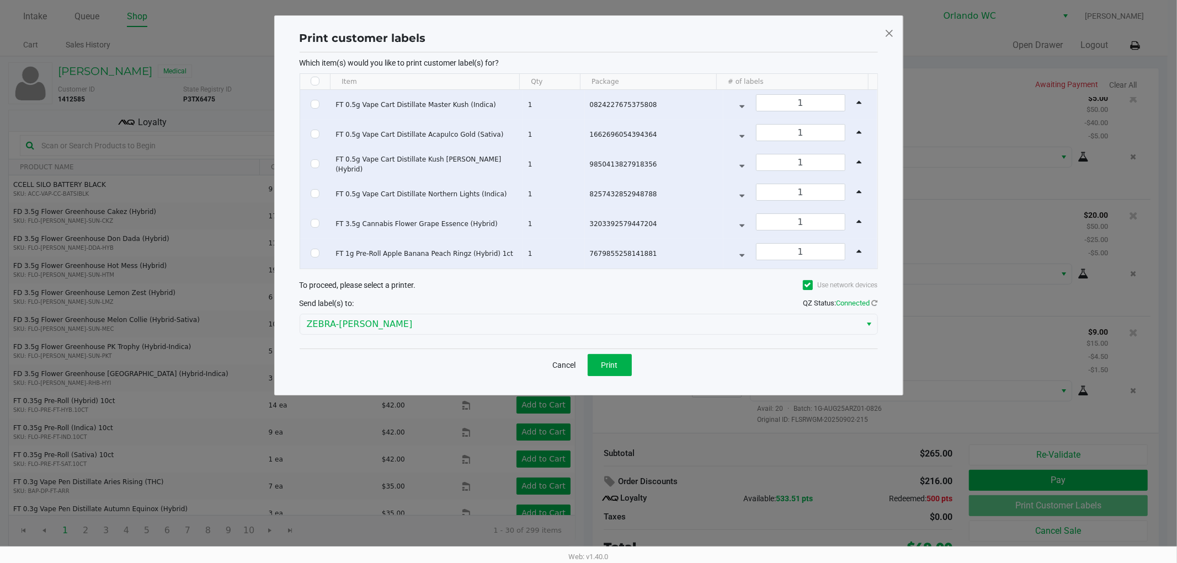
checkbox input "false"
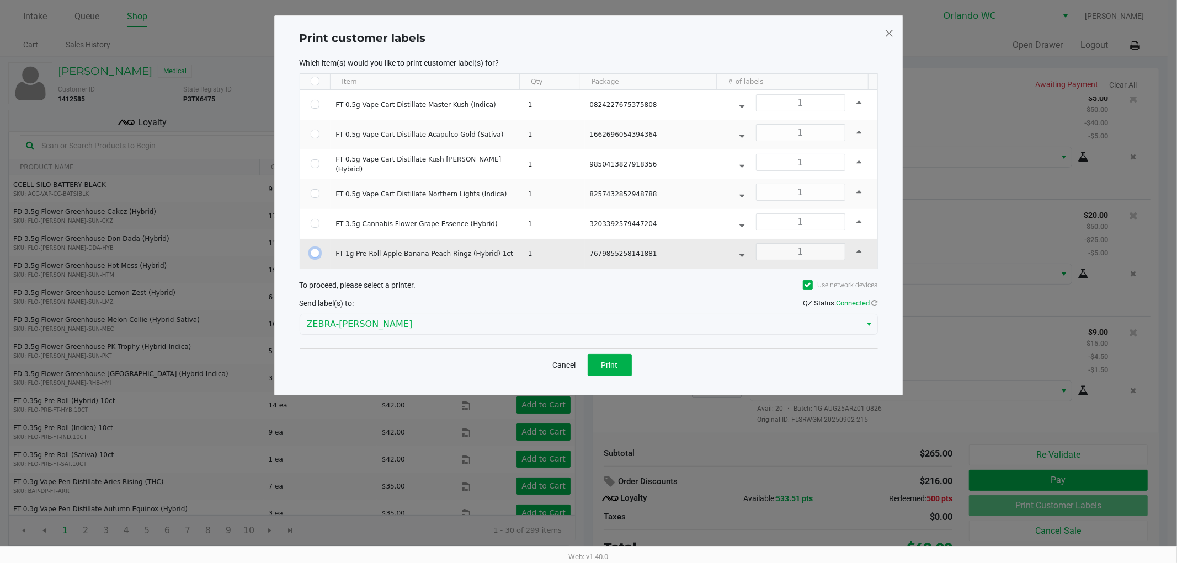
click at [318, 254] on input "Select Row" at bounding box center [315, 253] width 9 height 9
checkbox input "true"
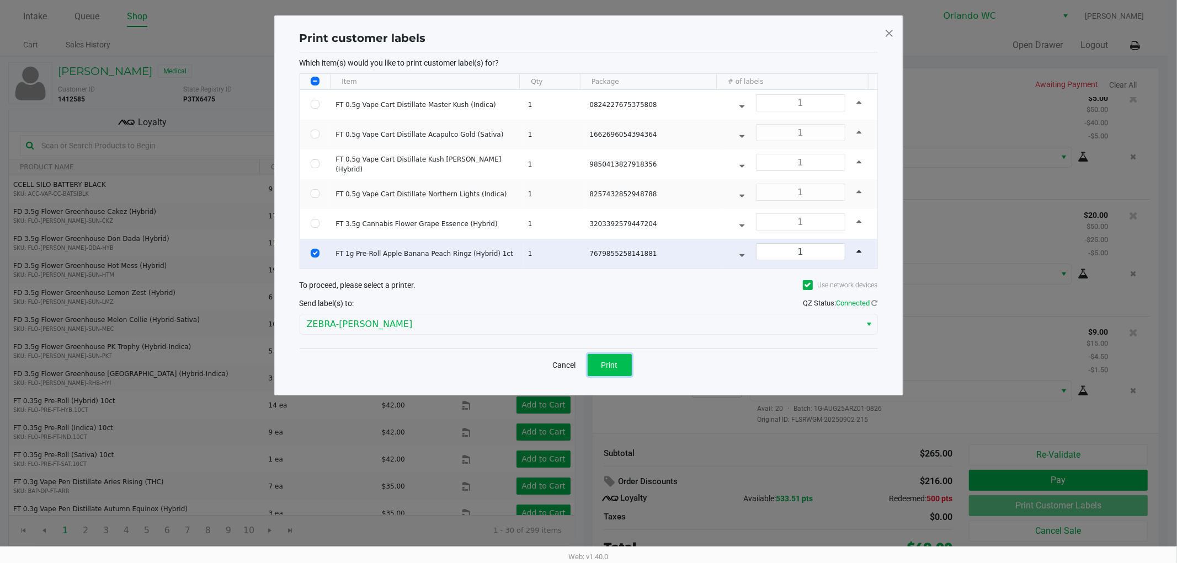
click at [615, 373] on button "Print" at bounding box center [610, 365] width 44 height 22
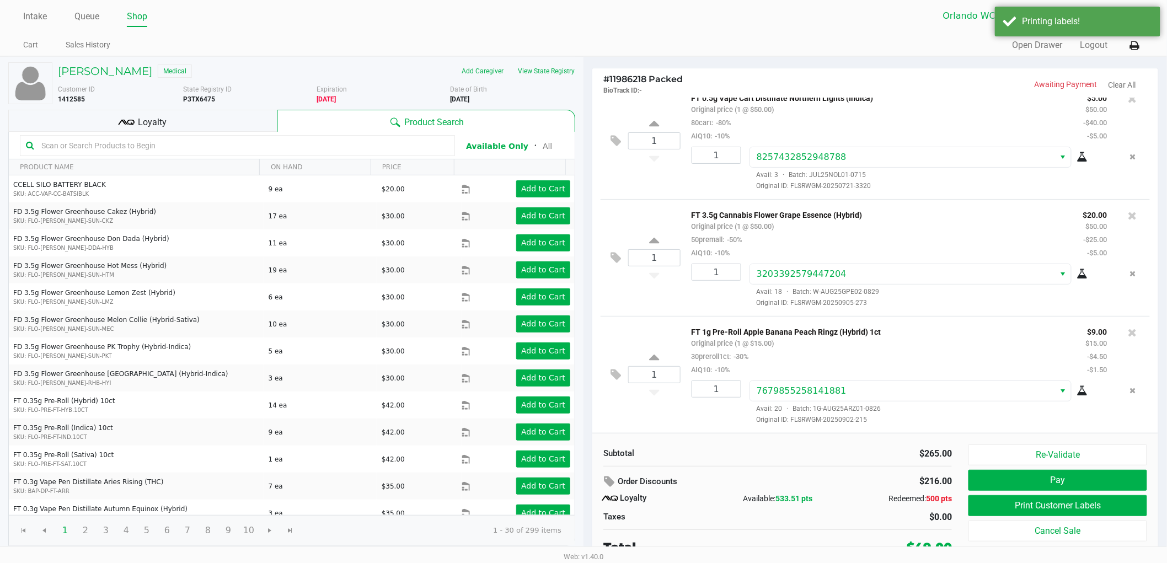
click at [798, 458] on ngb-modal-window "Print customer labels Which item(s) would you like to print customer label(s) f…" at bounding box center [583, 281] width 1167 height 563
click at [841, 499] on div "Redeemed: 500 pts" at bounding box center [894, 499] width 116 height 12
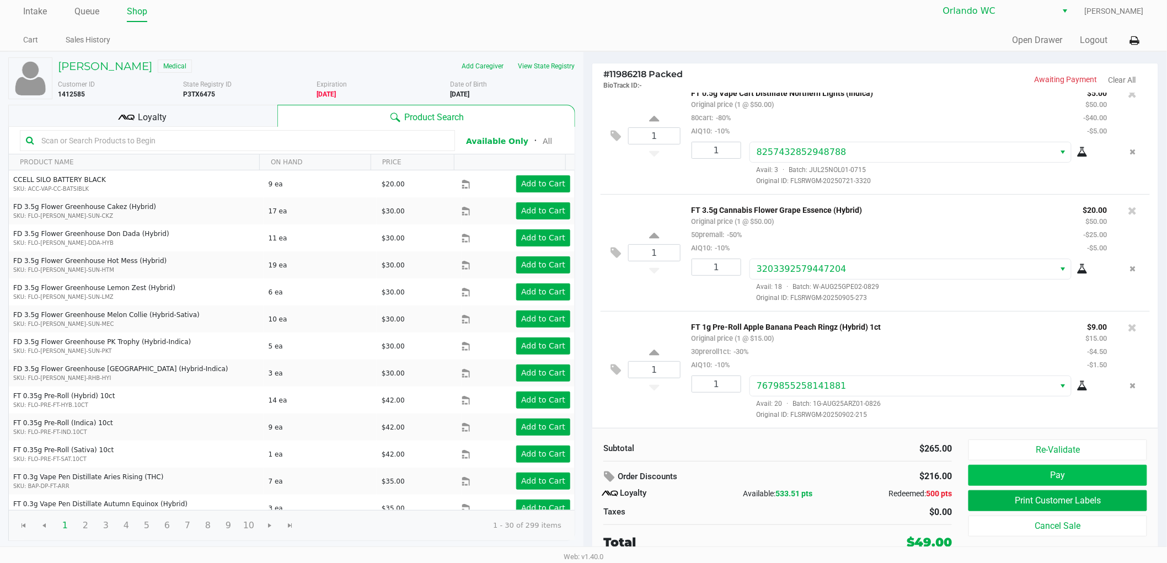
click at [1058, 476] on button "Pay" at bounding box center [1058, 475] width 179 height 21
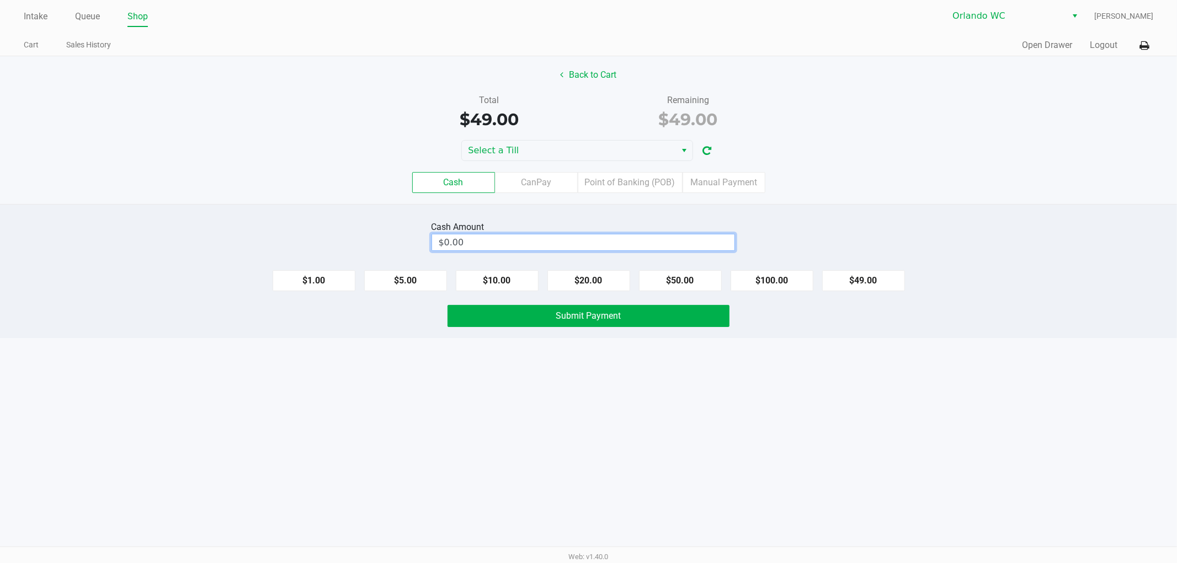
click at [671, 238] on input "$0.00" at bounding box center [583, 242] width 302 height 16
click at [621, 152] on span "Select a Till" at bounding box center [568, 150] width 201 height 13
type input "$50.00"
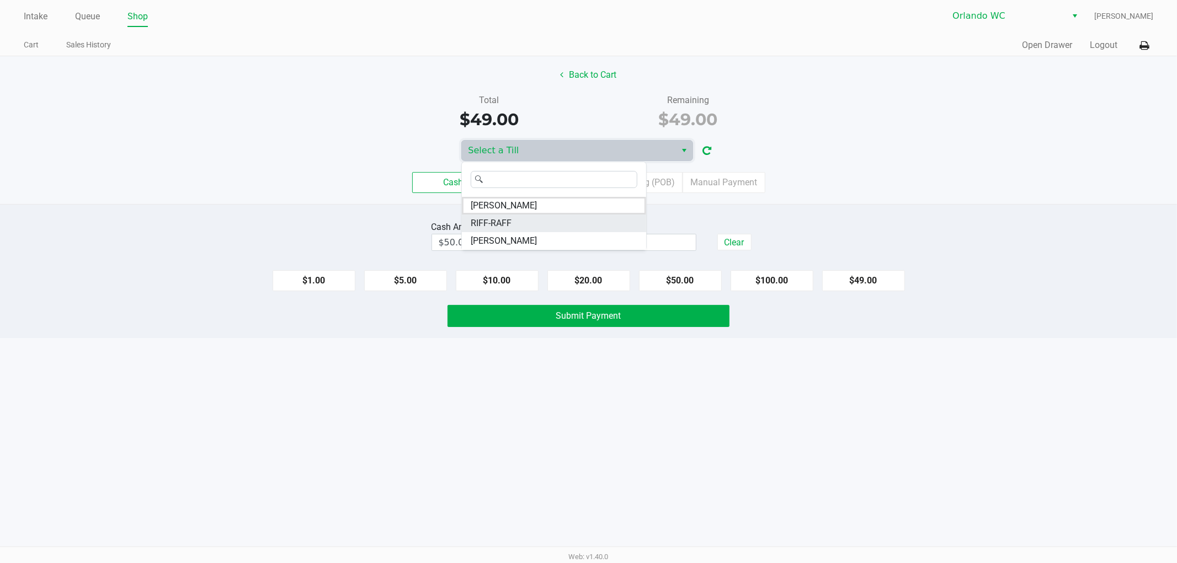
click at [495, 226] on span "RIFF-RAFF" at bounding box center [491, 223] width 41 height 13
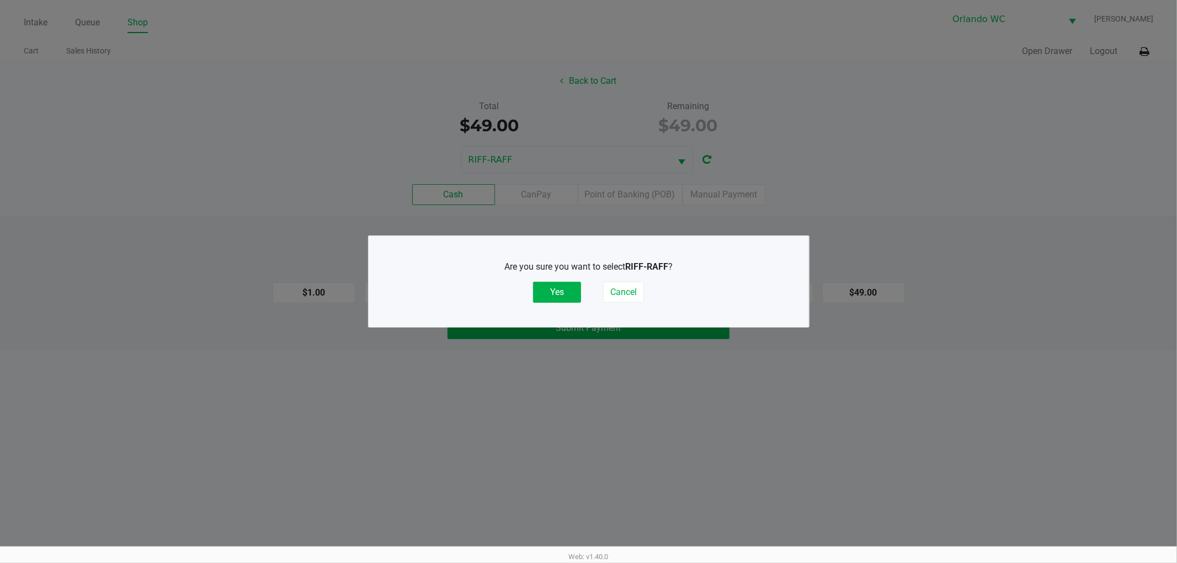
click at [558, 284] on button "Yes" at bounding box center [557, 292] width 48 height 21
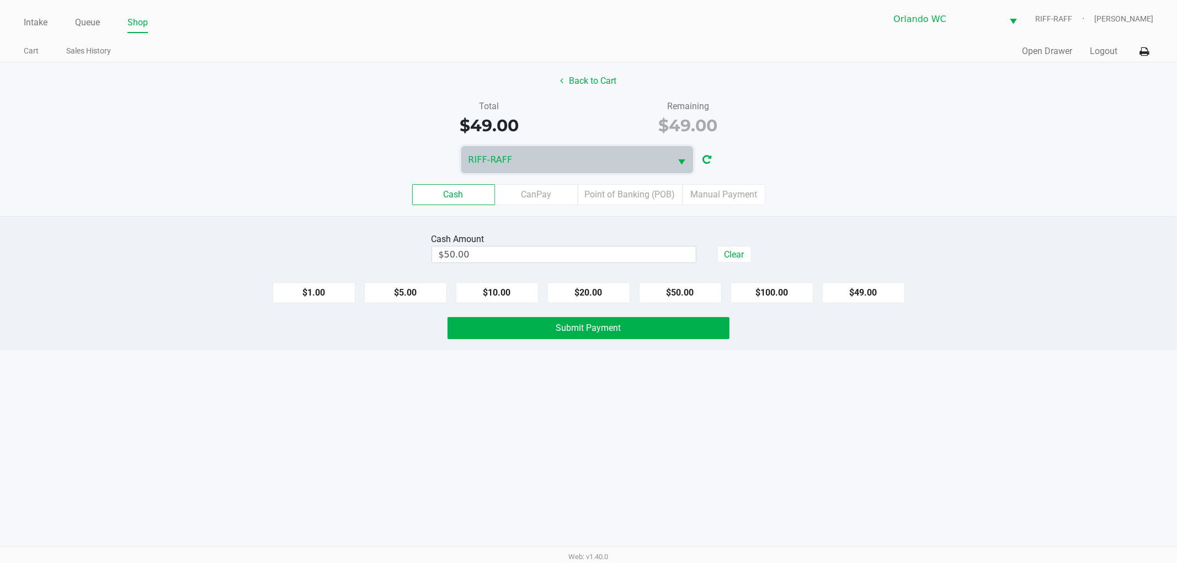
click at [767, 439] on div "Intake Queue Shop Orlando WC RIFF-RAFF [PERSON_NAME] Cart Sales History Quick S…" at bounding box center [588, 281] width 1177 height 563
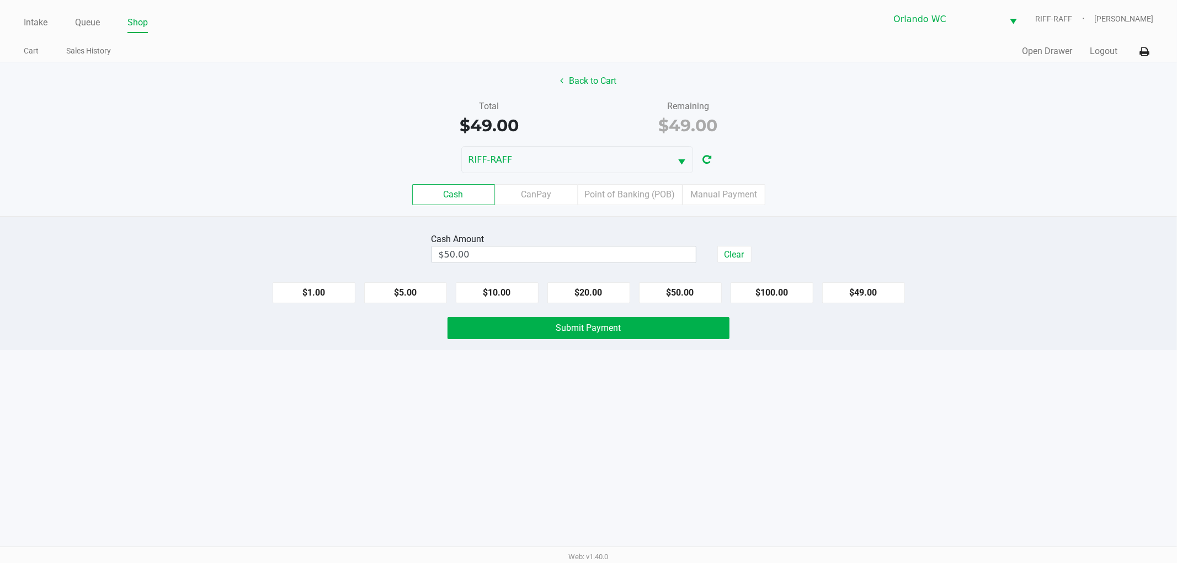
click at [1149, 43] on button at bounding box center [1144, 51] width 18 height 20
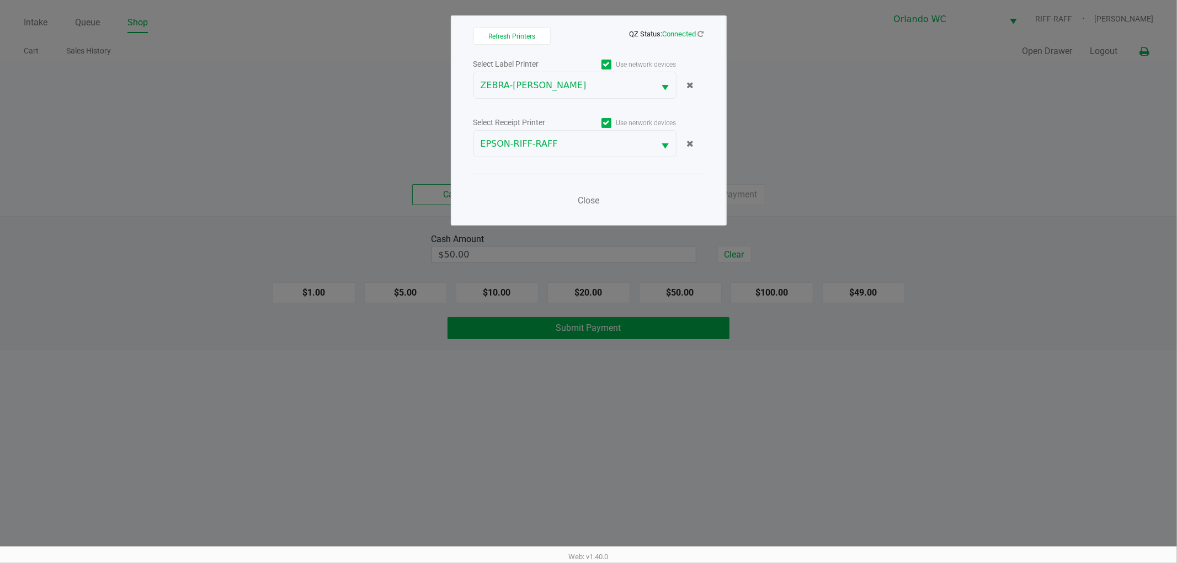
click at [560, 199] on div "Close" at bounding box center [588, 194] width 231 height 40
click at [1044, 223] on ngb-modal-window "Refresh Printers QZ Status: Connected Select Label Printer Use network devices …" at bounding box center [588, 281] width 1177 height 563
click at [584, 202] on span "Close" at bounding box center [589, 200] width 22 height 10
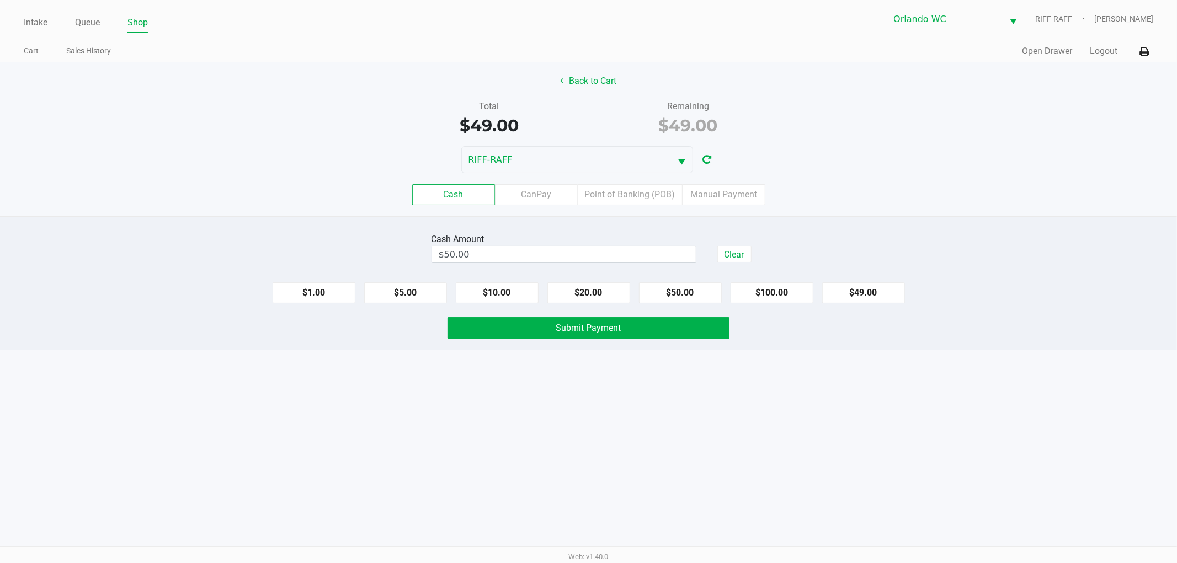
click at [1051, 279] on ngb-modal-window "Refresh Printers QZ Status: Connected Select Label Printer Use network devices …" at bounding box center [588, 281] width 1177 height 563
click at [663, 412] on div "Intake Queue Shop Orlando WC RIFF-RAFF [PERSON_NAME] Cart Sales History Quick S…" at bounding box center [588, 281] width 1177 height 563
click at [677, 337] on button "Submit Payment" at bounding box center [588, 328] width 282 height 22
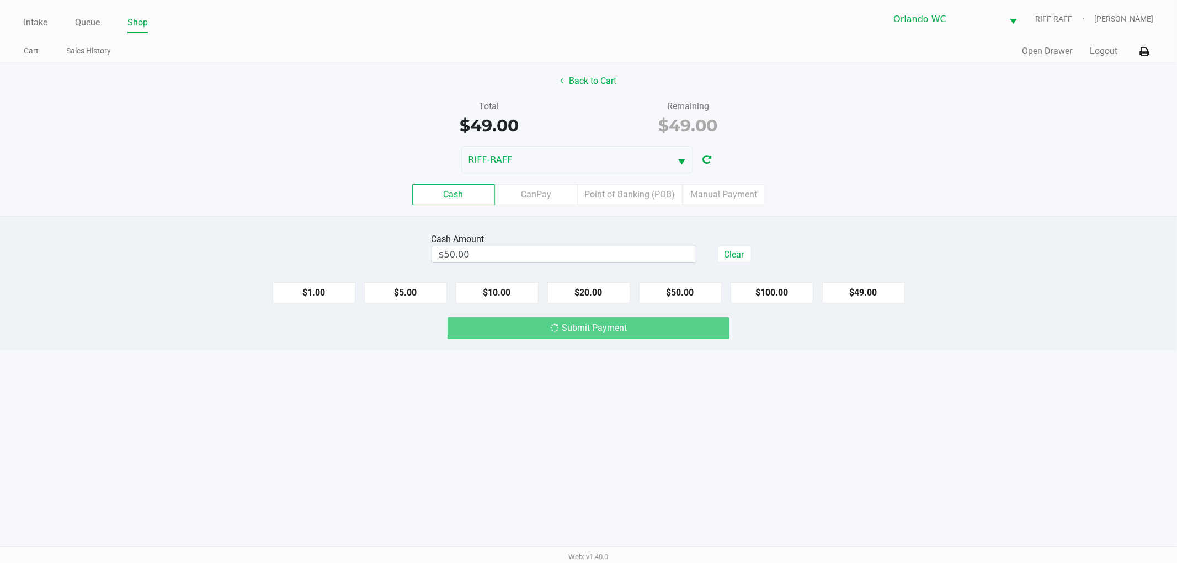
click at [709, 463] on div "Intake Queue Shop Orlando WC RIFF-RAFF [PERSON_NAME] Cart Sales History Quick S…" at bounding box center [588, 281] width 1177 height 563
click at [917, 419] on div "Intake Queue Shop Orlando WC RIFF-RAFF [PERSON_NAME] Cart Sales History Quick S…" at bounding box center [588, 281] width 1177 height 563
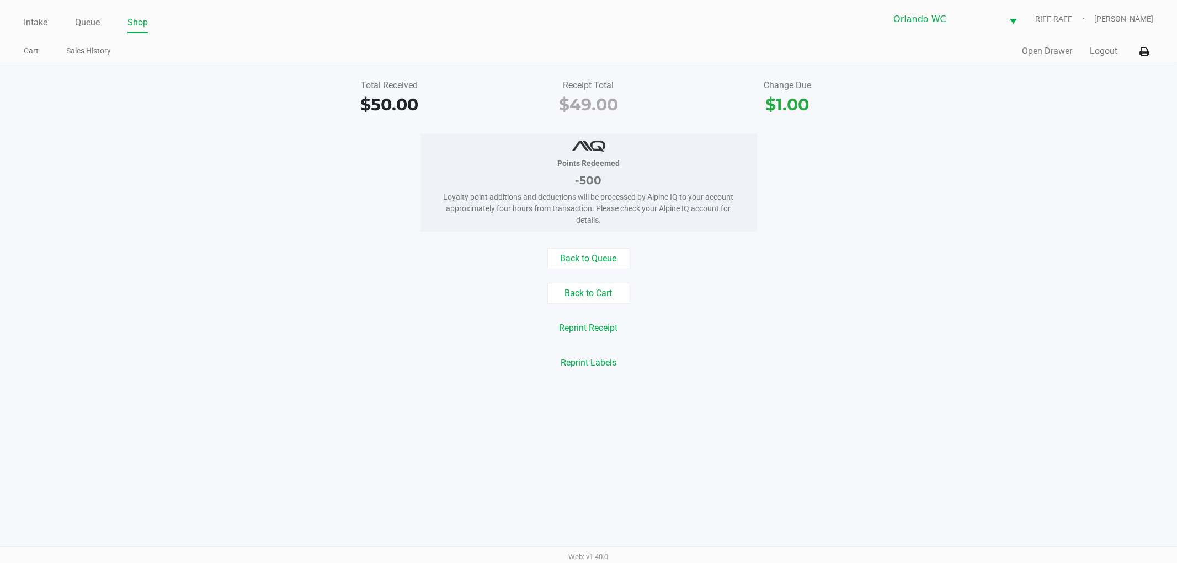
click at [770, 243] on div "Total Received $50.00 Receipt Total $49.00 Change Due $1.00 Points Redeemed -50…" at bounding box center [588, 224] width 1177 height 324
click at [1105, 55] on button "Logout" at bounding box center [1104, 51] width 28 height 13
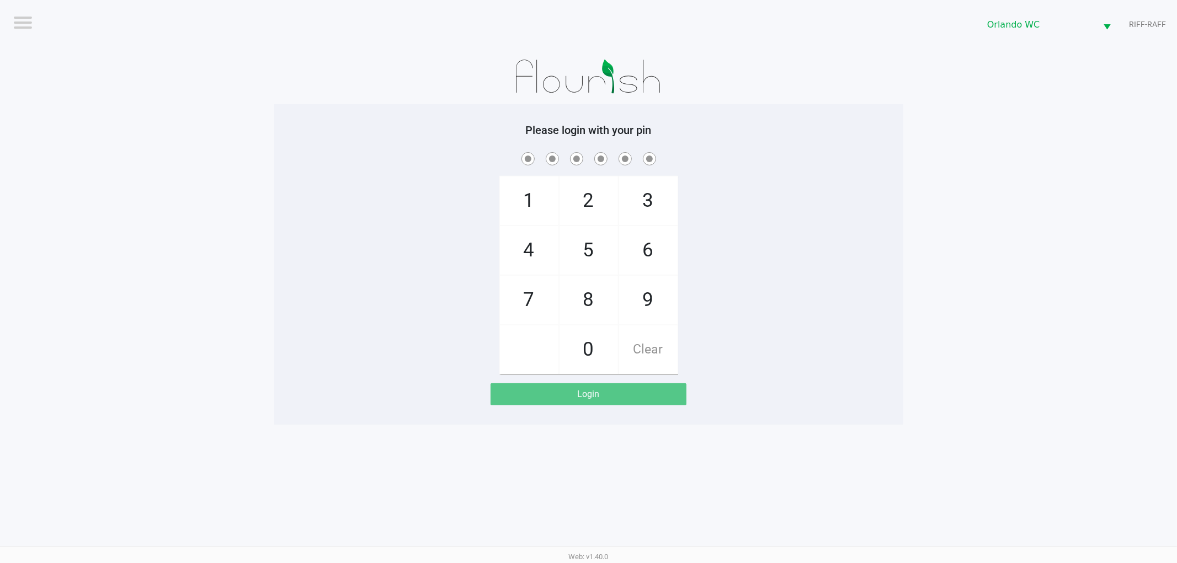
click at [284, 248] on div "1 4 7 2 5 8 0 3 6 9 Clear" at bounding box center [588, 262] width 629 height 225
click at [284, 247] on div "1 4 7 2 5 8 0 3 6 9 Clear" at bounding box center [588, 262] width 629 height 225
checkbox input "true"
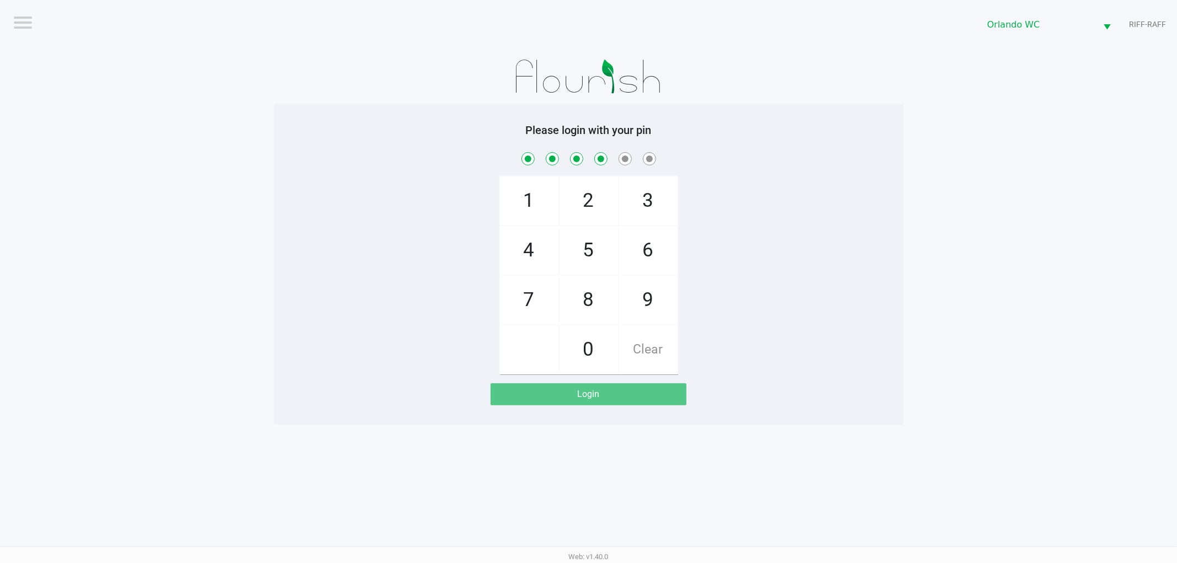
checkbox input "true"
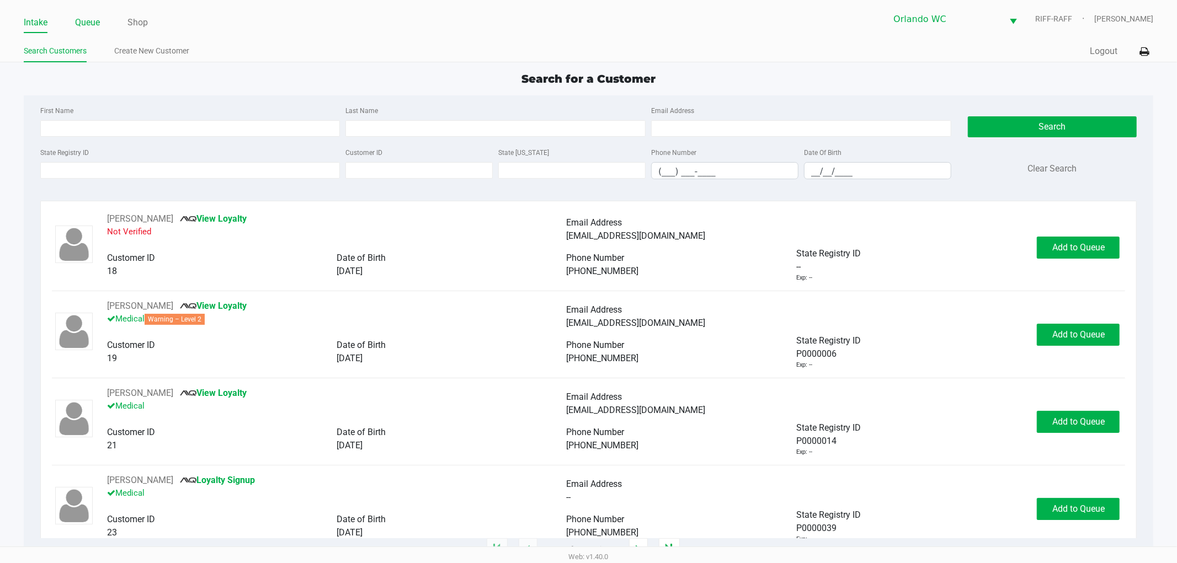
click at [89, 24] on link "Queue" at bounding box center [87, 22] width 25 height 15
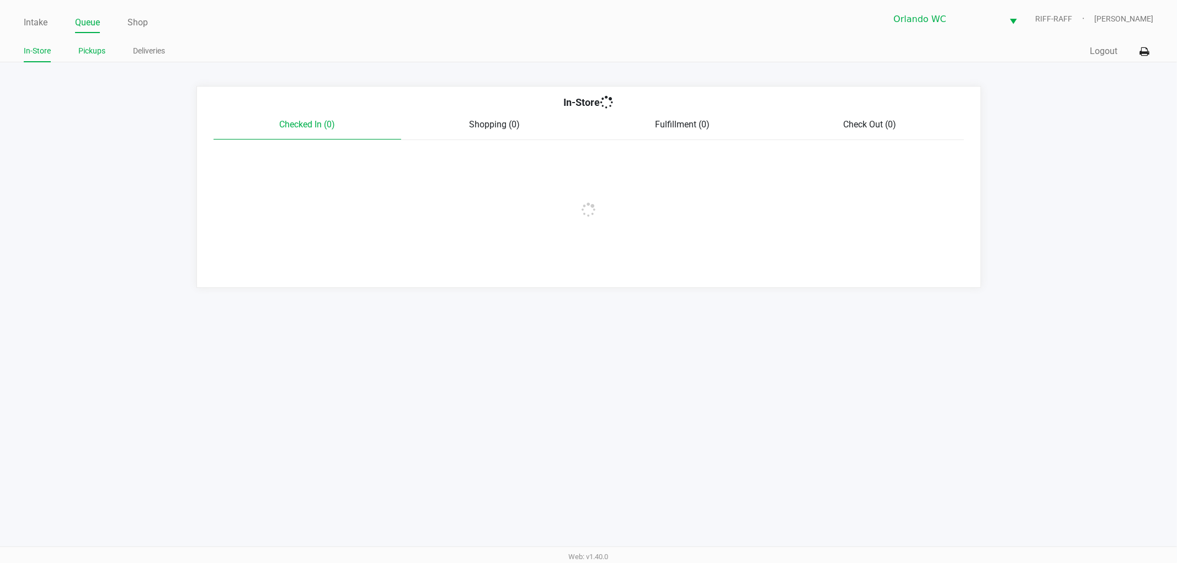
click at [87, 51] on link "Pickups" at bounding box center [91, 51] width 27 height 14
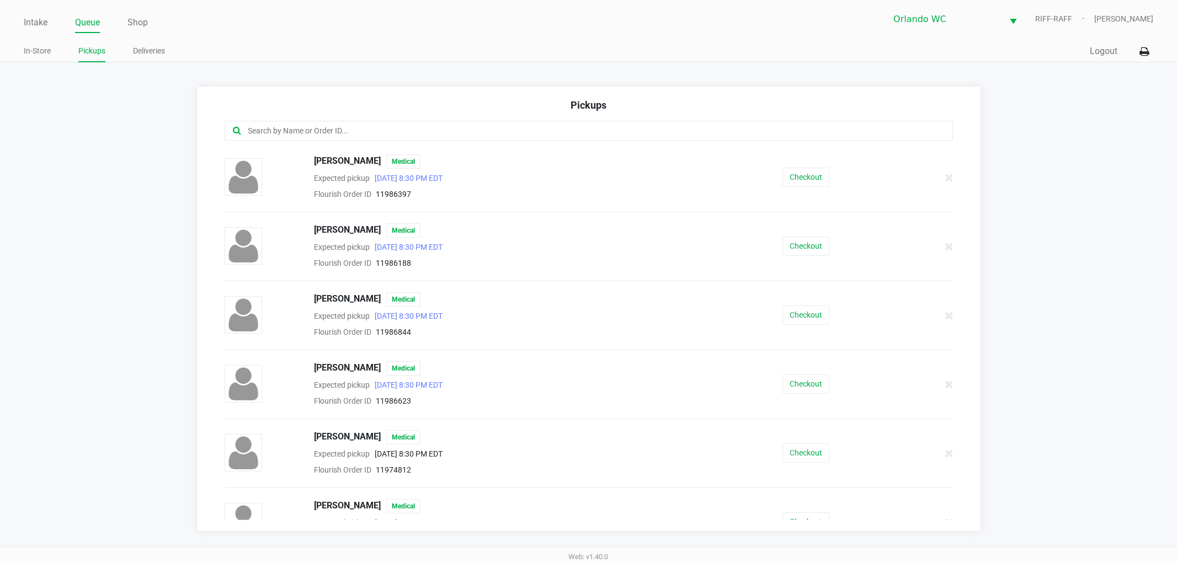
click at [652, 130] on input "text" at bounding box center [566, 131] width 639 height 13
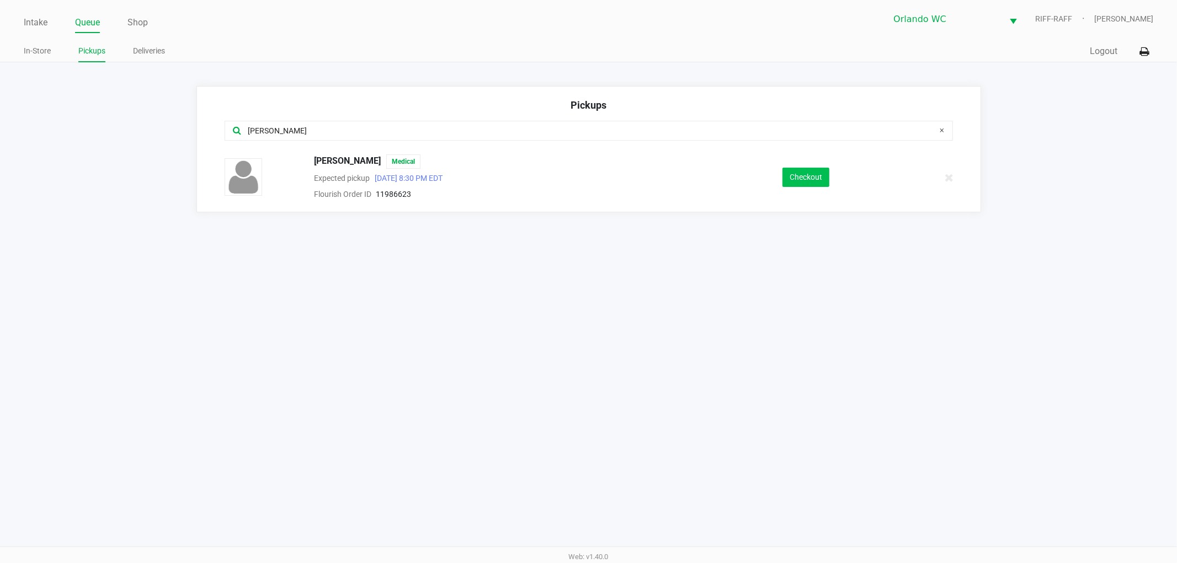
type input "[PERSON_NAME]"
click at [795, 169] on button "Checkout" at bounding box center [805, 177] width 47 height 19
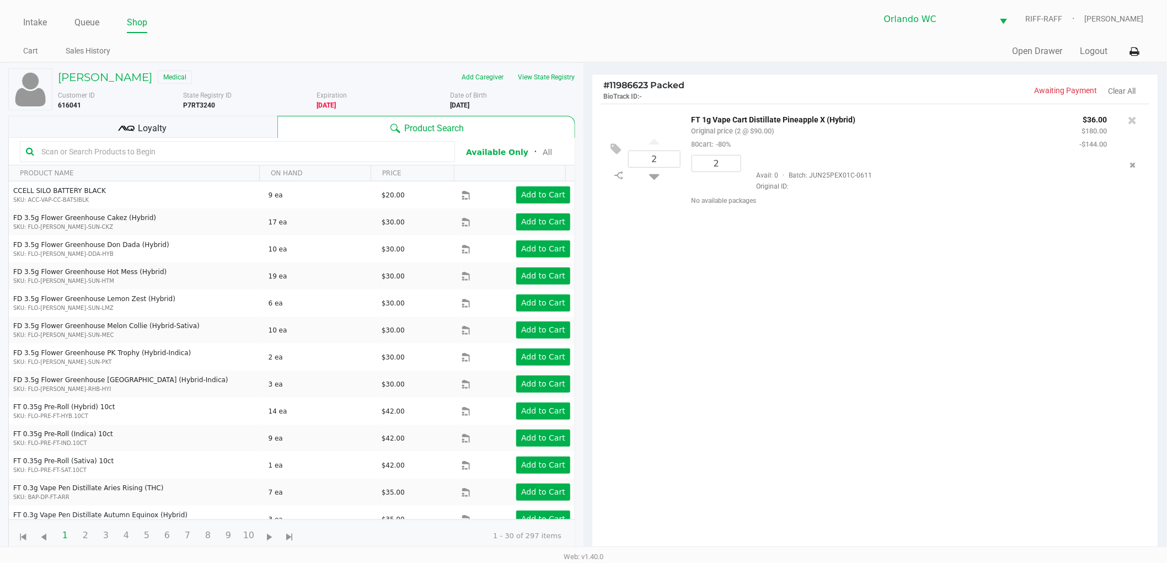
click at [980, 290] on div "2 FT 1g Vape Cart Distillate Pineapple X (Hybrid) Original price (2 @ $90.00) 8…" at bounding box center [875, 332] width 566 height 457
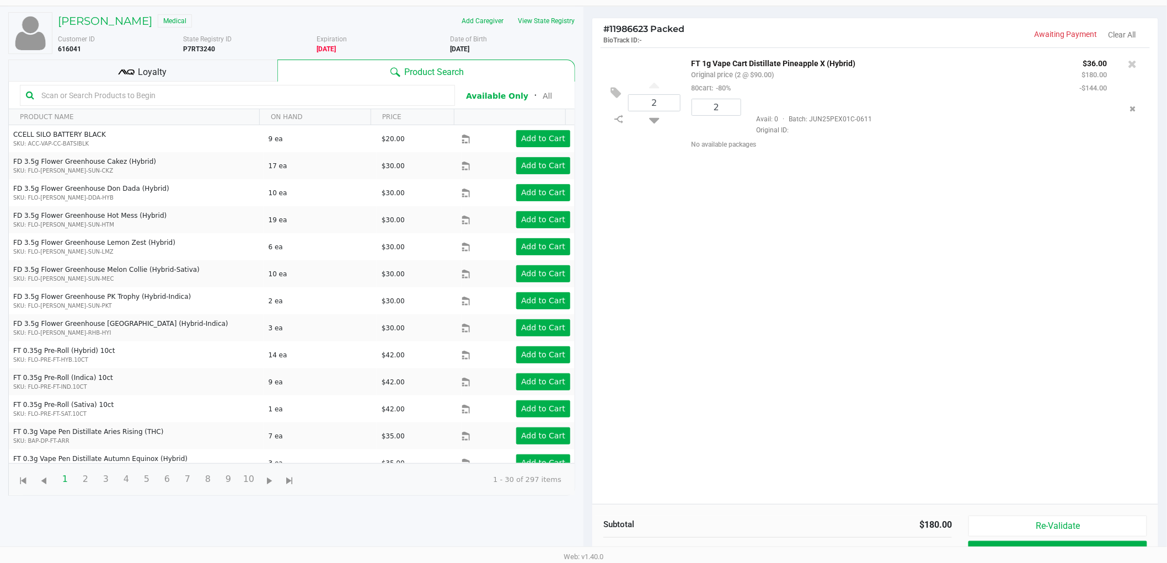
scroll to position [120, 0]
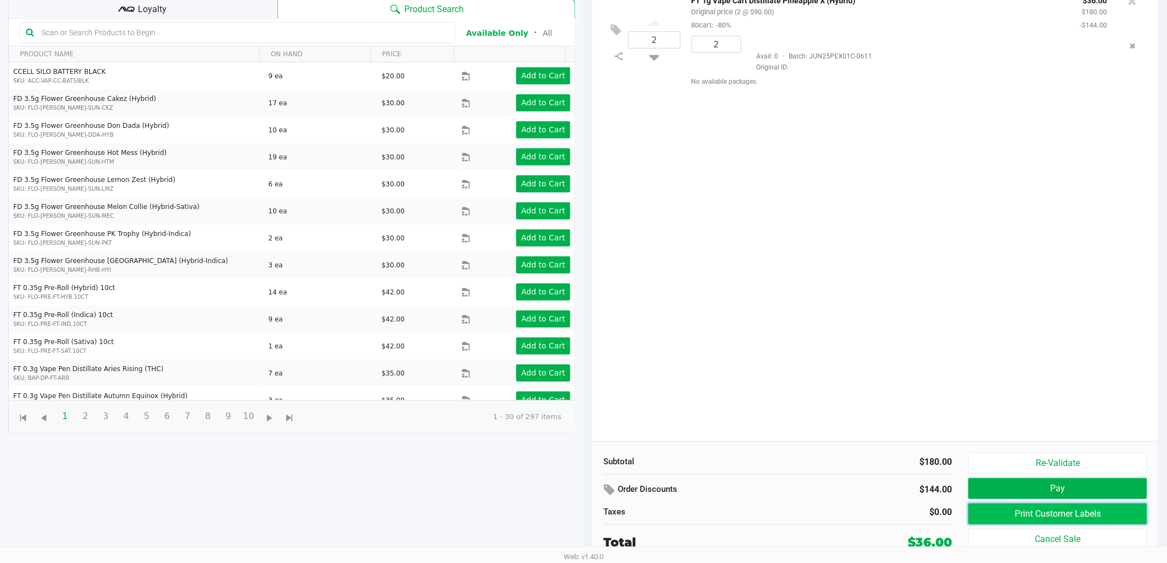
click at [989, 519] on button "Print Customer Labels" at bounding box center [1058, 514] width 179 height 21
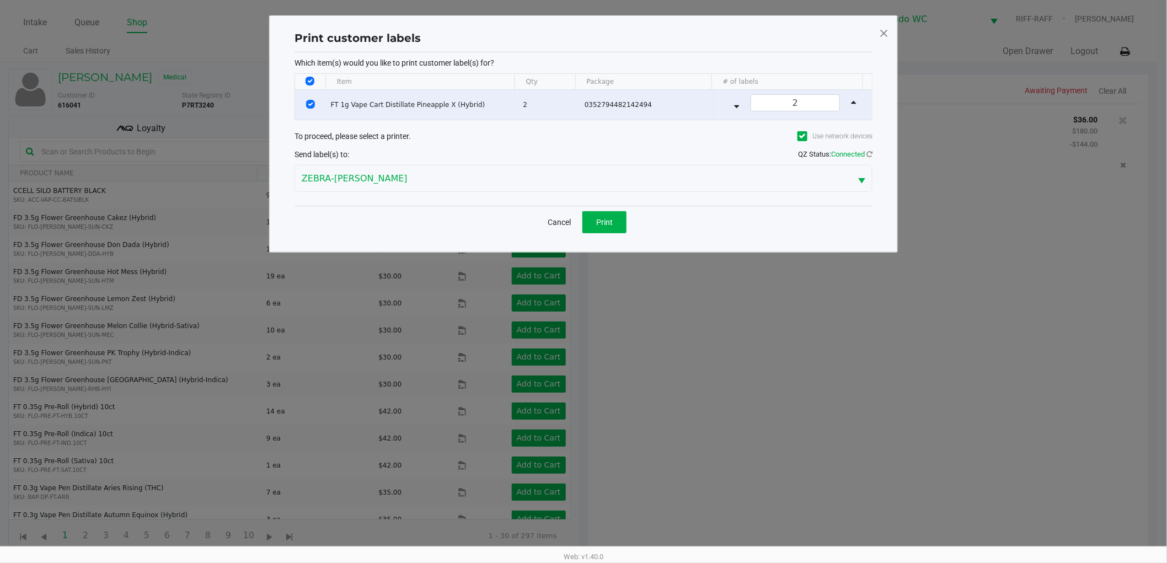
scroll to position [0, 0]
drag, startPoint x: 597, startPoint y: 216, endPoint x: 725, endPoint y: 378, distance: 206.3
click at [599, 217] on button "Print" at bounding box center [610, 222] width 44 height 22
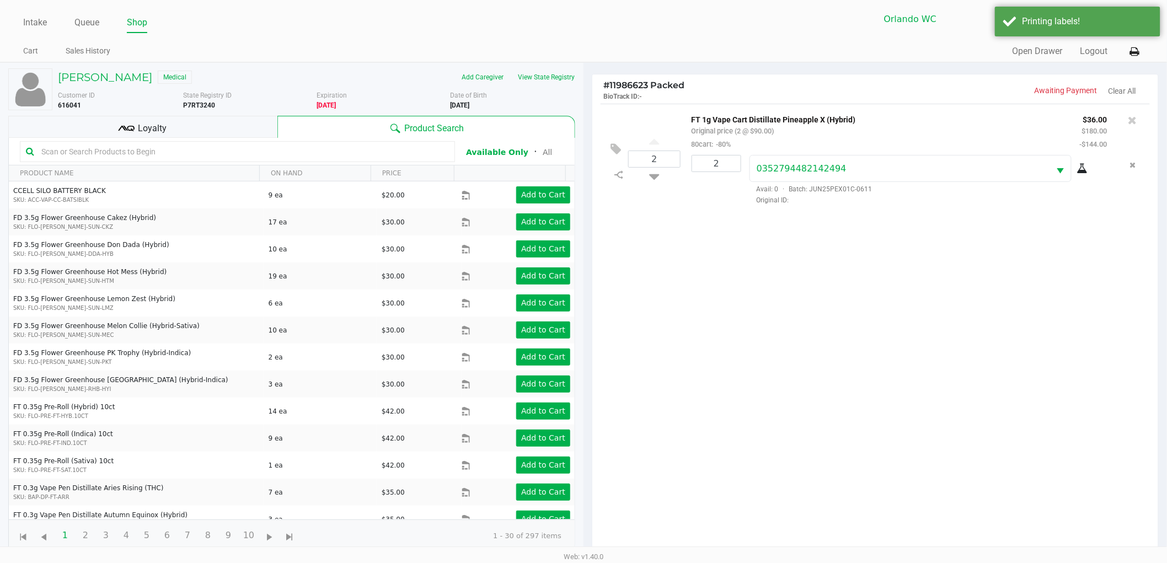
drag, startPoint x: 725, startPoint y: 378, endPoint x: 777, endPoint y: 361, distance: 54.4
click at [727, 374] on ngb-modal-window "Print customer labels Which item(s) would you like to print customer label(s) f…" at bounding box center [583, 281] width 1167 height 563
click at [777, 361] on ngb-modal-window "Print customer labels Which item(s) would you like to print customer label(s) f…" at bounding box center [583, 281] width 1167 height 563
click at [773, 362] on div "2 FT 1g Vape Cart Distillate Pineapple X (Hybrid) Original price (2 @ $90.00) 8…" at bounding box center [875, 332] width 566 height 457
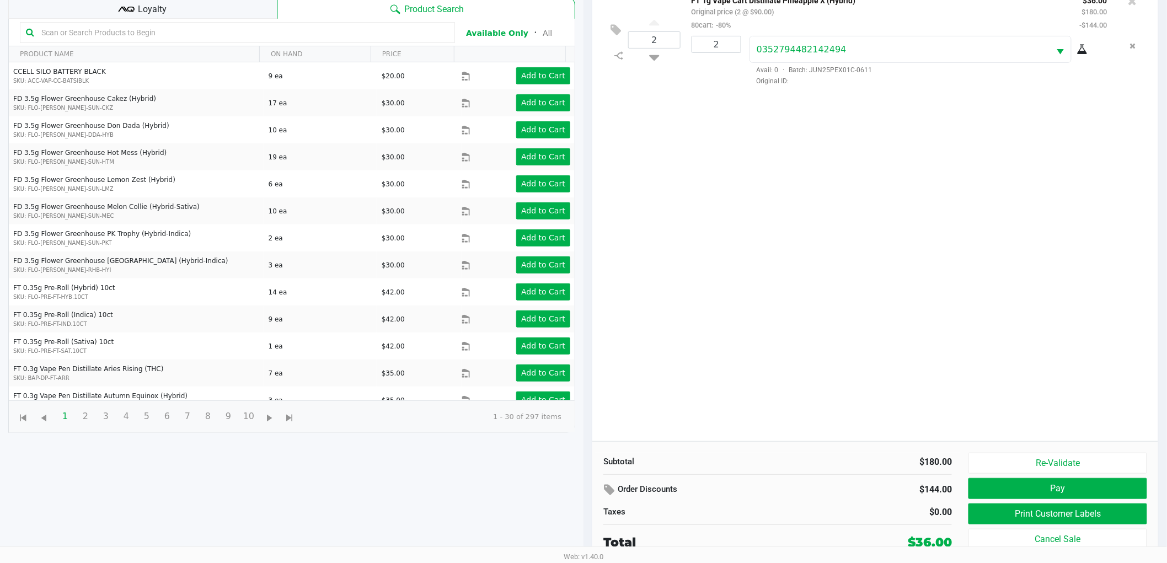
click at [1088, 488] on button "Pay" at bounding box center [1058, 488] width 179 height 21
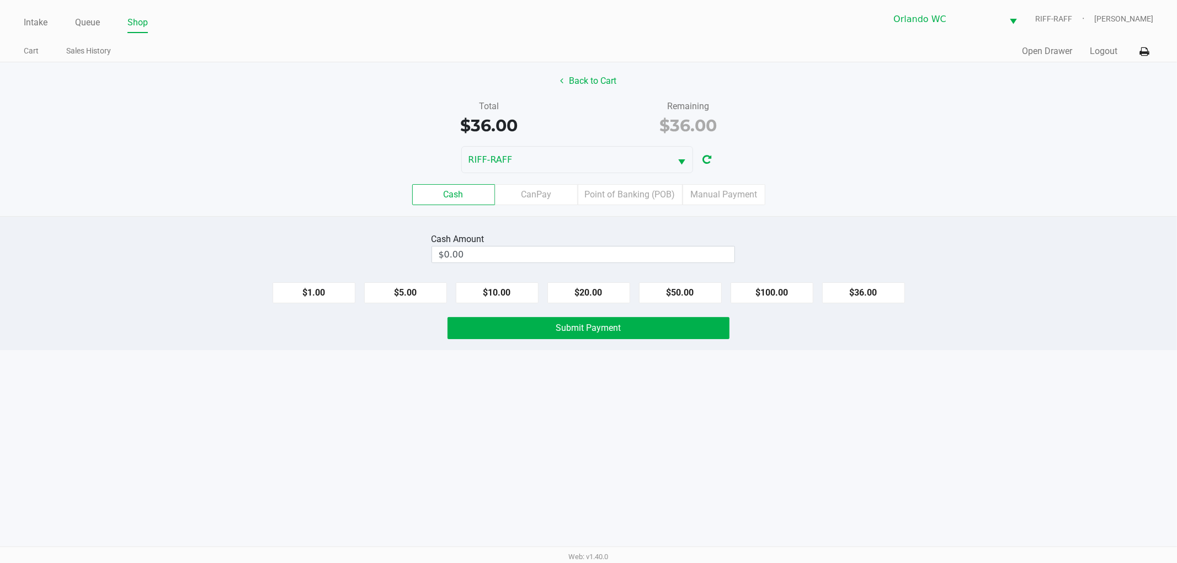
click at [723, 195] on label "Manual Payment" at bounding box center [723, 194] width 83 height 21
click at [0, 0] on 8 "Manual Payment" at bounding box center [0, 0] width 0 height 0
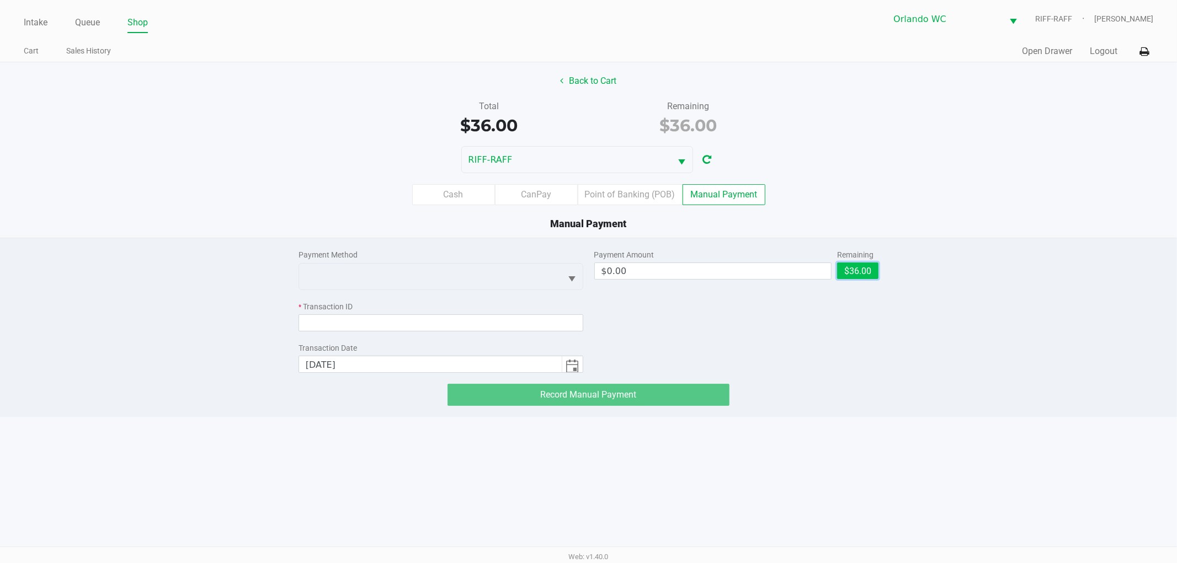
click at [858, 276] on button "$36.00" at bounding box center [857, 271] width 41 height 17
type input "$36.00"
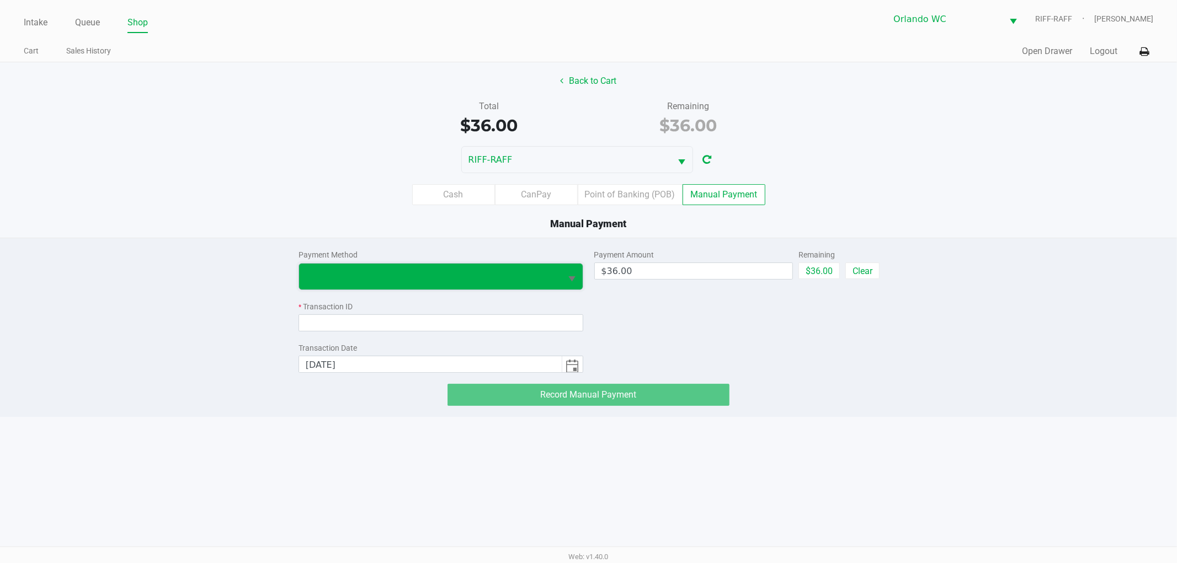
click at [500, 289] on span at bounding box center [430, 277] width 263 height 26
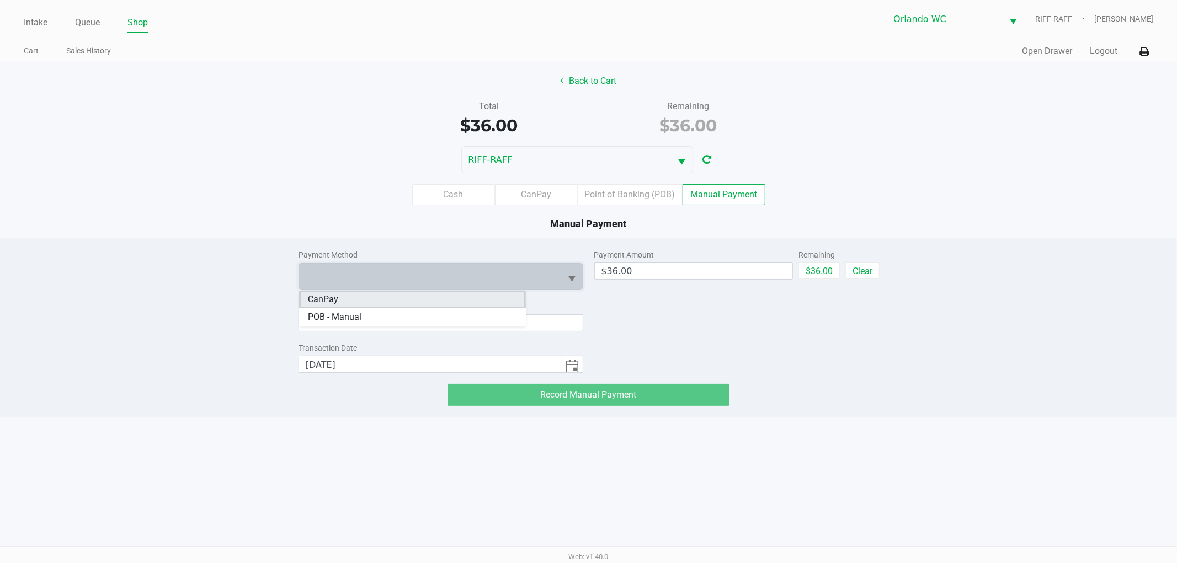
click at [403, 303] on li "CanPay" at bounding box center [412, 300] width 227 height 18
click at [791, 356] on div "Payment Amount $36.00 Remaining $36.00 Clear" at bounding box center [736, 305] width 285 height 135
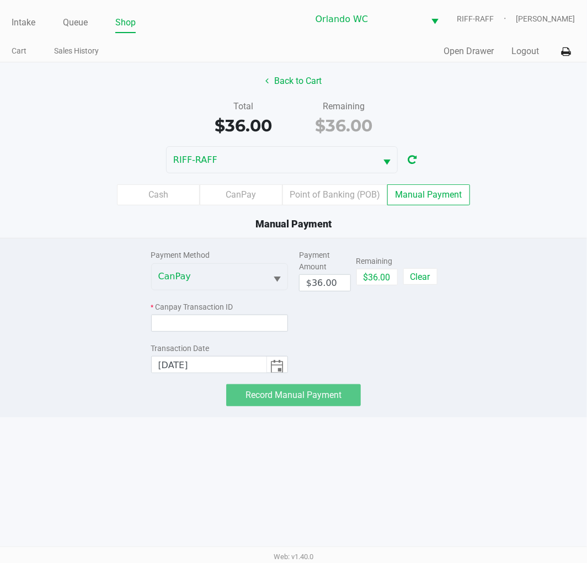
click at [121, 463] on div "Intake Queue Shop Orlando WC RIFF-RAFF [PERSON_NAME] Cart Sales History Quick S…" at bounding box center [293, 281] width 587 height 563
type input "PEVUKUTUPICU"
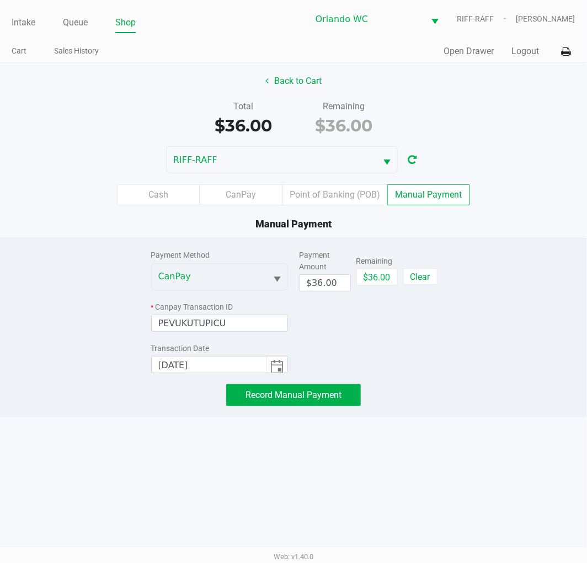
click at [346, 333] on div "Payment Amount $36.00 Remaining $36.00 Clear" at bounding box center [367, 305] width 137 height 135
drag, startPoint x: 264, startPoint y: 396, endPoint x: 241, endPoint y: 396, distance: 23.2
click at [264, 396] on span "Record Manual Payment" at bounding box center [293, 394] width 96 height 10
click at [66, 183] on div "Cash CanPay Point of Banking (POB) Manual Payment" at bounding box center [294, 194] width 604 height 43
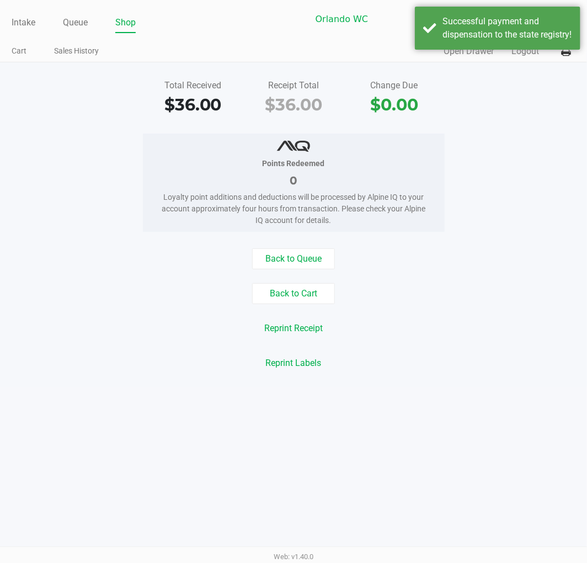
drag, startPoint x: 508, startPoint y: 48, endPoint x: 285, endPoint y: 114, distance: 232.3
click at [508, 41] on div "Successful payment and dispensation to the state registry!" at bounding box center [507, 28] width 130 height 26
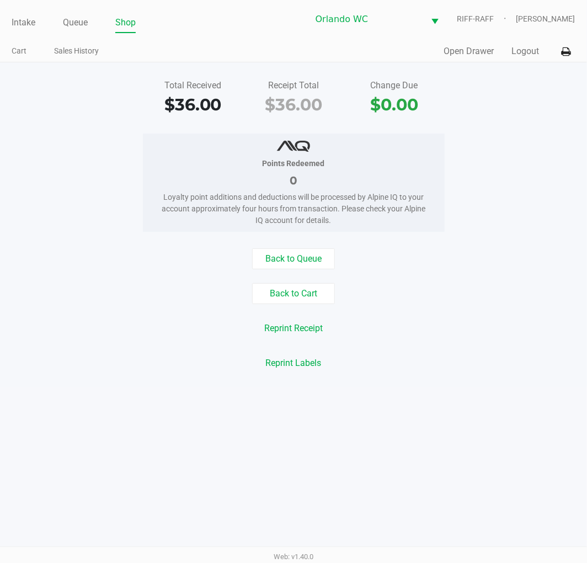
click at [83, 168] on div "Points Redeemed 0 Loyalty point additions and deductions will be processed by A…" at bounding box center [294, 182] width 604 height 98
click at [74, 18] on link "Queue" at bounding box center [75, 22] width 25 height 15
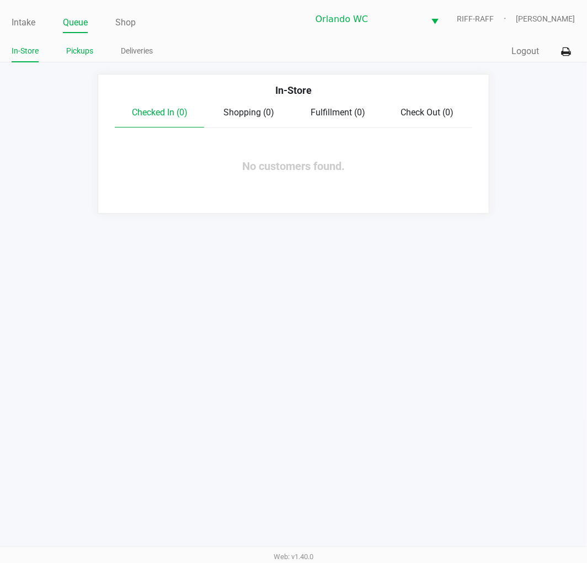
click at [70, 50] on link "Pickups" at bounding box center [79, 51] width 27 height 14
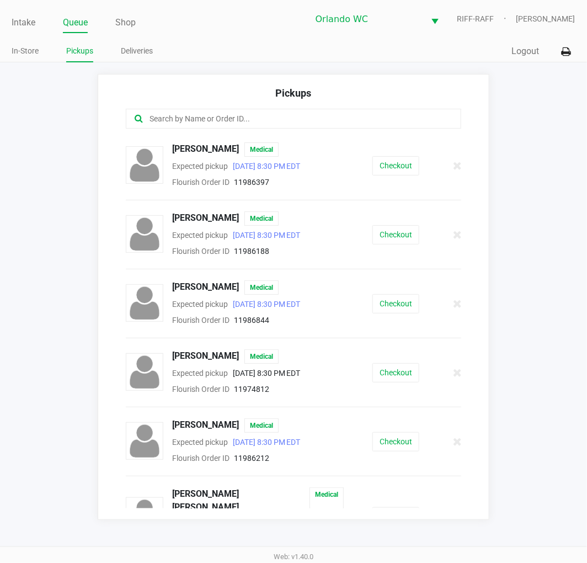
click at [218, 109] on div at bounding box center [293, 119] width 335 height 20
click at [210, 116] on input "text" at bounding box center [291, 119] width 286 height 13
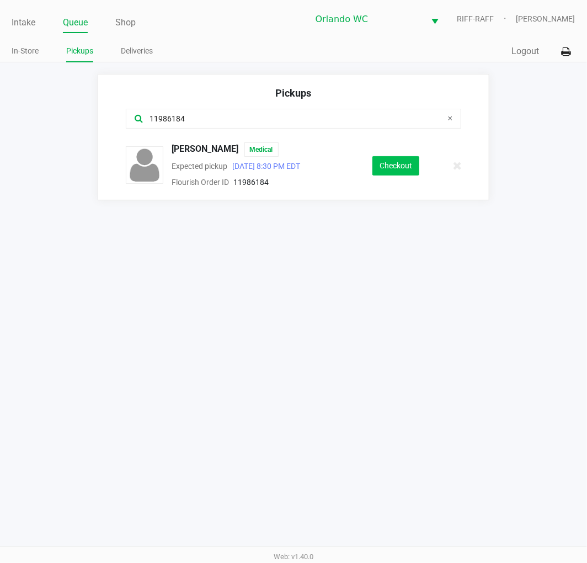
type input "11986184"
click at [381, 167] on button "Checkout" at bounding box center [395, 165] width 47 height 19
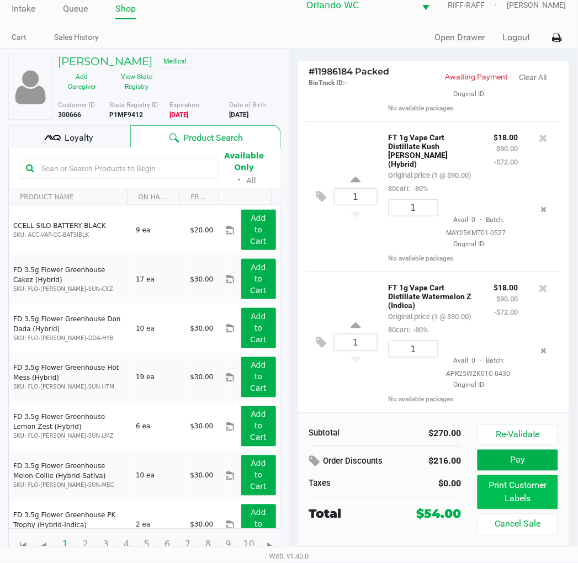
scroll to position [18, 0]
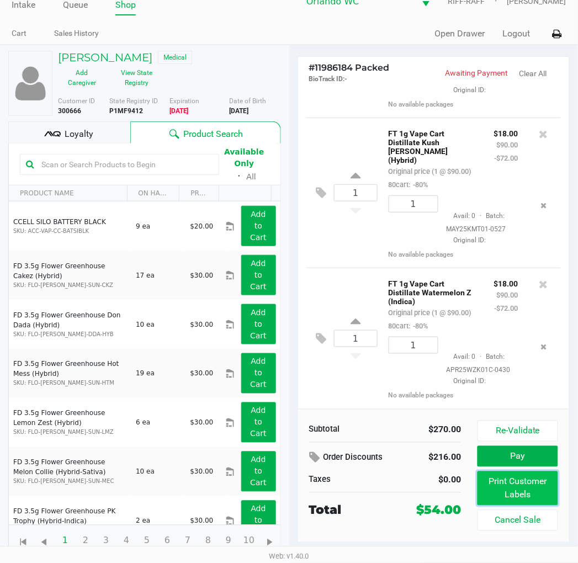
click at [514, 473] on button "Print Customer Labels" at bounding box center [517, 488] width 80 height 34
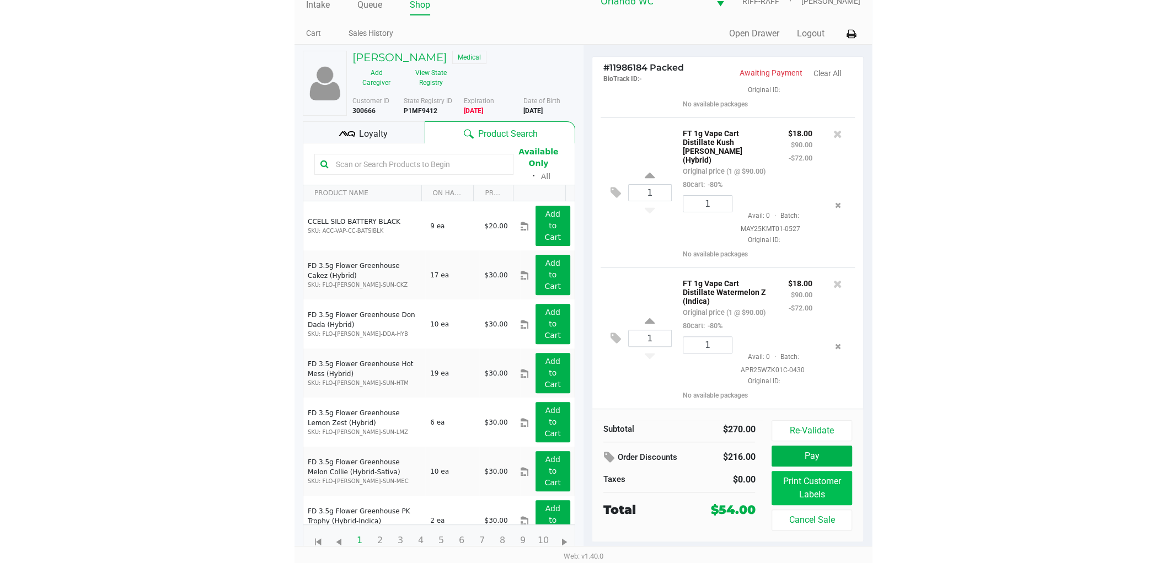
scroll to position [0, 0]
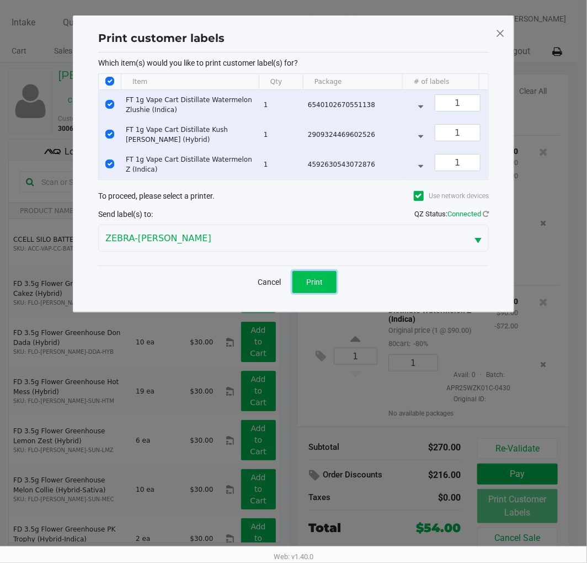
click at [302, 293] on button "Print" at bounding box center [314, 282] width 44 height 22
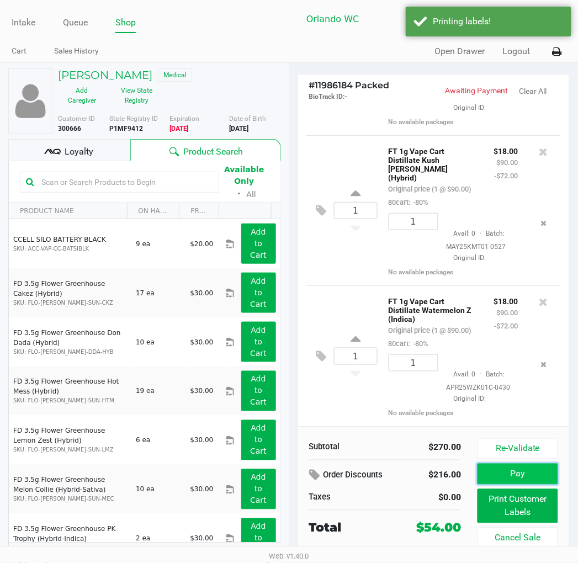
click at [521, 471] on button "Pay" at bounding box center [517, 473] width 80 height 21
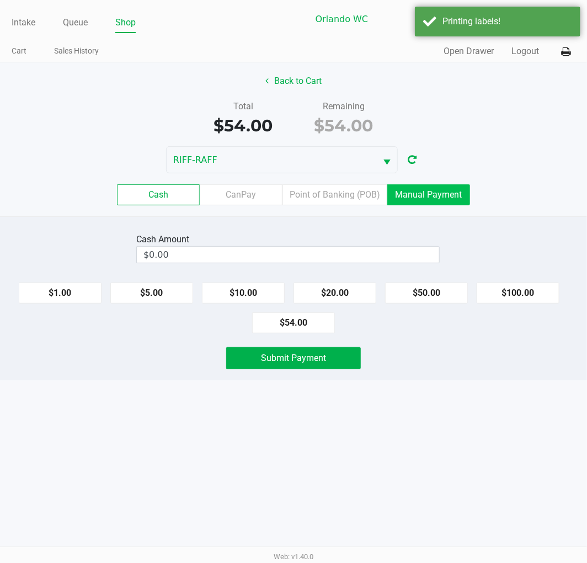
click at [417, 184] on label "Manual Payment" at bounding box center [428, 194] width 83 height 21
click at [0, 0] on 8 "Manual Payment" at bounding box center [0, 0] width 0 height 0
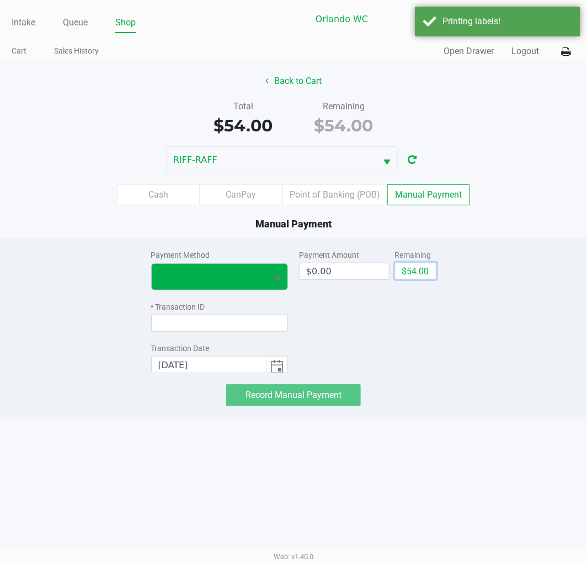
drag, startPoint x: 415, startPoint y: 265, endPoint x: 232, endPoint y: 271, distance: 182.7
click at [415, 266] on button "$54.00" at bounding box center [415, 271] width 41 height 17
type input "$54.00"
click at [232, 271] on span at bounding box center [209, 276] width 102 height 13
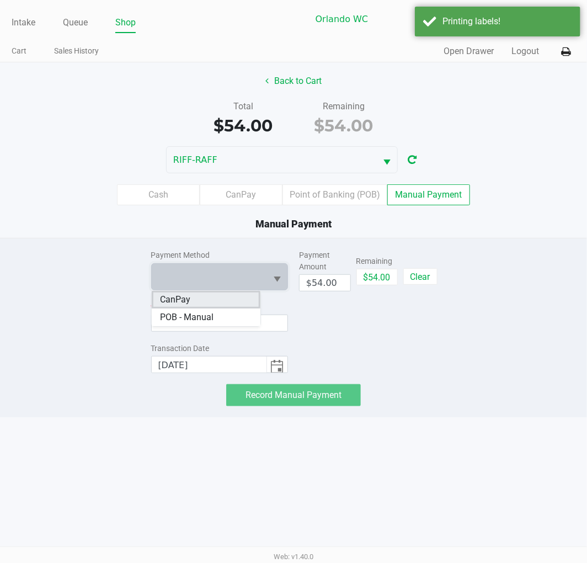
click at [170, 297] on span "CanPay" at bounding box center [176, 299] width 30 height 13
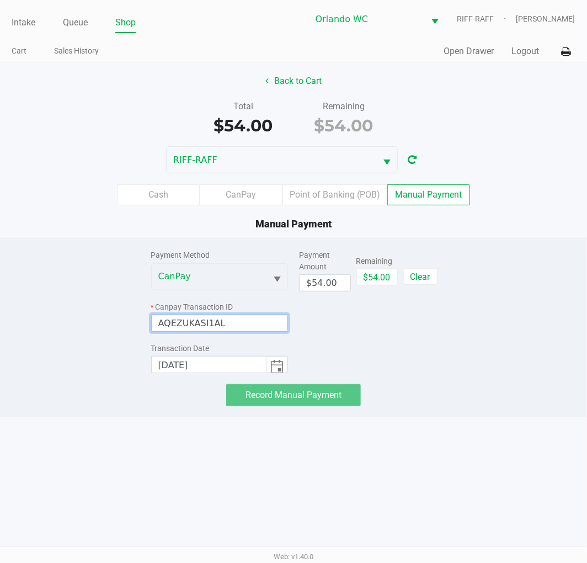
type input "AQEZUKASI1AL"
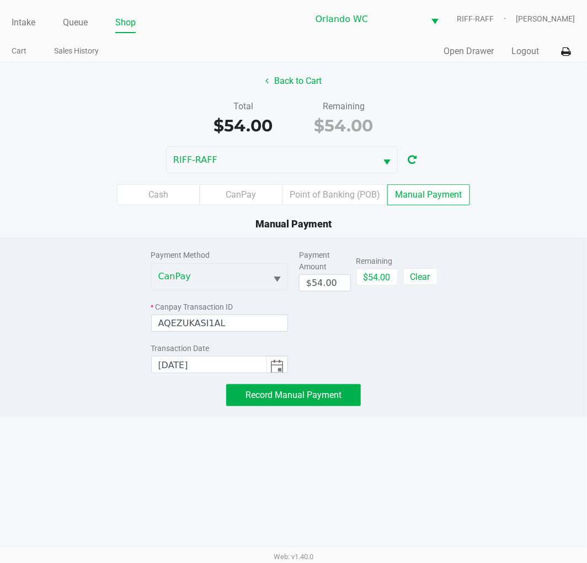
drag, startPoint x: 505, startPoint y: 345, endPoint x: 377, endPoint y: 390, distance: 135.6
click at [506, 345] on div "Payment Method CanPay * Canpay Transaction ID AQEZUKASI1AL Transaction Date [DA…" at bounding box center [294, 322] width 604 height 168
click at [316, 389] on span "Record Manual Payment" at bounding box center [293, 394] width 96 height 10
click at [416, 445] on div "Intake Queue Shop Orlando WC RIFF-RAFF [PERSON_NAME] Cart Sales History Quick S…" at bounding box center [293, 281] width 587 height 563
click at [416, 446] on div "Intake Queue Shop Orlando WC RIFF-RAFF [PERSON_NAME] Cart Sales History Quick S…" at bounding box center [293, 281] width 587 height 563
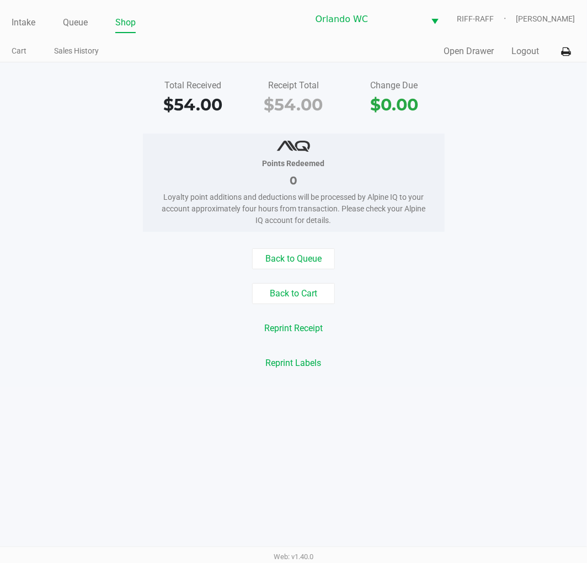
click at [130, 186] on div "Points Redeemed 0 Loyalty point additions and deductions will be processed by A…" at bounding box center [294, 182] width 604 height 98
click at [144, 164] on div "Points Redeemed 0 Loyalty point additions and deductions will be processed by A…" at bounding box center [294, 182] width 302 height 98
click at [68, 18] on link "Queue" at bounding box center [75, 22] width 25 height 15
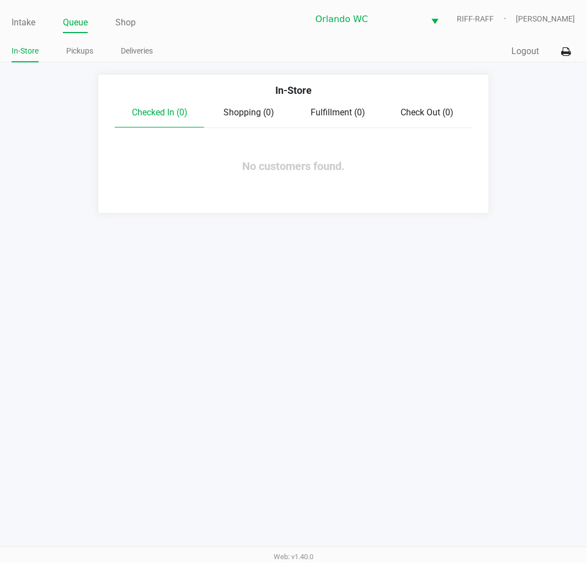
click at [107, 489] on div "Intake Queue Shop Orlando WC RIFF-RAFF [PERSON_NAME] In-Store Pickups Deliverie…" at bounding box center [293, 281] width 587 height 563
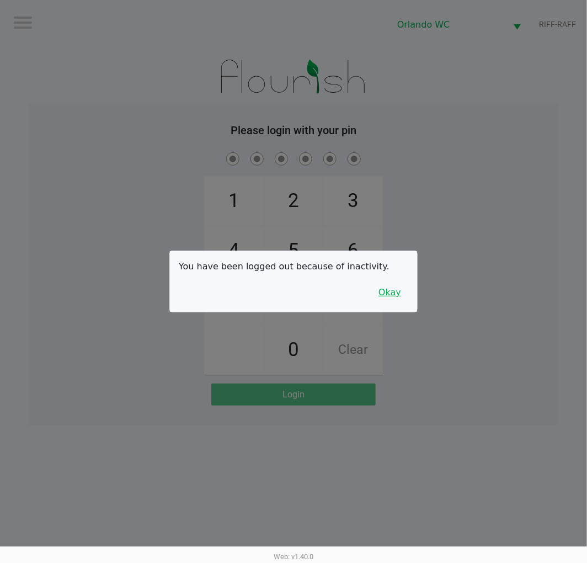
click at [396, 291] on button "Okay" at bounding box center [389, 292] width 37 height 21
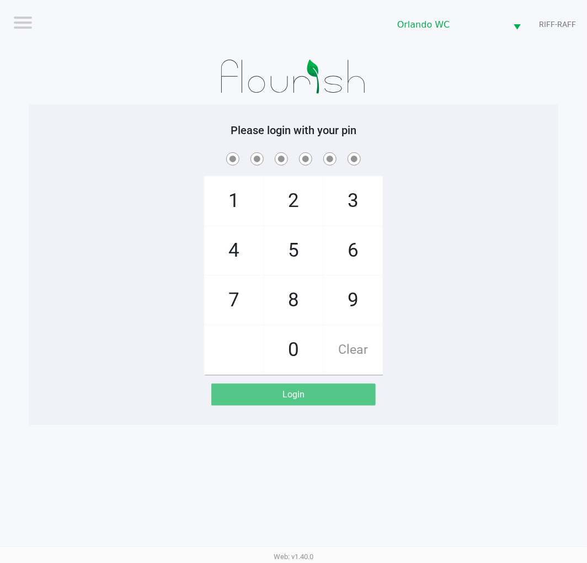
click at [505, 179] on div "1 4 7 2 5 8 0 3 6 9 Clear" at bounding box center [294, 262] width 530 height 225
click at [172, 173] on div "1 4 7 2 5 8 0 3 6 9 Clear" at bounding box center [294, 262] width 530 height 225
click at [76, 242] on div "1 4 7 2 5 8 0 3 6 9 Clear" at bounding box center [294, 262] width 530 height 225
click at [86, 184] on div "1 4 7 2 5 8 0 3 6 9 Clear" at bounding box center [294, 262] width 530 height 225
click at [109, 148] on div "Please login with your pin 1 4 7 2 5 8 0 3 6 9 Clear Login" at bounding box center [294, 265] width 530 height 282
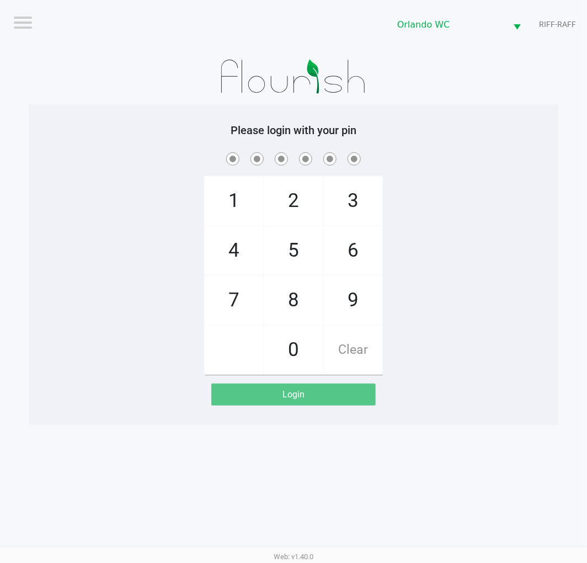
click at [109, 148] on div "Please login with your pin 1 4 7 2 5 8 0 3 6 9 Clear Login" at bounding box center [294, 265] width 530 height 282
click at [73, 149] on div "Please login with your pin 1 4 7 2 5 8 0 3 6 9 Clear Login" at bounding box center [294, 265] width 530 height 282
click at [108, 261] on div "1 4 7 2 5 8 0 3 6 9 Clear" at bounding box center [294, 262] width 530 height 225
checkbox input "true"
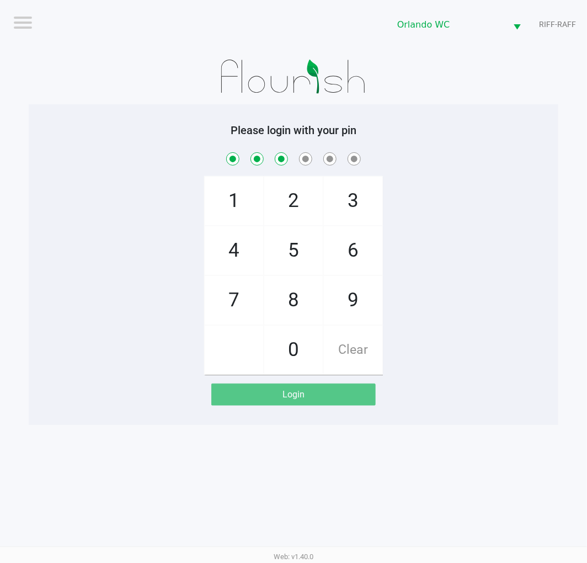
checkbox input "true"
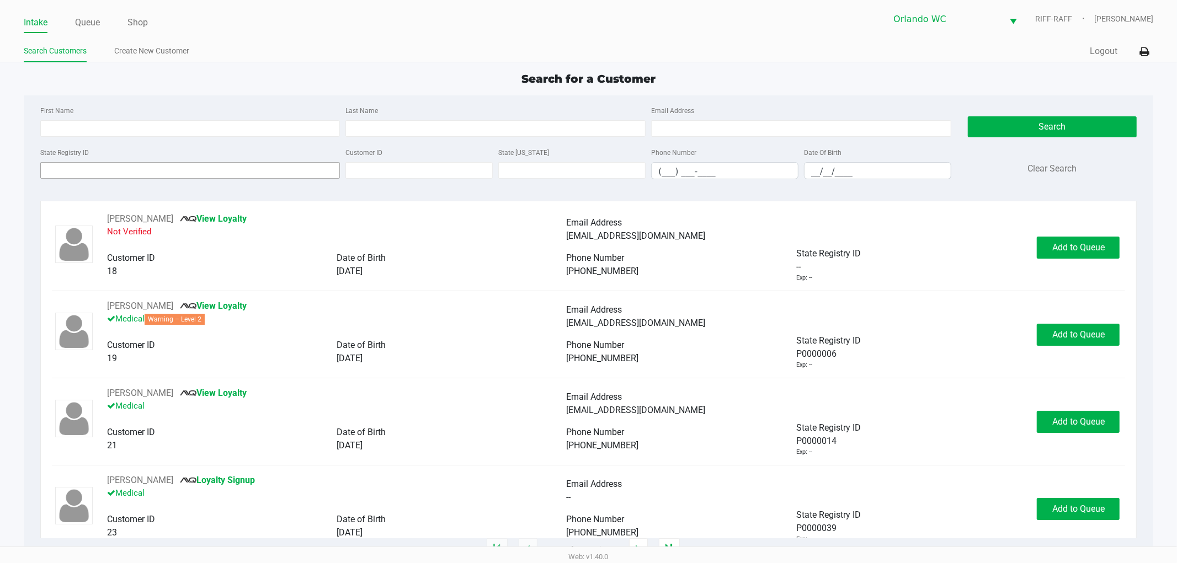
click at [215, 168] on div "State Registry ID" at bounding box center [191, 163] width 306 height 34
drag, startPoint x: 211, startPoint y: 179, endPoint x: 210, endPoint y: 171, distance: 8.3
click at [210, 171] on input "State Registry ID" at bounding box center [190, 170] width 300 height 17
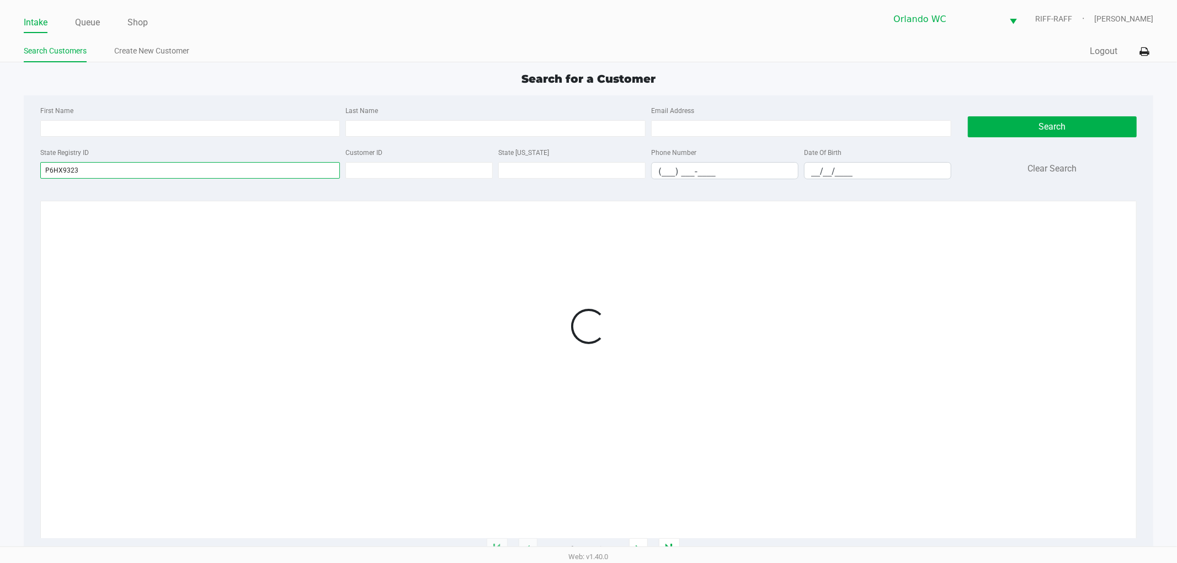
type input "P6HX9323"
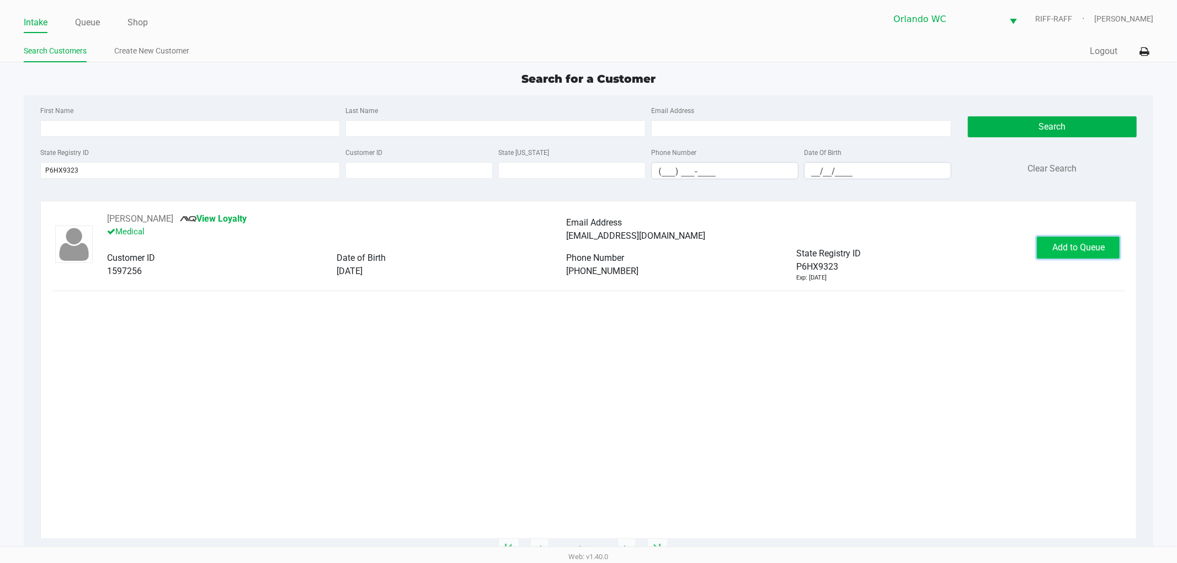
click at [1080, 250] on span "Add to Queue" at bounding box center [1078, 247] width 52 height 10
drag, startPoint x: 968, startPoint y: 393, endPoint x: 1019, endPoint y: 311, distance: 97.2
click at [969, 389] on div "[PERSON_NAME] View Loyalty Medical Email Address [EMAIL_ADDRESS][DOMAIN_NAME] C…" at bounding box center [589, 375] width 1074 height 326
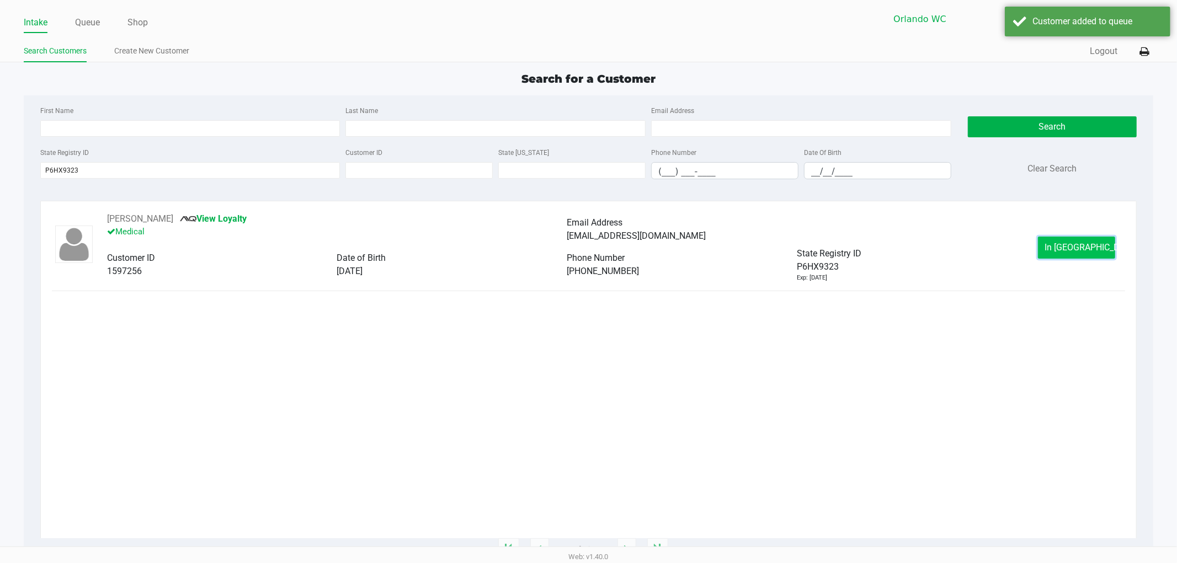
click at [1078, 245] on span "In [GEOGRAPHIC_DATA]" at bounding box center [1091, 247] width 93 height 10
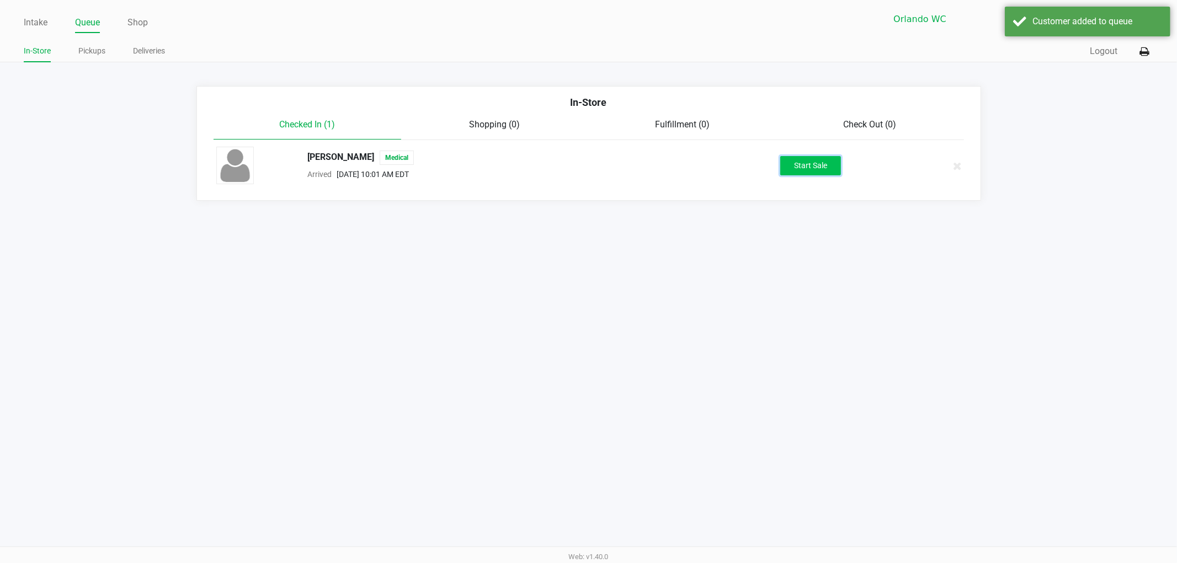
click at [814, 163] on button "Start Sale" at bounding box center [810, 165] width 61 height 19
drag, startPoint x: 864, startPoint y: 310, endPoint x: 936, endPoint y: 311, distance: 72.3
click at [886, 310] on div "Intake Queue Shop Orlando WC RIFF-RAFF [PERSON_NAME] In-Store Pickups Deliverie…" at bounding box center [588, 281] width 1177 height 563
click at [936, 311] on div "Intake Queue Shop Orlando WC RIFF-RAFF [PERSON_NAME] In-Store Pickups Deliverie…" at bounding box center [588, 281] width 1177 height 563
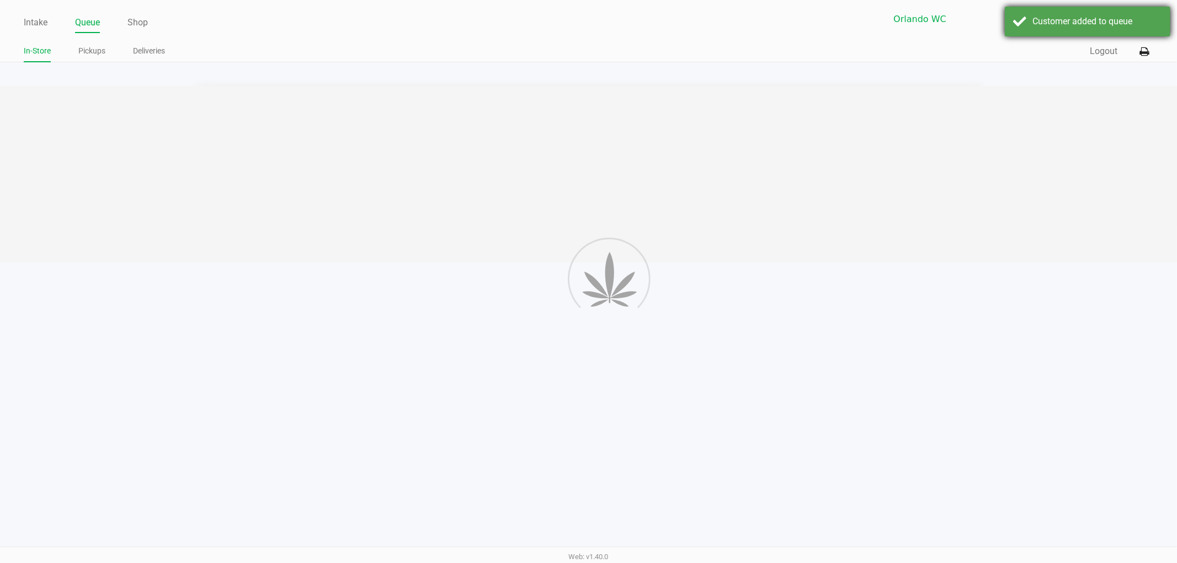
click at [1037, 22] on div "Customer added to queue" at bounding box center [1097, 21] width 130 height 13
drag, startPoint x: 984, startPoint y: 306, endPoint x: 815, endPoint y: 227, distance: 185.8
click at [980, 306] on div "Intake Queue Shop Orlando WC RIFF-RAFF [PERSON_NAME] In-Store Pickups Deliverie…" at bounding box center [588, 281] width 1177 height 563
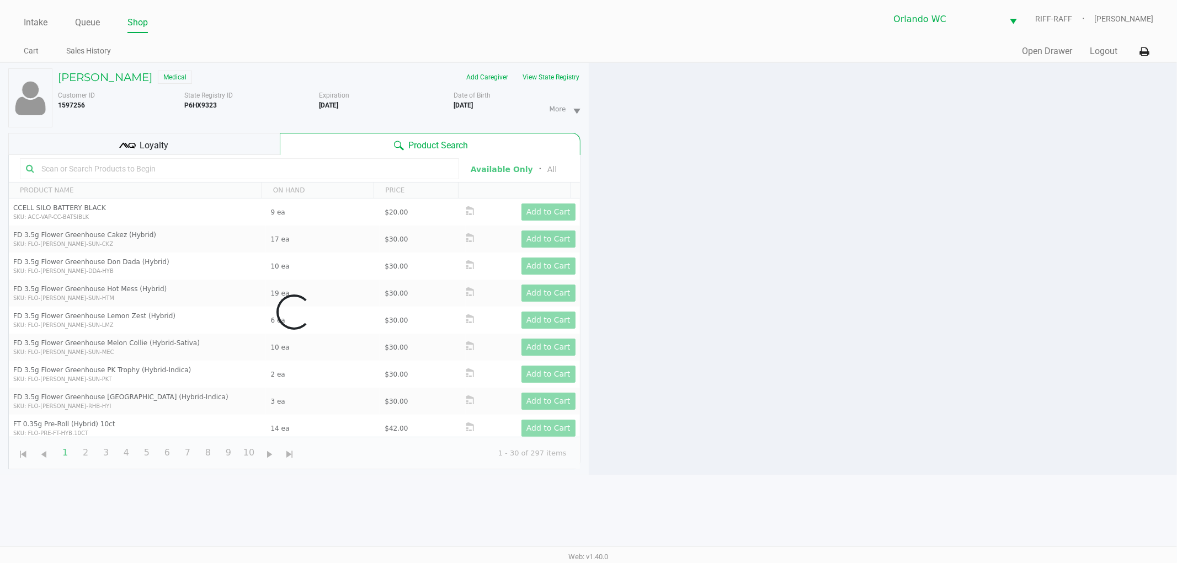
click at [698, 282] on div at bounding box center [883, 269] width 589 height 412
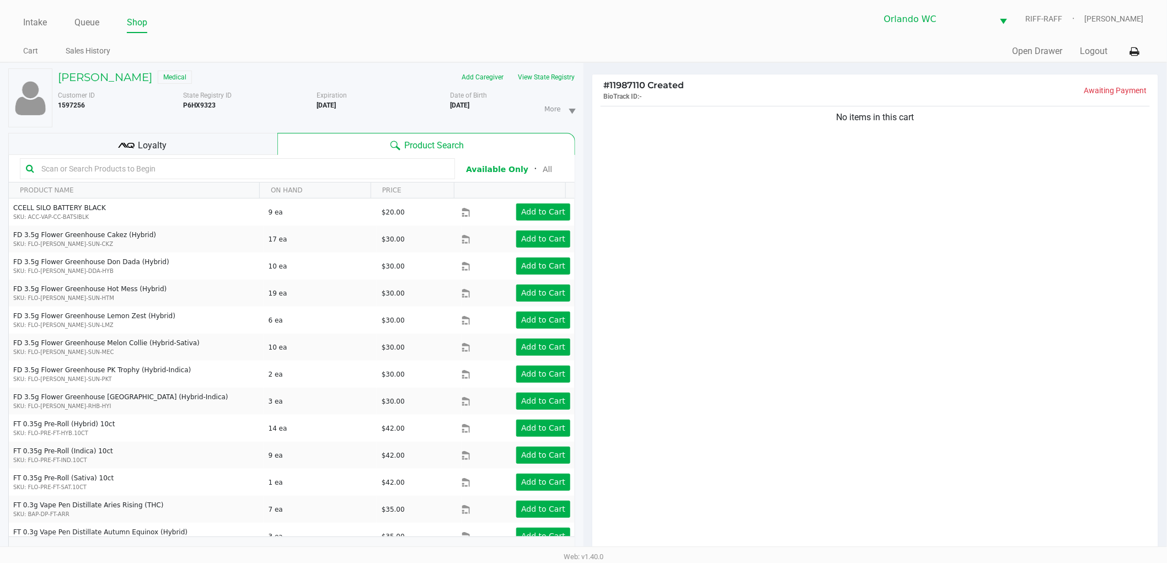
click at [297, 158] on div at bounding box center [237, 168] width 435 height 21
click at [284, 167] on input "text" at bounding box center [243, 169] width 412 height 17
type input "PKT"
click at [855, 302] on div "No items in this cart" at bounding box center [875, 332] width 566 height 457
click at [853, 302] on div "No items in this cart" at bounding box center [875, 332] width 566 height 457
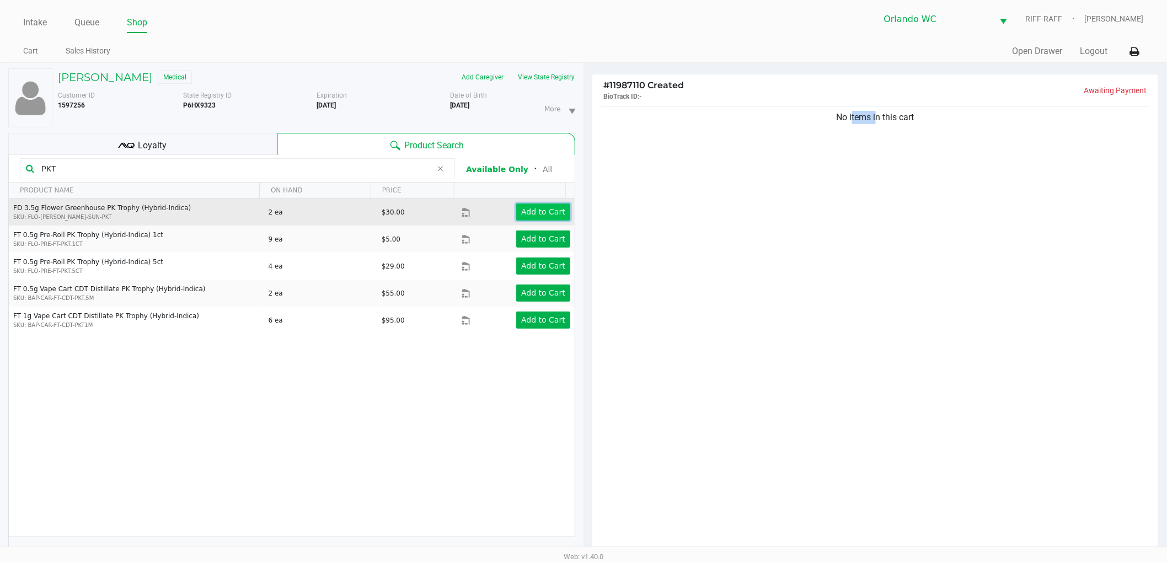
click at [548, 207] on app-button-loader "Add to Cart" at bounding box center [543, 211] width 44 height 9
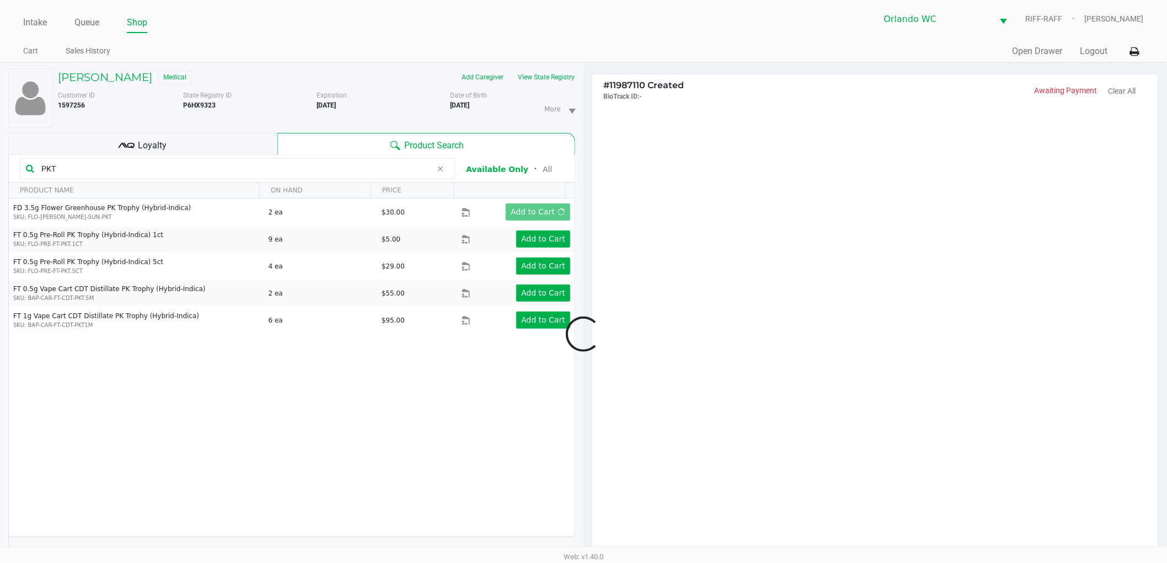
click at [731, 224] on div at bounding box center [583, 335] width 1167 height 434
drag, startPoint x: 709, startPoint y: 416, endPoint x: 720, endPoint y: 387, distance: 30.9
click at [714, 410] on div at bounding box center [583, 335] width 1167 height 434
click at [720, 387] on div at bounding box center [583, 335] width 1167 height 434
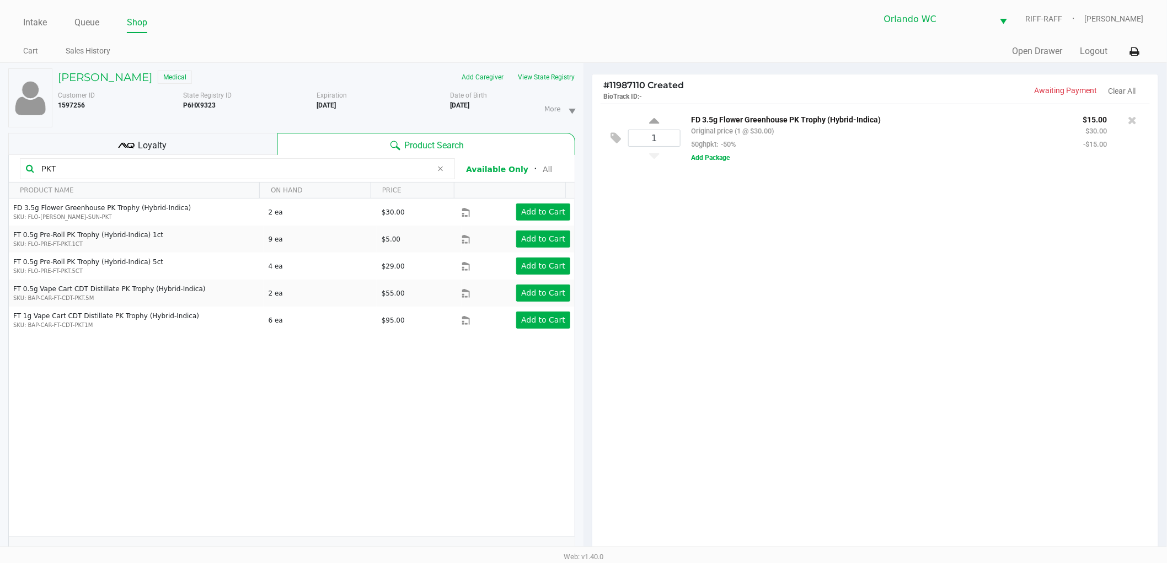
click at [747, 291] on div "1 FD 3.5g Flower Greenhouse PK Trophy (Hybrid-Indica) Original price (1 @ $30.0…" at bounding box center [875, 332] width 566 height 457
click at [852, 390] on div "1 FD 3.5g Flower Greenhouse PK Trophy (Hybrid-Indica) Original price (1 @ $30.0…" at bounding box center [875, 332] width 566 height 457
click at [834, 420] on div "1 FD 3.5g Flower Greenhouse PK Trophy (Hybrid-Indica) Original price (1 @ $30.0…" at bounding box center [875, 332] width 566 height 457
click at [441, 169] on icon at bounding box center [440, 168] width 7 height 9
click at [375, 169] on input "text" at bounding box center [243, 169] width 412 height 17
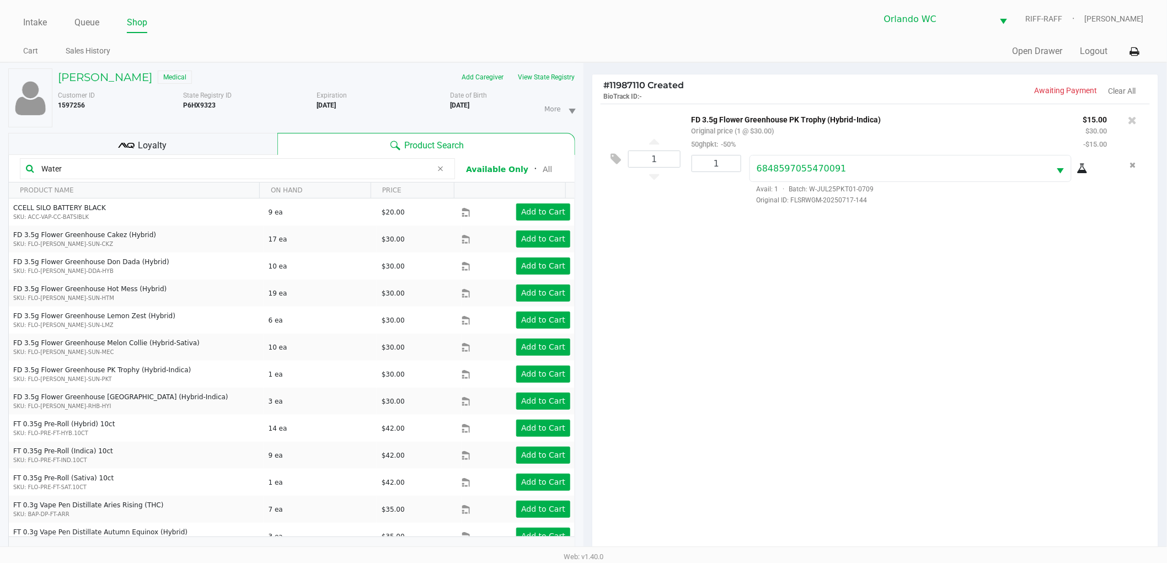
type input "Water"
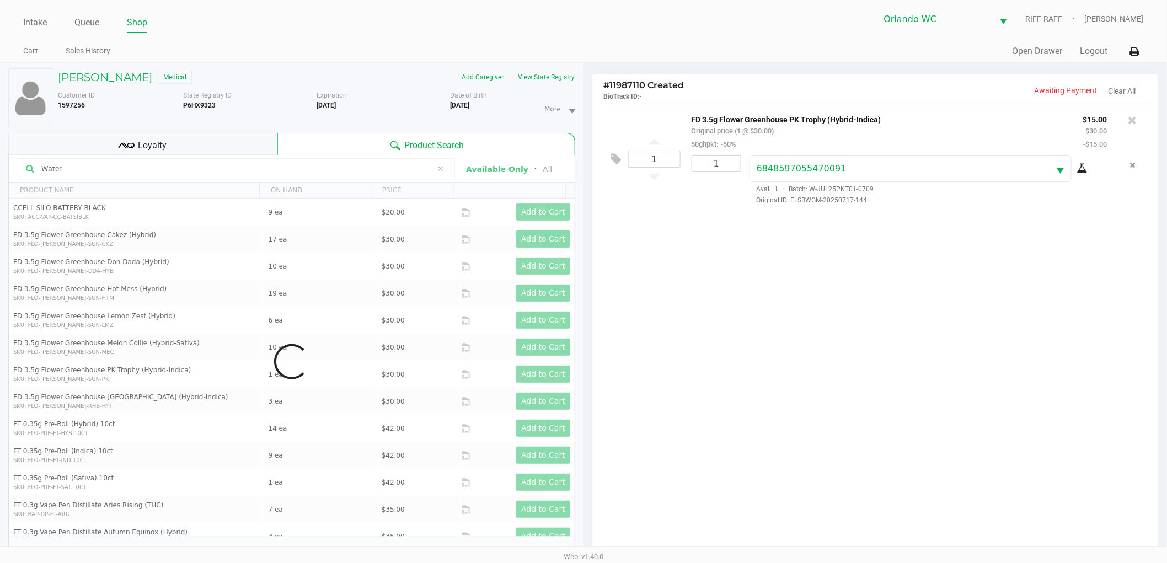
click at [829, 284] on div "1 FD 3.5g Flower Greenhouse PK Trophy (Hybrid-Indica) Original price (1 @ $30.0…" at bounding box center [875, 332] width 566 height 457
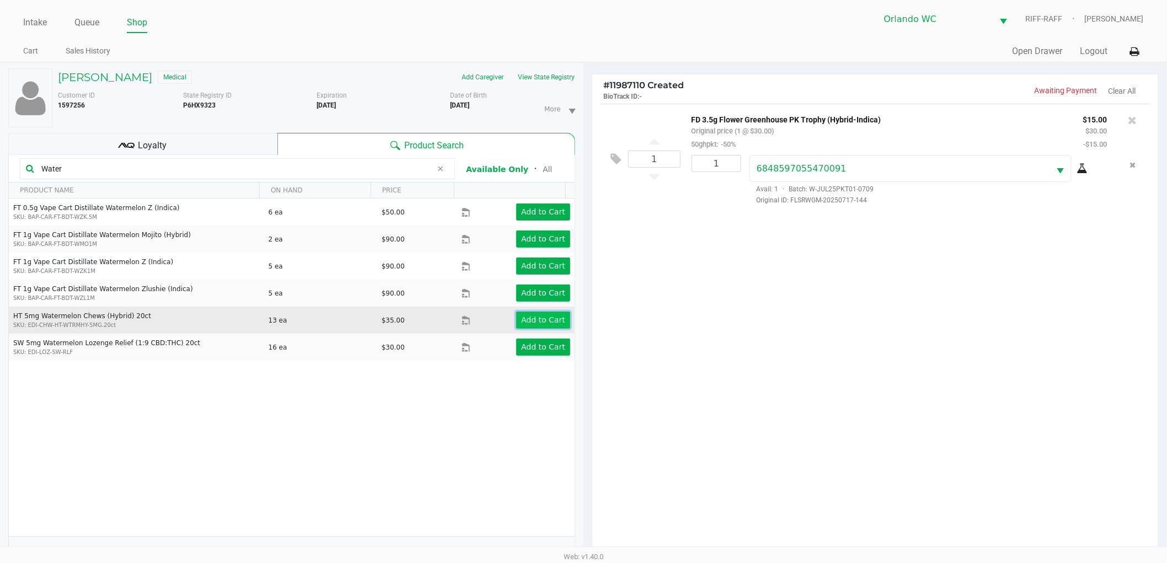
click at [542, 316] on app-button-loader "Add to Cart" at bounding box center [543, 320] width 44 height 9
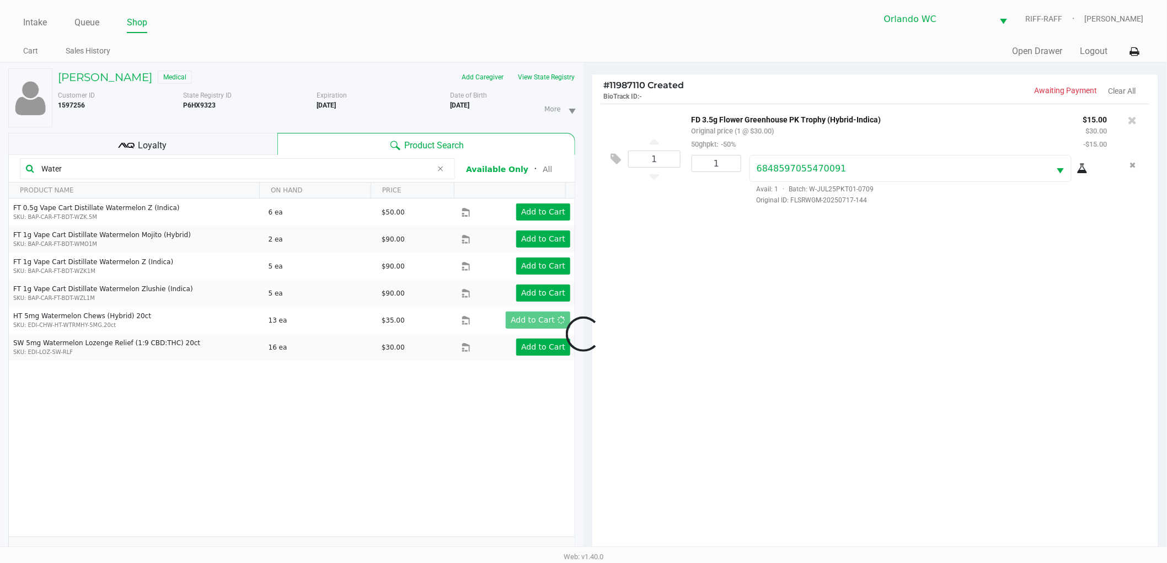
click at [811, 329] on div at bounding box center [583, 335] width 1167 height 434
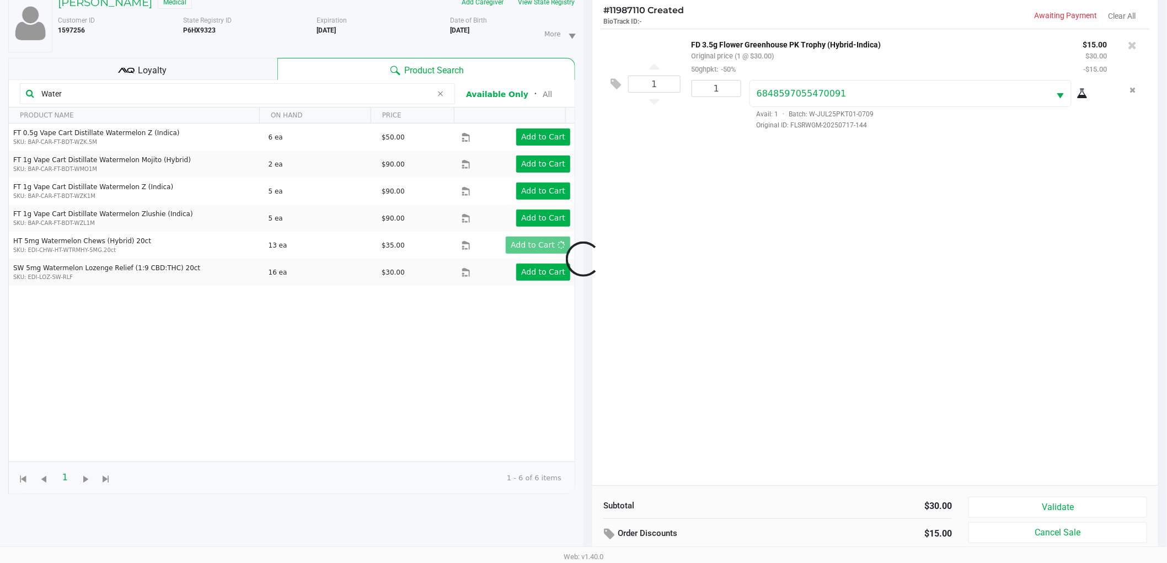
scroll to position [120, 0]
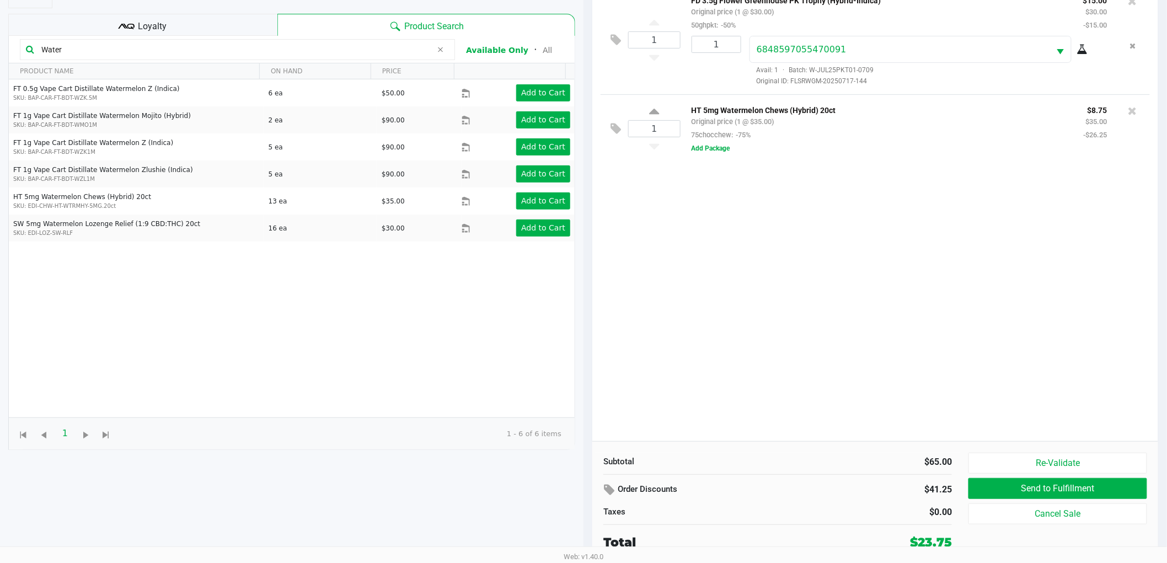
click at [830, 450] on div "Subtotal $65.00 Order Discounts $41.25 Taxes $0.00 Total $23.75 Re-Validate Sen…" at bounding box center [875, 501] width 566 height 121
click at [796, 311] on div "1 FD 3.5g Flower Greenhouse PK Trophy (Hybrid-Indica) Original price (1 @ $30.0…" at bounding box center [875, 213] width 566 height 457
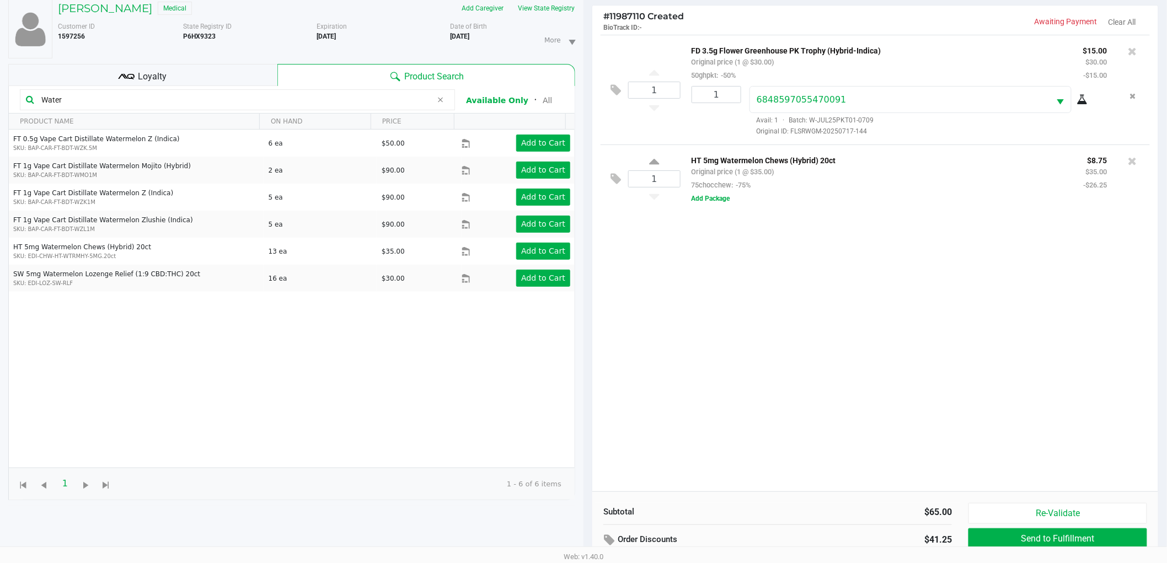
scroll to position [0, 0]
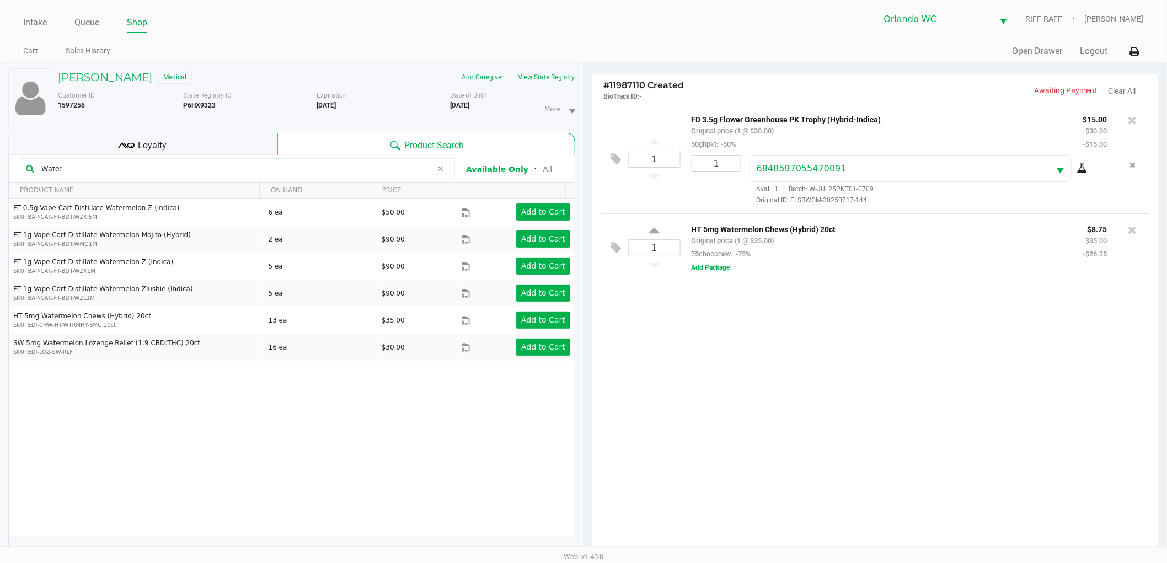
click at [764, 363] on div "1 FD 3.5g Flower Greenhouse PK Trophy (Hybrid-Indica) Original price (1 @ $30.0…" at bounding box center [875, 332] width 566 height 457
click at [753, 345] on div "1 FD 3.5g Flower Greenhouse PK Trophy (Hybrid-Indica) Original price (1 @ $30.0…" at bounding box center [875, 332] width 566 height 457
click at [1135, 229] on icon at bounding box center [1133, 230] width 9 height 11
click at [879, 393] on div at bounding box center [583, 335] width 1167 height 434
click at [883, 389] on div at bounding box center [583, 335] width 1167 height 434
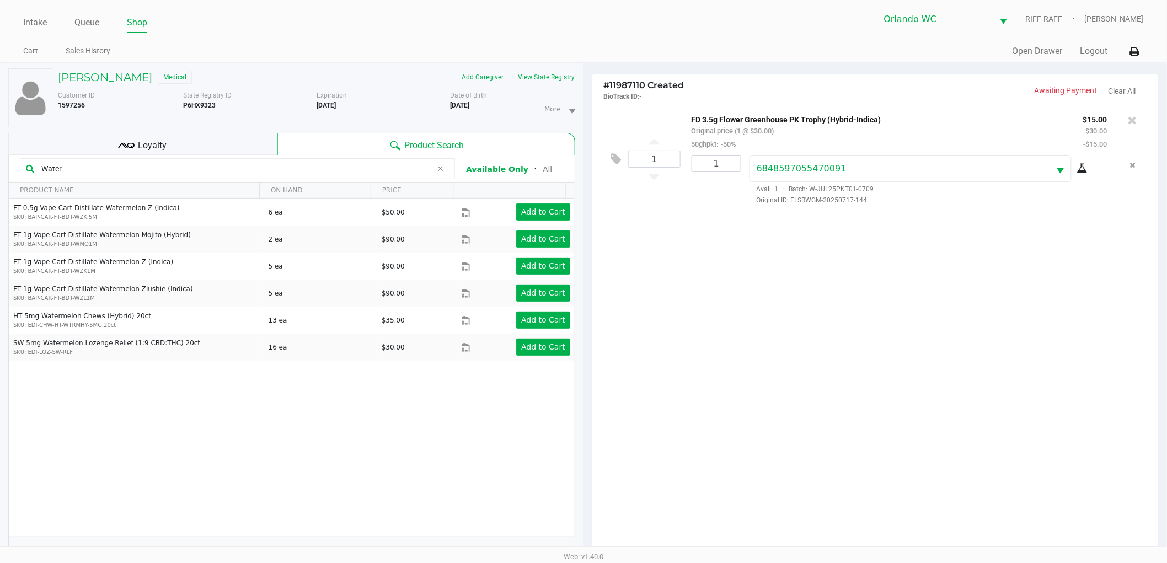
click at [444, 168] on icon at bounding box center [440, 168] width 7 height 9
click at [387, 168] on input "text" at bounding box center [243, 169] width 412 height 17
type input "Blue Ras"
click at [771, 295] on div "1 FD 3.5g Flower Greenhouse PK Trophy (Hybrid-Indica) Original price (1 @ $30.0…" at bounding box center [875, 332] width 566 height 457
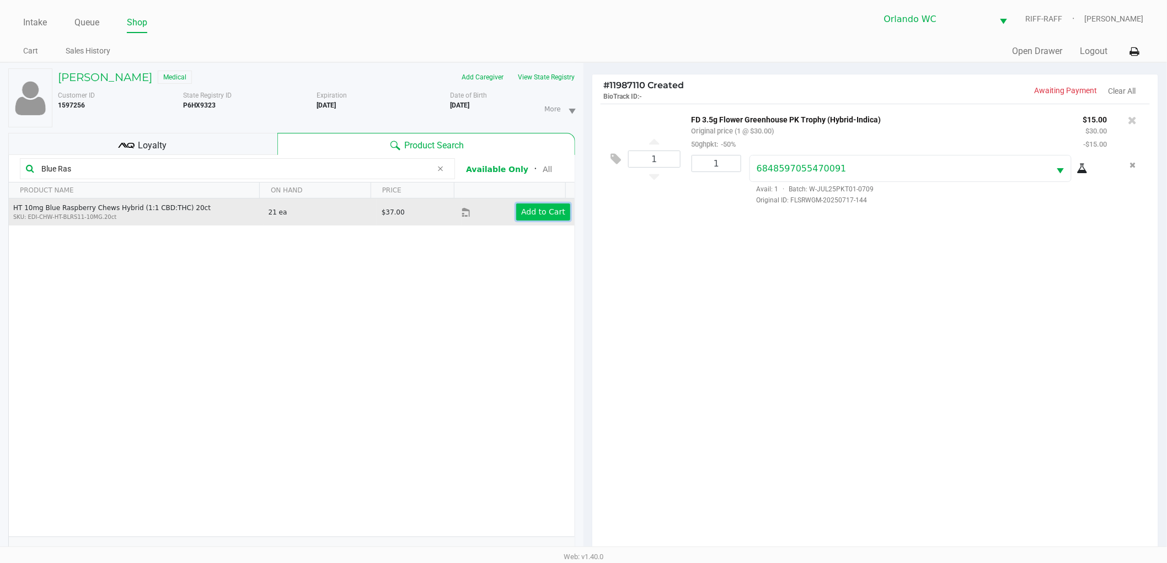
click at [527, 210] on app-button-loader "Add to Cart" at bounding box center [543, 211] width 44 height 9
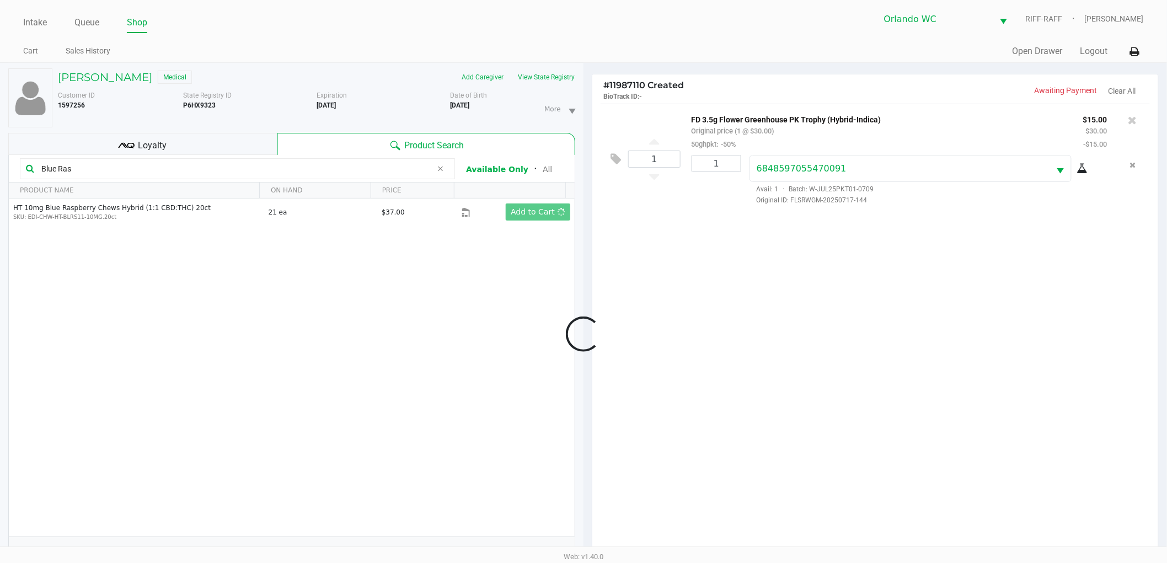
drag, startPoint x: 883, startPoint y: 282, endPoint x: 891, endPoint y: 299, distance: 18.8
click at [884, 282] on div at bounding box center [583, 335] width 1167 height 434
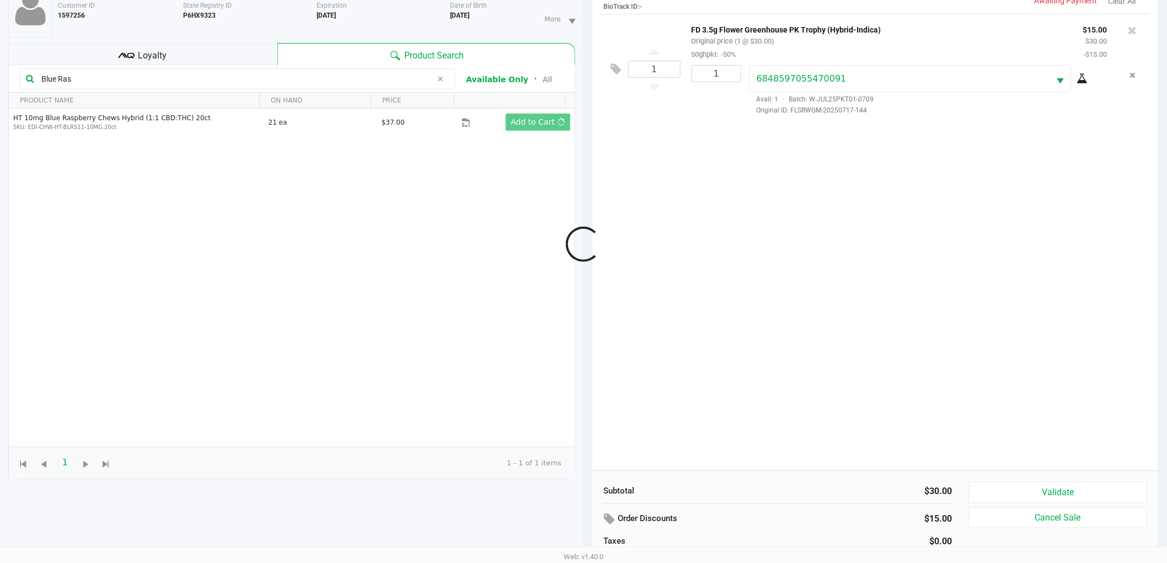
scroll to position [120, 0]
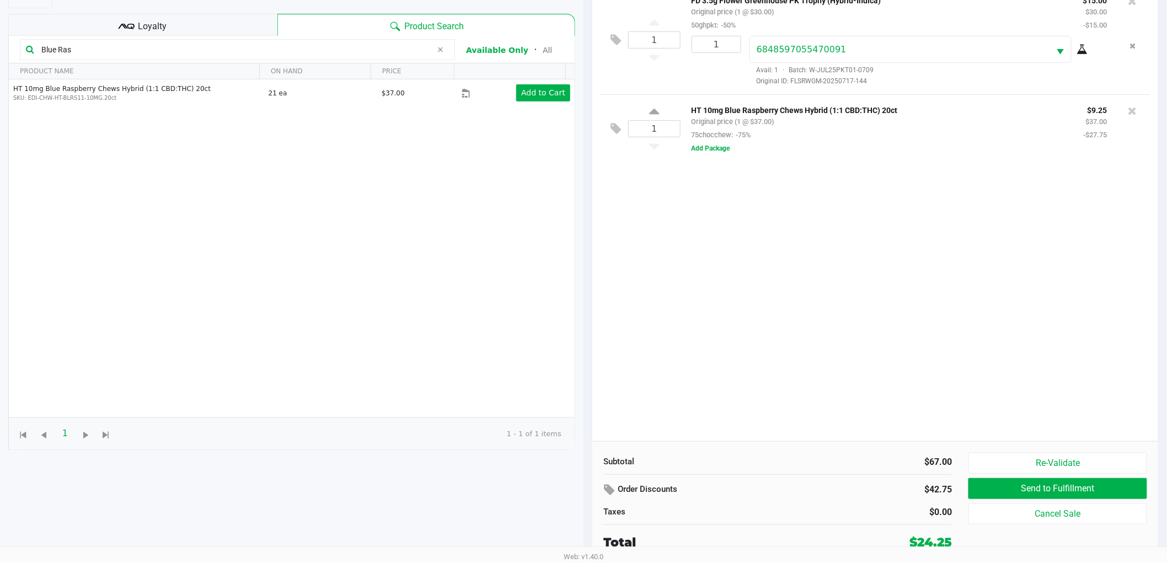
click at [850, 508] on div "$0.00" at bounding box center [869, 512] width 166 height 13
click at [845, 469] on div "Subtotal $67.00 Order Discounts $42.75 Taxes $0.00 Total $24.25" at bounding box center [777, 502] width 365 height 99
click at [790, 453] on div "Subtotal $67.00" at bounding box center [777, 461] width 365 height 16
click at [790, 359] on div "1 FD 3.5g Flower Greenhouse PK Trophy (Hybrid-Indica) Original price (1 @ $30.0…" at bounding box center [875, 213] width 566 height 457
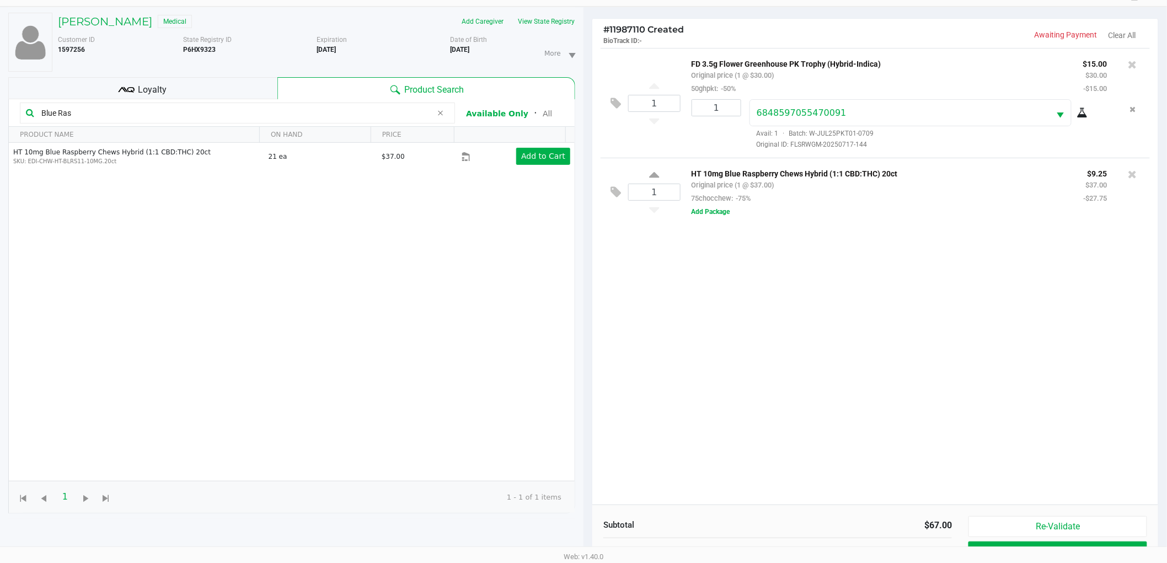
scroll to position [0, 0]
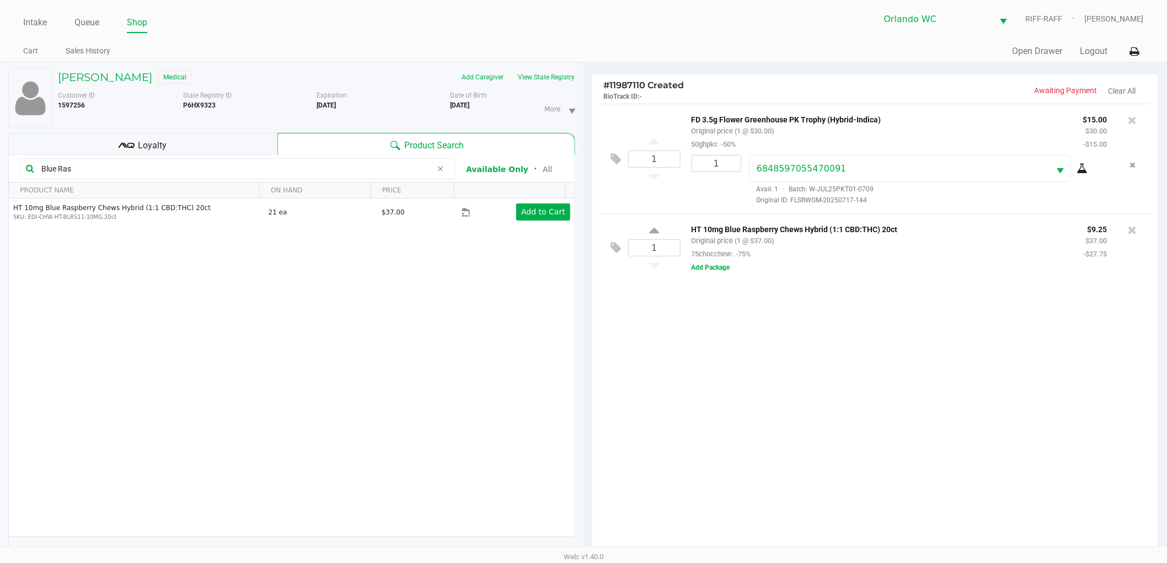
click at [765, 398] on div "1 FD 3.5g Flower Greenhouse PK Trophy (Hybrid-Indica) Original price (1 @ $30.0…" at bounding box center [875, 332] width 566 height 457
click at [757, 407] on div "1 FD 3.5g Flower Greenhouse PK Trophy (Hybrid-Indica) Original price (1 @ $30.0…" at bounding box center [875, 332] width 566 height 457
click at [875, 459] on div "1 FD 3.5g Flower Greenhouse PK Trophy (Hybrid-Indica) Original price (1 @ $30.0…" at bounding box center [875, 332] width 566 height 457
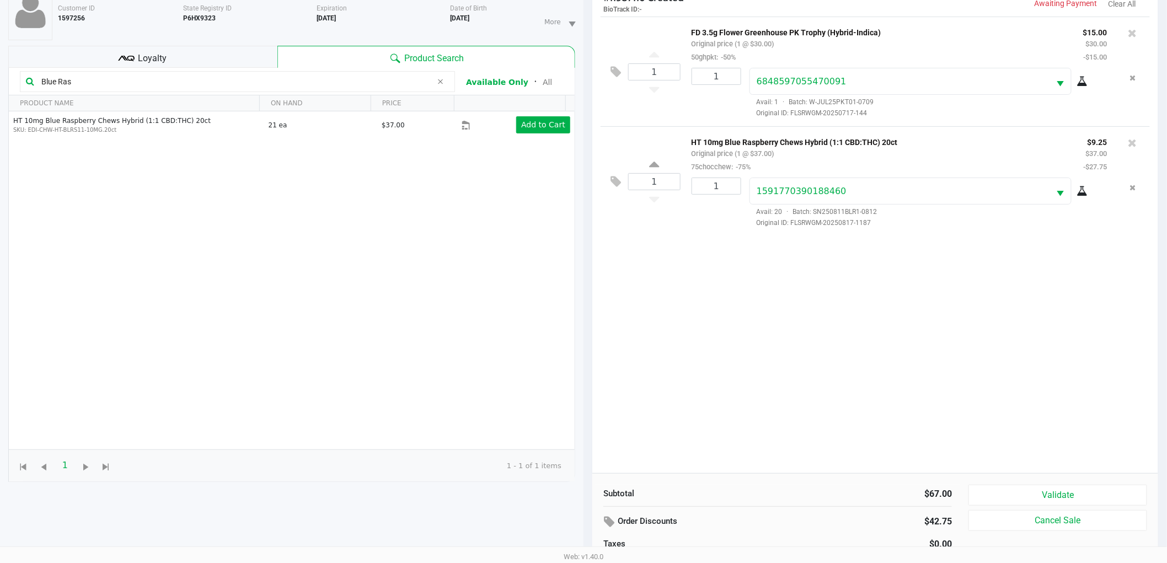
scroll to position [120, 0]
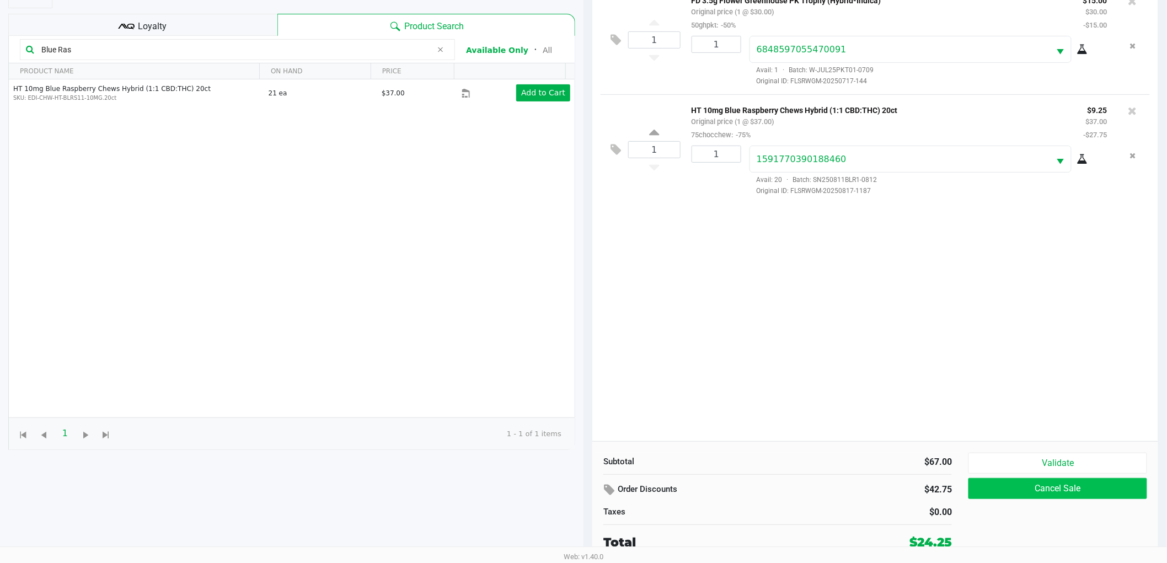
click at [988, 479] on button "Cancel Sale" at bounding box center [1058, 488] width 179 height 21
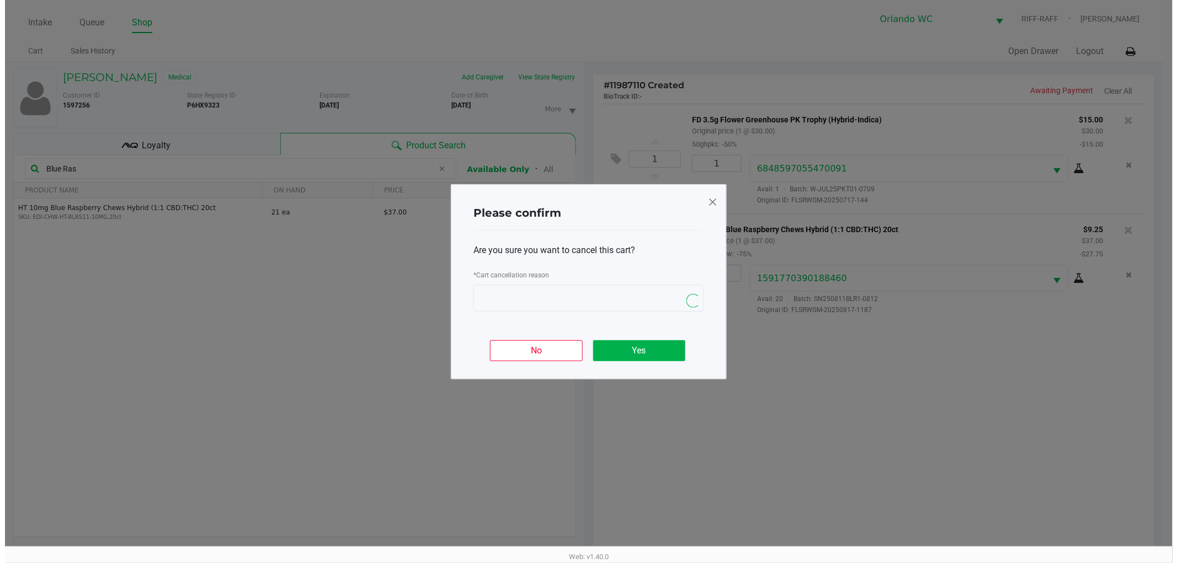
scroll to position [0, 0]
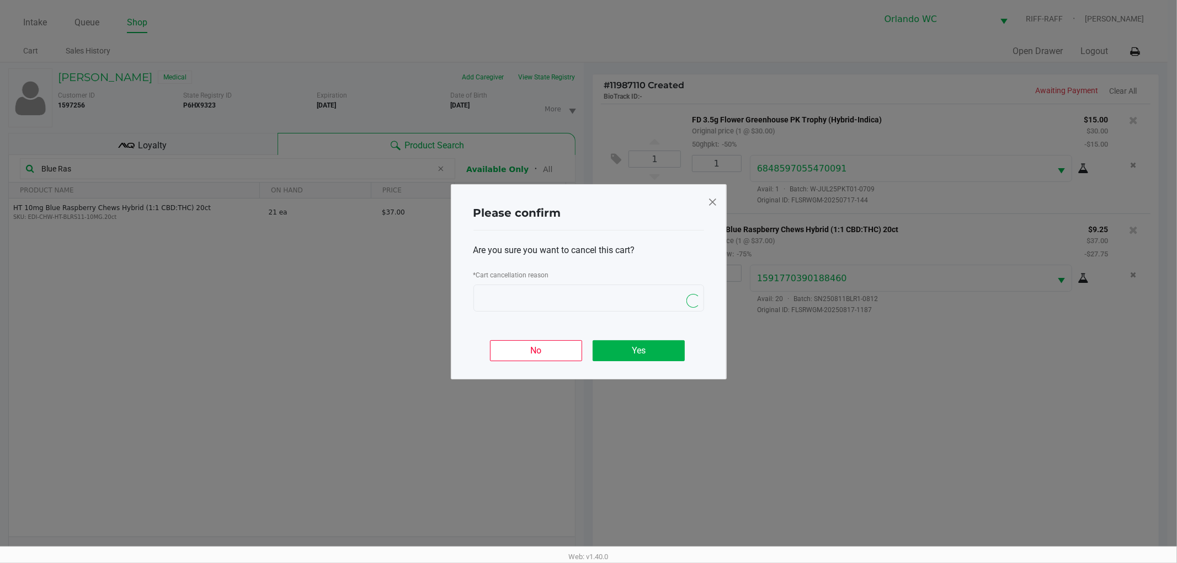
click at [835, 521] on ngb-modal-window "Please confirm Are you sure you want to cancel this cart? * Cart cancellation r…" at bounding box center [588, 281] width 1177 height 563
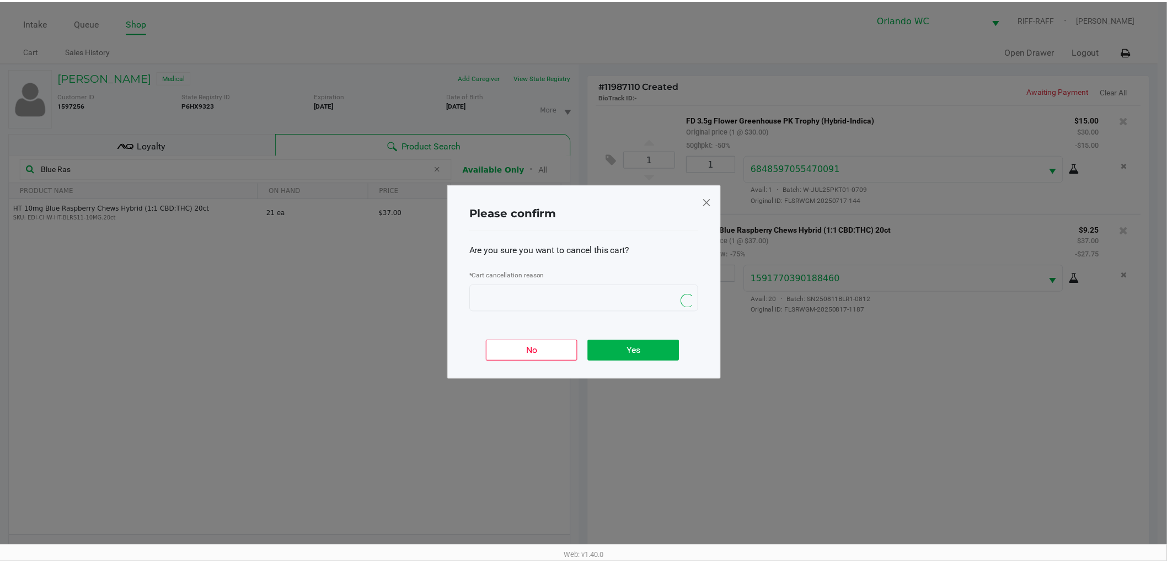
scroll to position [120, 0]
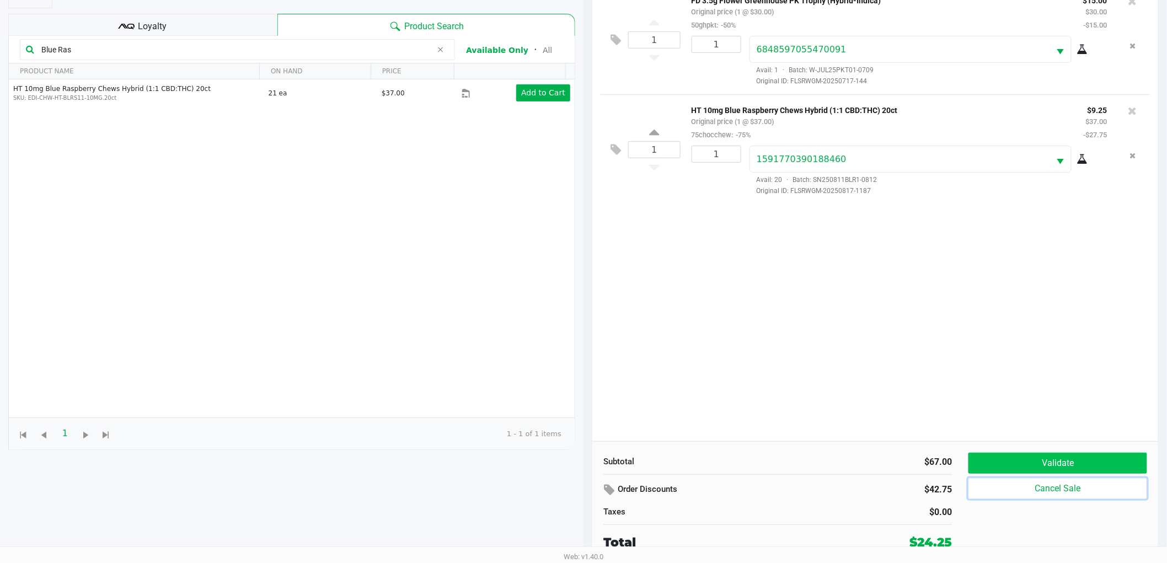
click at [1013, 459] on button "Validate" at bounding box center [1058, 463] width 179 height 21
click at [858, 504] on div "Order Discounts $42.75 Taxes $0.00" at bounding box center [777, 499] width 365 height 39
click at [964, 353] on div "1 FD 3.5g Flower Greenhouse PK Trophy (Hybrid-Indica) Original price (1 @ $30.0…" at bounding box center [875, 213] width 566 height 457
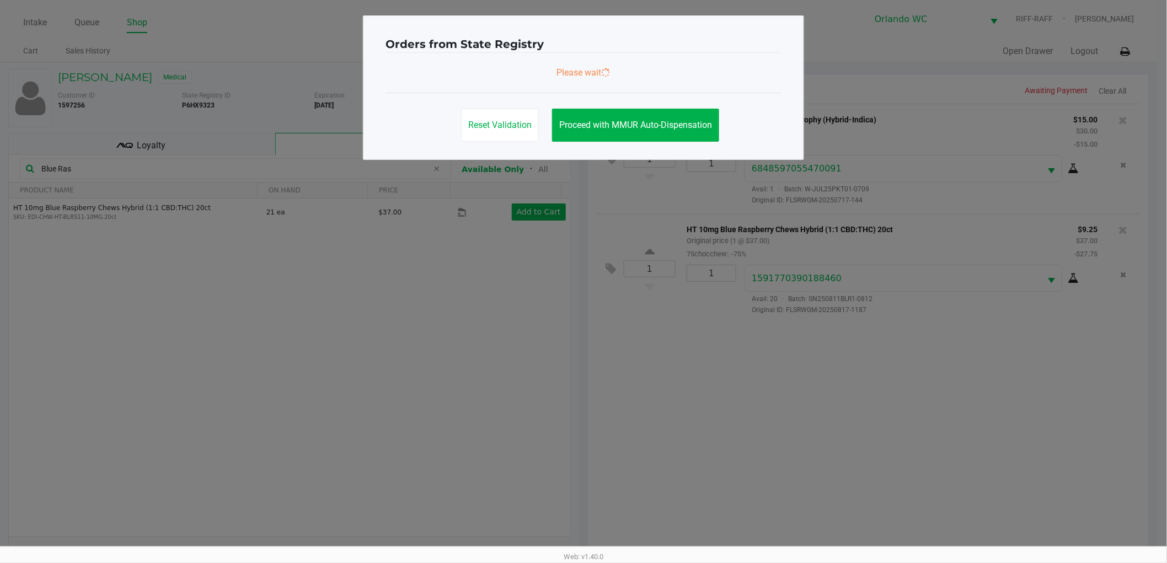
scroll to position [0, 0]
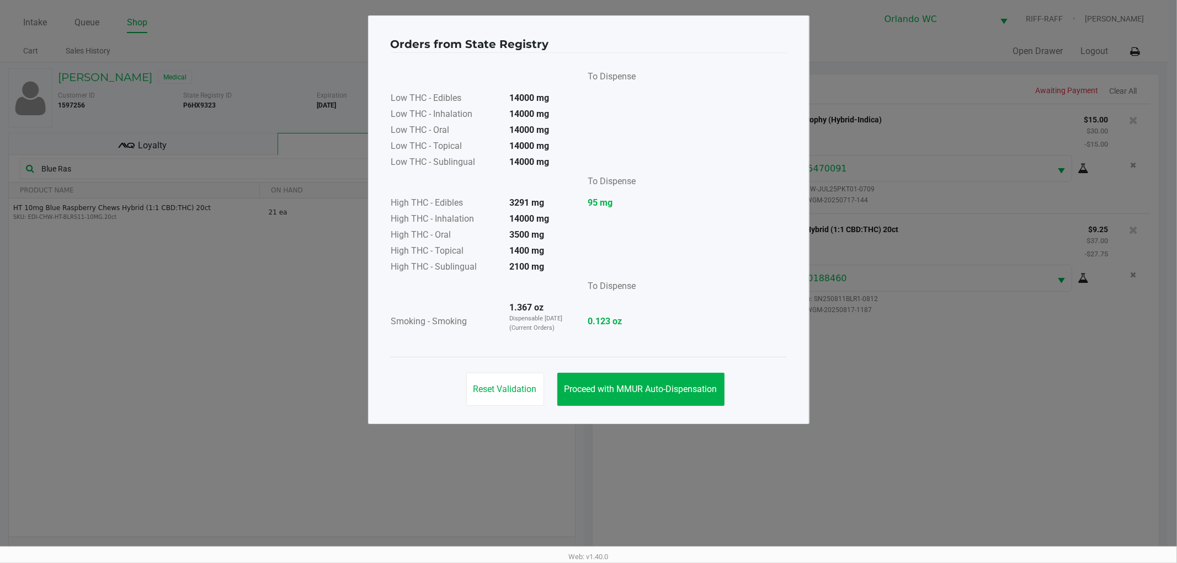
click at [685, 403] on button "Proceed with MMUR Auto-Dispensation" at bounding box center [640, 389] width 167 height 33
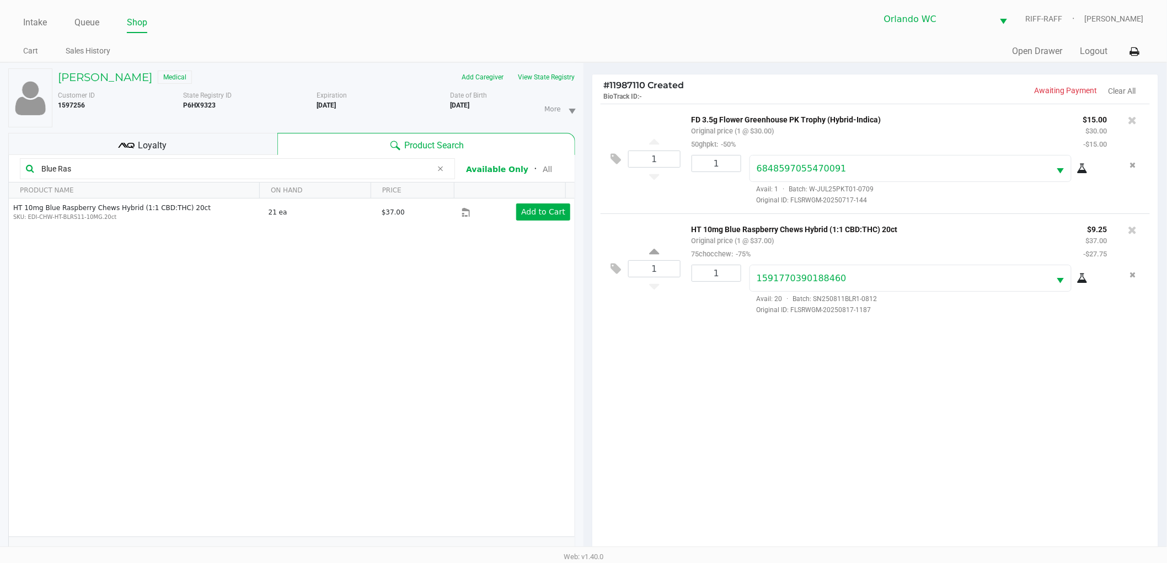
scroll to position [120, 0]
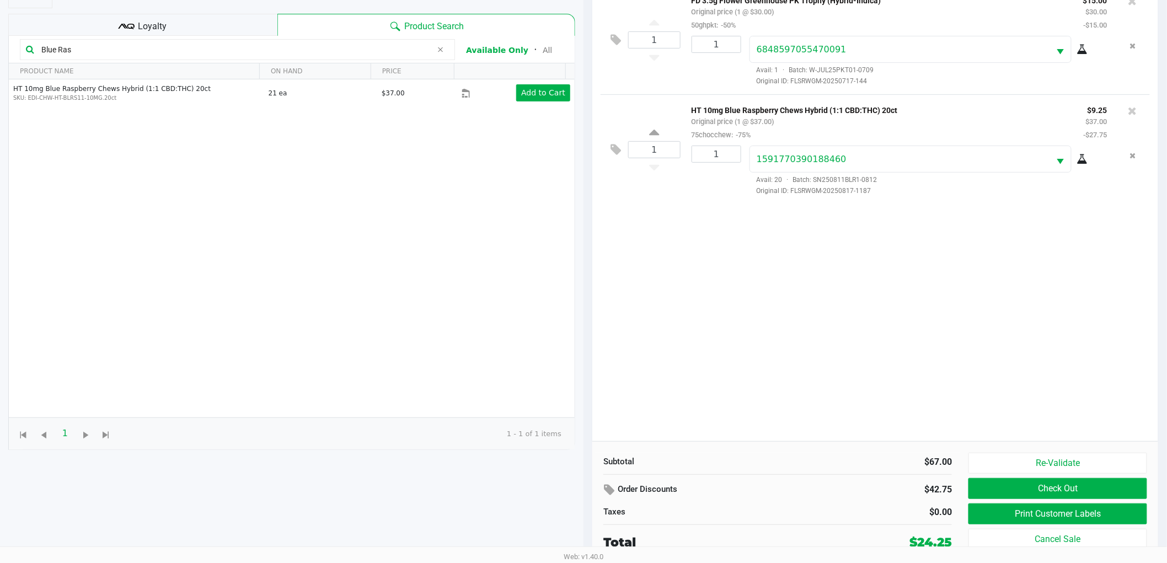
click at [1058, 511] on button "Print Customer Labels" at bounding box center [1058, 514] width 179 height 21
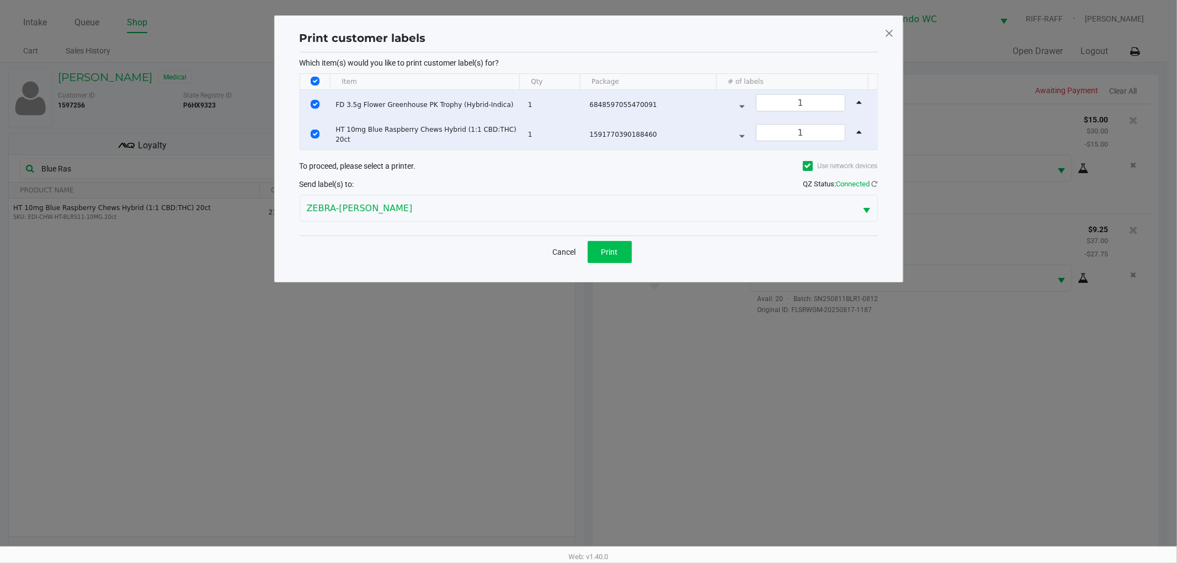
click at [613, 252] on span "Print" at bounding box center [609, 252] width 17 height 9
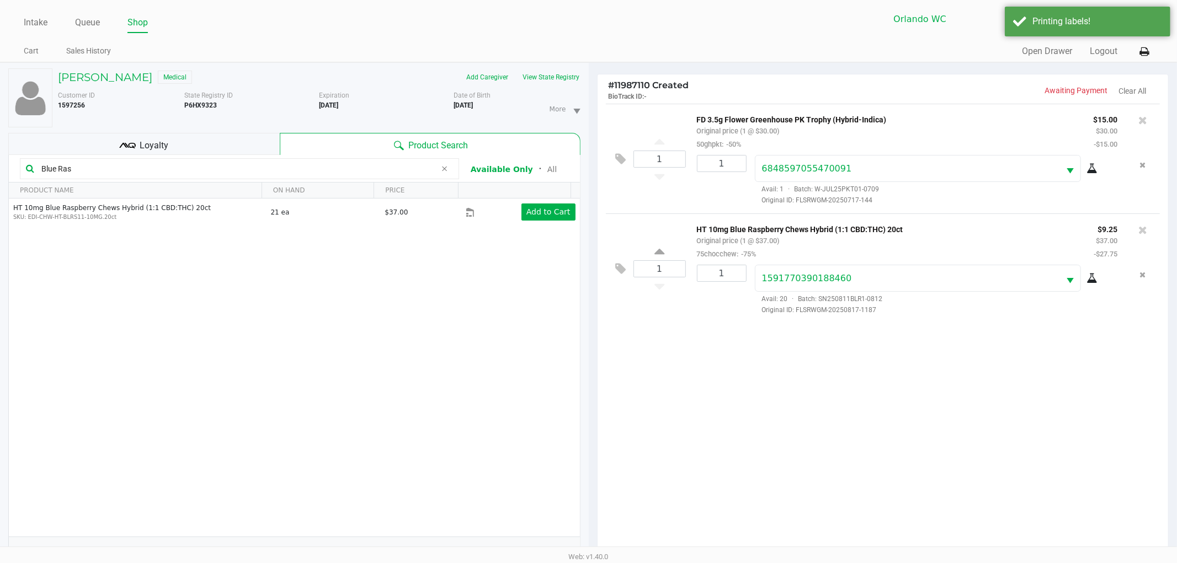
click at [716, 468] on ngb-modal-window "Print customer labels Which item(s) would you like to print customer label(s) f…" at bounding box center [588, 281] width 1177 height 563
click at [884, 415] on ngb-modal-window "Print customer labels Which item(s) would you like to print customer label(s) f…" at bounding box center [583, 281] width 1167 height 563
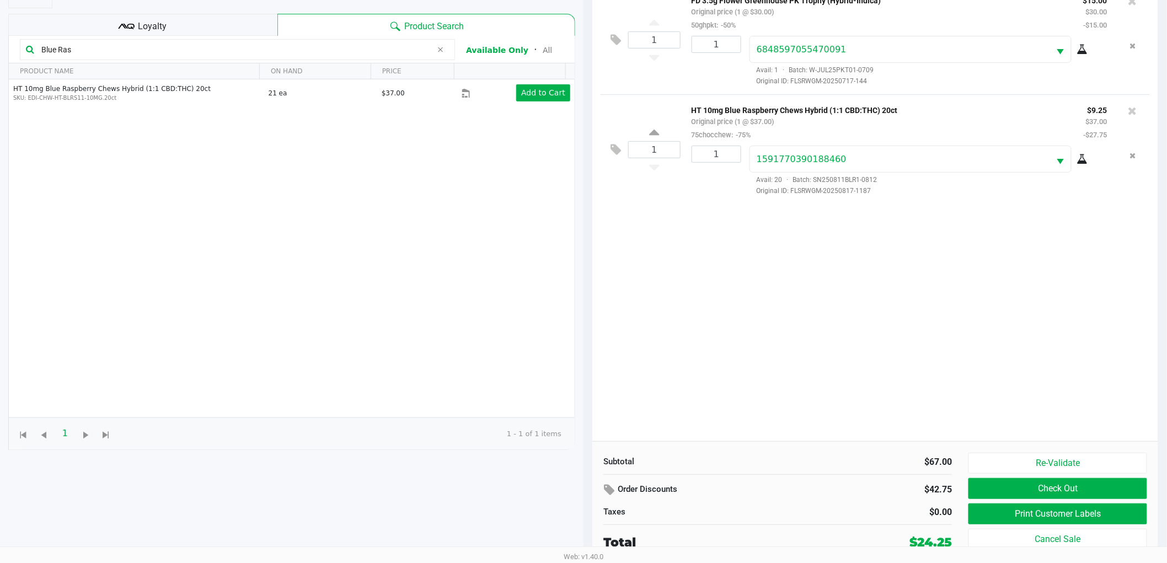
click at [781, 424] on div "1 FD 3.5g Flower Greenhouse PK Trophy (Hybrid-Indica) Original price (1 @ $30.0…" at bounding box center [875, 213] width 566 height 457
click at [773, 500] on div "Order Discounts $42.75 Taxes $0.00" at bounding box center [777, 499] width 365 height 39
click at [811, 477] on div "Subtotal $67.00 Order Discounts $42.75 Taxes $0.00 Total $24.25" at bounding box center [777, 502] width 365 height 99
click at [842, 399] on div "1 FD 3.5g Flower Greenhouse PK Trophy (Hybrid-Indica) Original price (1 @ $30.0…" at bounding box center [875, 213] width 566 height 457
click at [802, 506] on div "$0.00" at bounding box center [869, 512] width 166 height 13
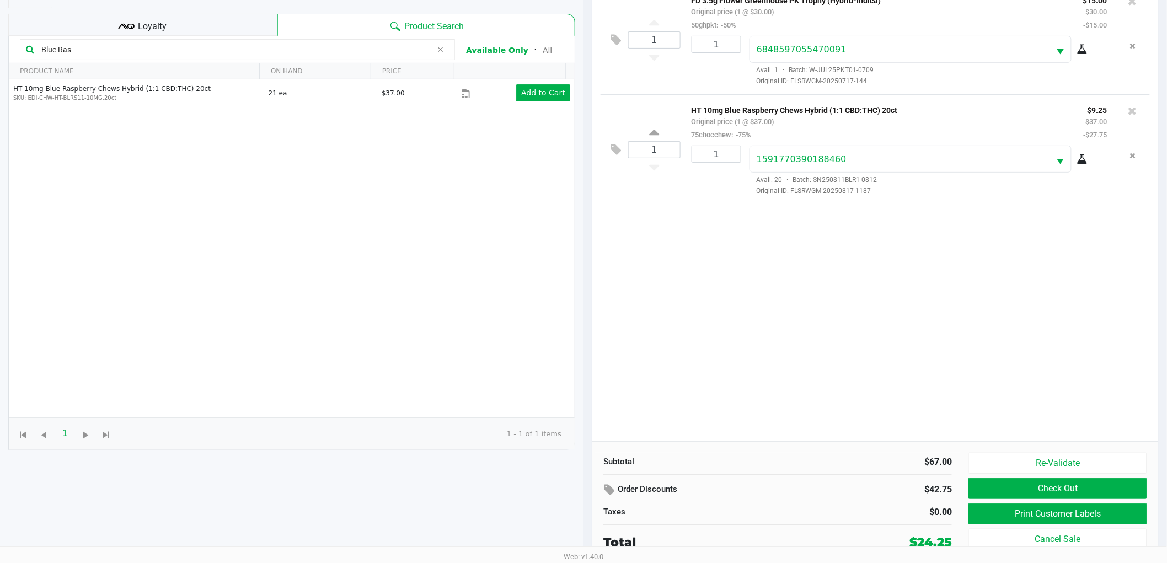
click at [862, 527] on div "Subtotal $67.00 Order Discounts $42.75 Taxes $0.00 Total $24.25" at bounding box center [777, 502] width 365 height 99
click at [791, 508] on div "$0.00" at bounding box center [869, 512] width 166 height 13
click at [1005, 498] on button "Check Out" at bounding box center [1058, 488] width 179 height 21
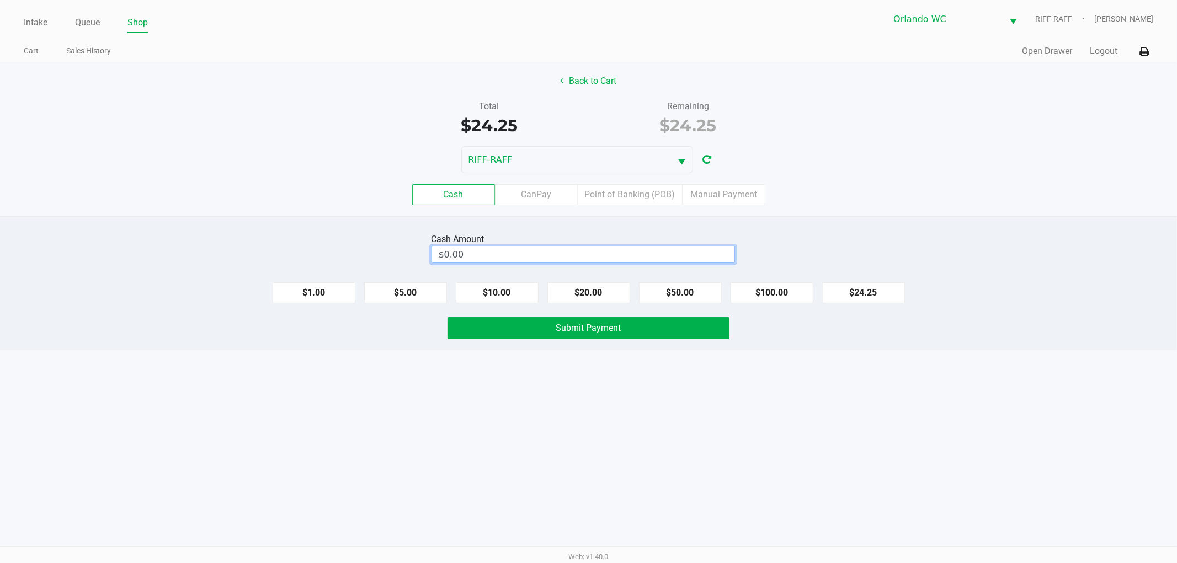
click at [637, 252] on input "$0.00" at bounding box center [583, 255] width 302 height 16
click at [789, 443] on div "Intake Queue Shop Orlando WC RIFF-RAFF [PERSON_NAME] Cart Sales History Quick S…" at bounding box center [588, 281] width 1177 height 563
type input "$25.00"
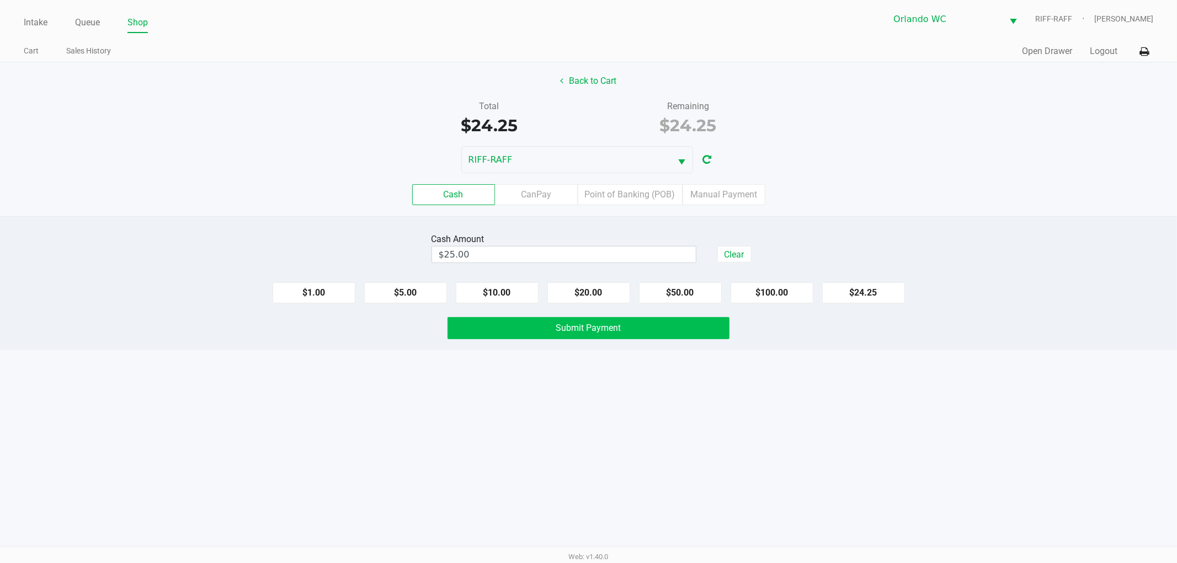
click at [697, 335] on button "Submit Payment" at bounding box center [588, 328] width 282 height 22
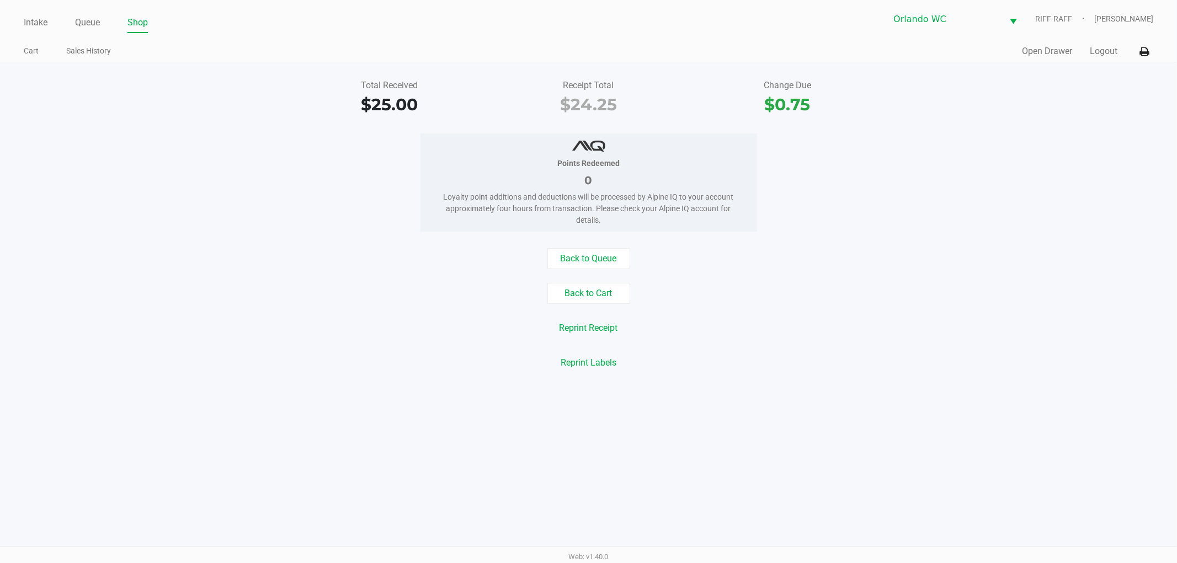
click at [264, 335] on div "Reprint Receipt" at bounding box center [588, 328] width 1193 height 21
click at [830, 208] on div "Points Redeemed 0 Loyalty point additions and deductions will be processed by A…" at bounding box center [588, 182] width 1193 height 98
click at [990, 252] on div "Back to Queue" at bounding box center [588, 258] width 1193 height 21
click at [34, 19] on link "Intake" at bounding box center [36, 22] width 24 height 15
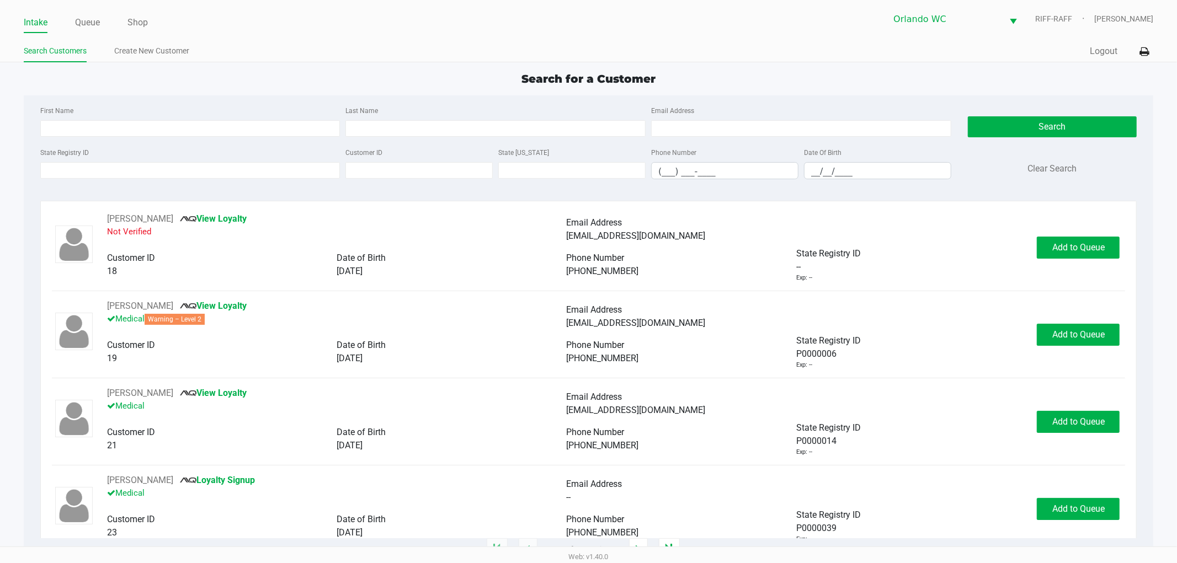
click at [1115, 51] on button "Logout" at bounding box center [1104, 51] width 28 height 13
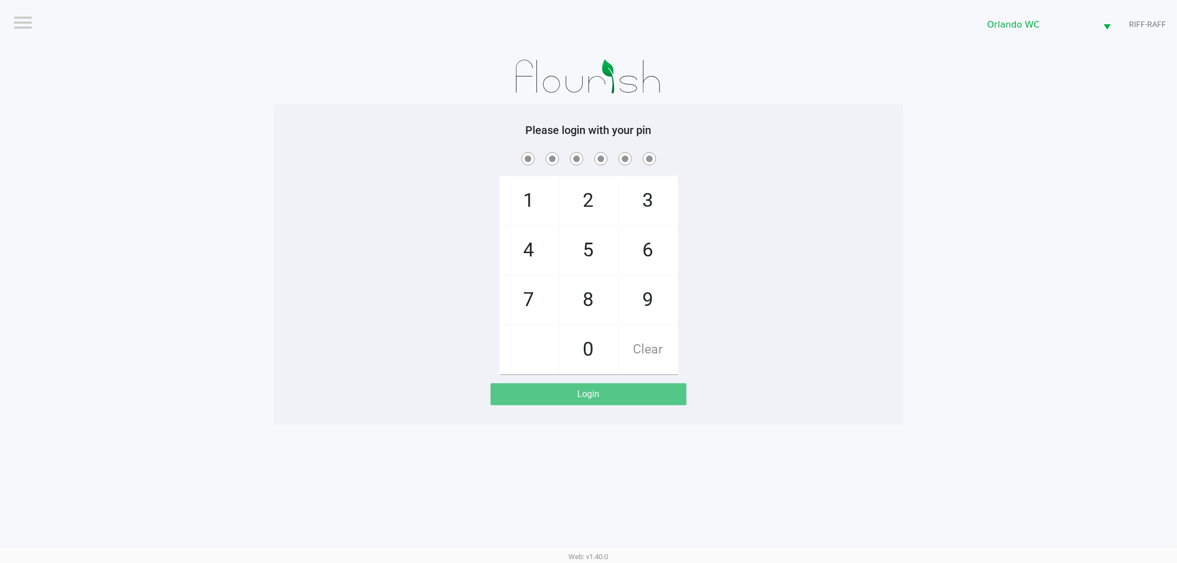
click at [927, 130] on app-pos-login-wrapper "Logout Orlando WC RIFF-RAFF Please login with your pin 1 4 7 2 5 8 0 3 6 9 Clea…" at bounding box center [588, 212] width 1177 height 425
